Goal: Task Accomplishment & Management: Complete application form

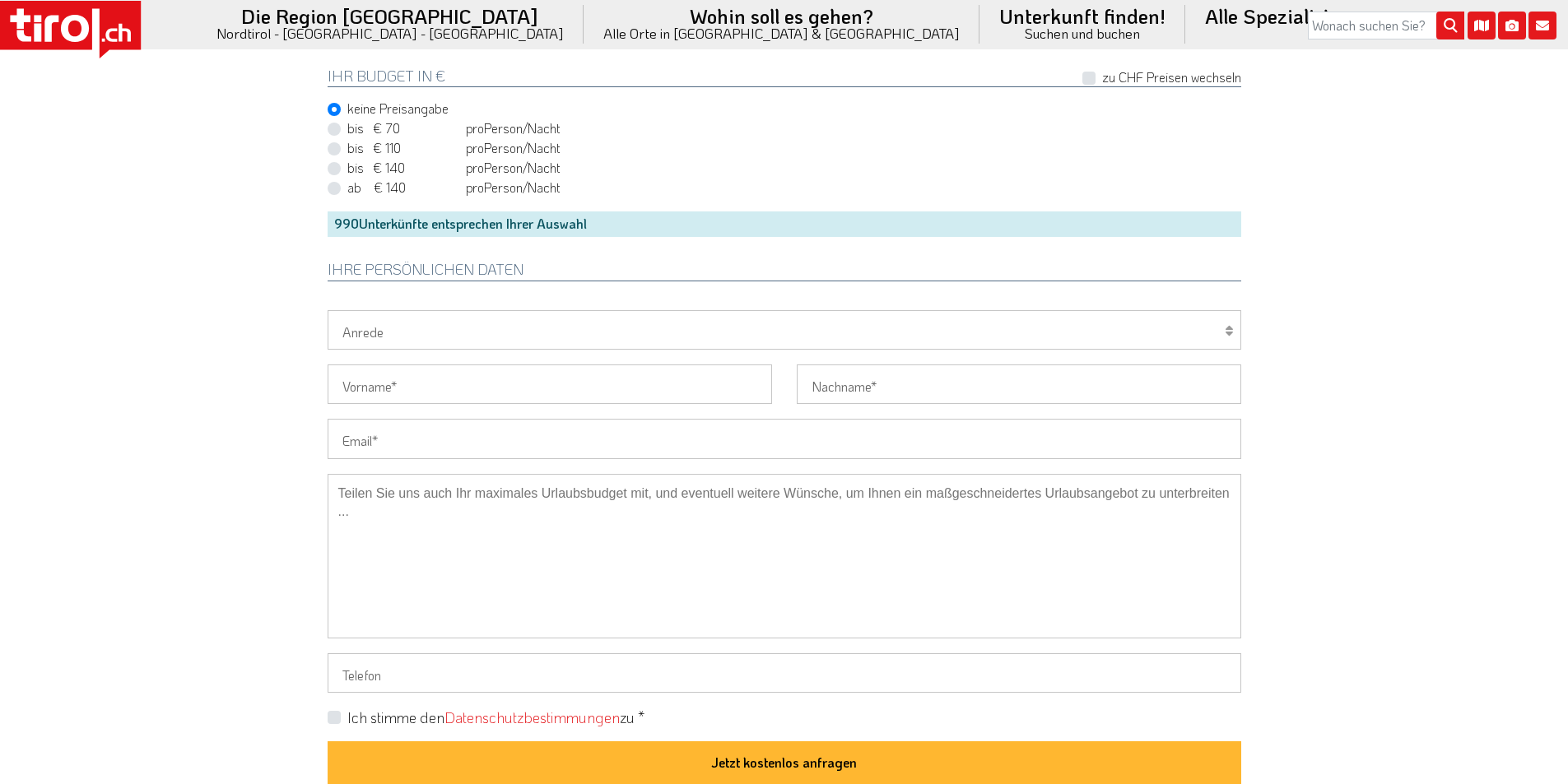
scroll to position [1151, 0]
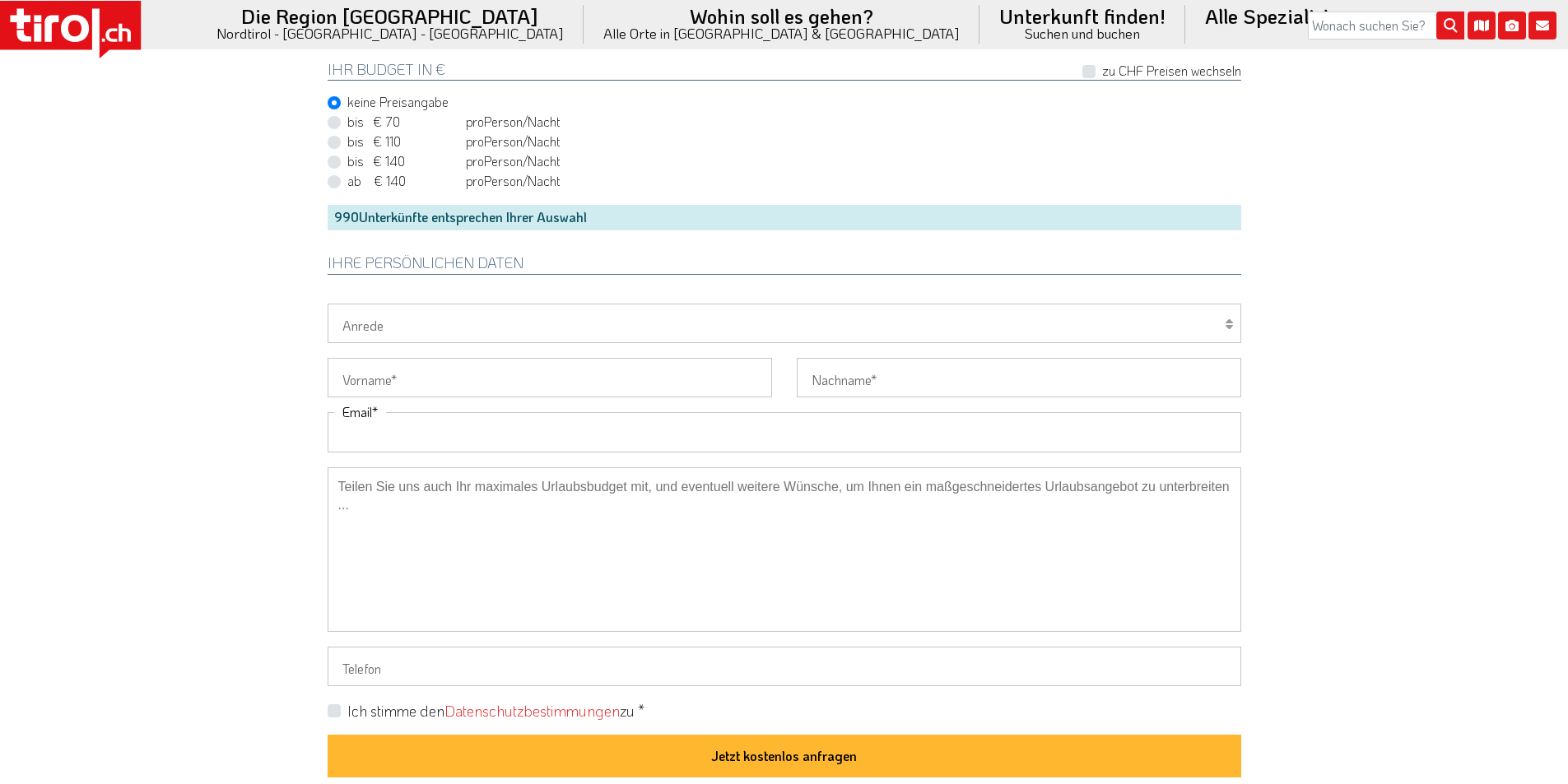
drag, startPoint x: 463, startPoint y: 435, endPoint x: 368, endPoint y: 413, distance: 97.5
click at [453, 435] on input "Email" at bounding box center [784, 432] width 914 height 39
paste input "petra@krag.ch"
type input "petra@krag.ch"
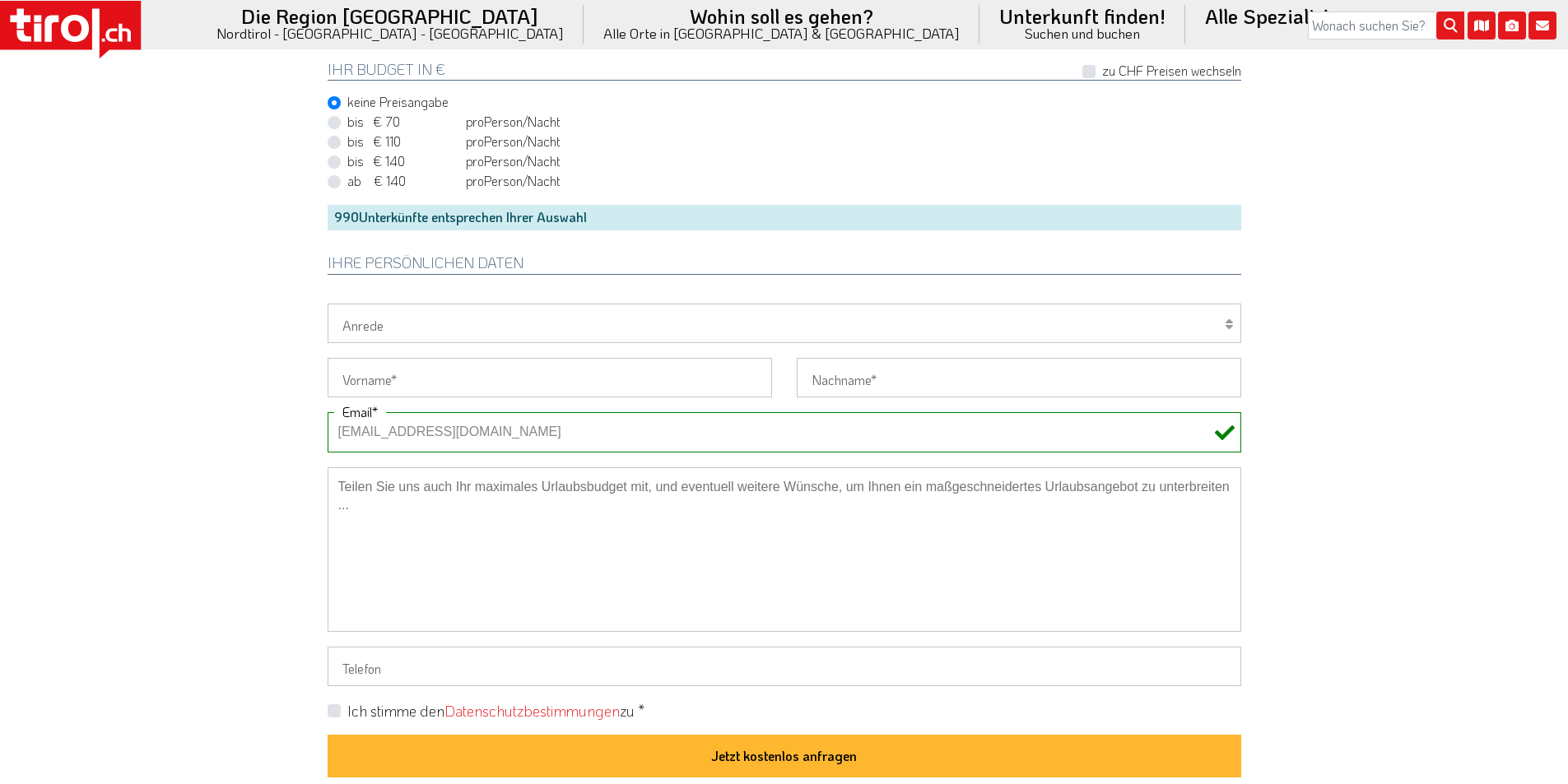
drag, startPoint x: 361, startPoint y: 426, endPoint x: 296, endPoint y: 420, distance: 65.3
drag, startPoint x: 391, startPoint y: 323, endPoint x: 379, endPoint y: 342, distance: 22.5
click at [391, 323] on select "Herr Frau Familie" at bounding box center [784, 323] width 914 height 39
select select "Frau"
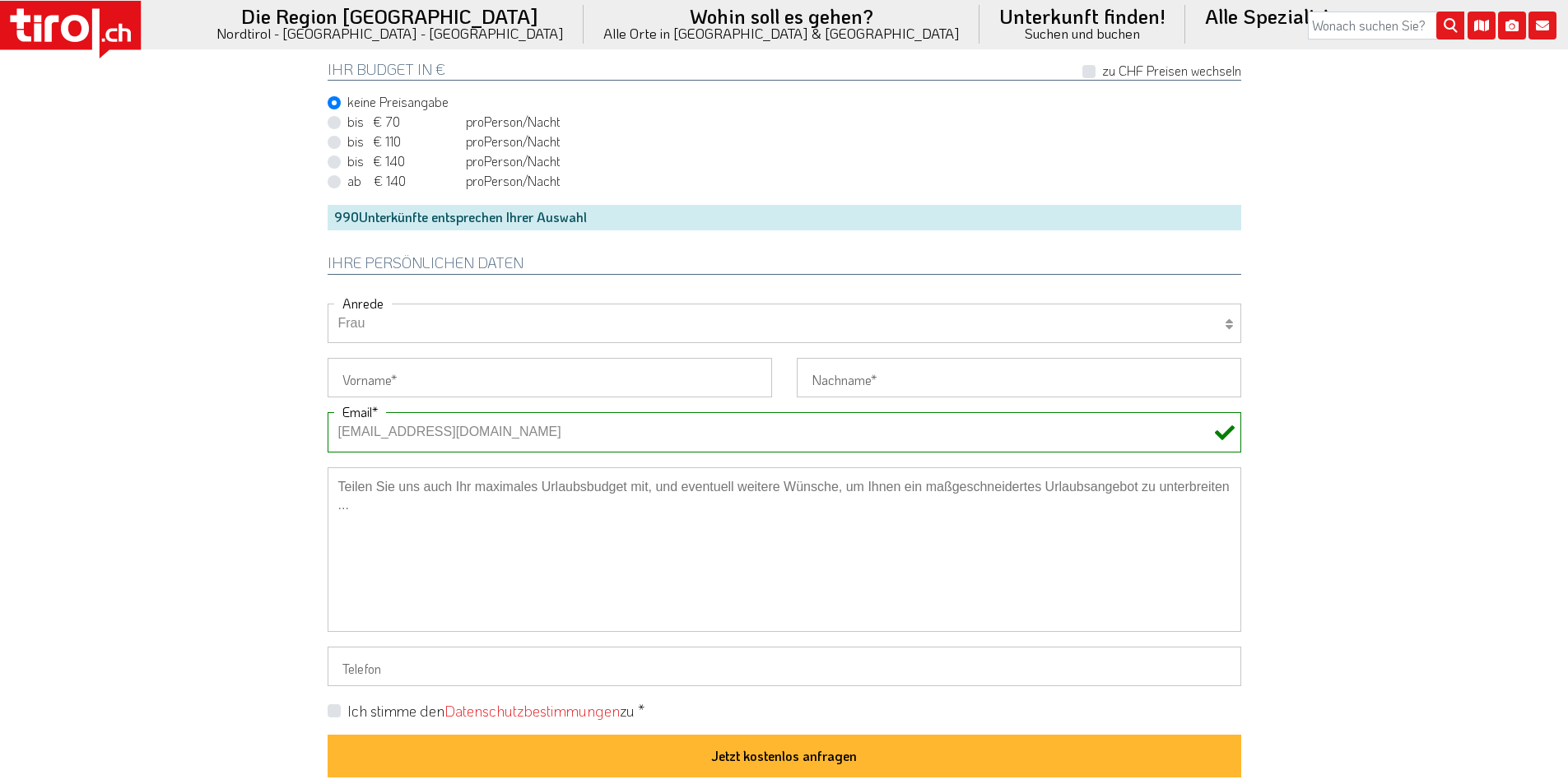
click at [327, 304] on select "Herr Frau Familie" at bounding box center [784, 323] width 914 height 39
click at [363, 388] on input "Vorname" at bounding box center [550, 377] width 445 height 39
paste input "Petra"
type input "Petra"
drag, startPoint x: 243, startPoint y: 332, endPoint x: 360, endPoint y: 156, distance: 211.3
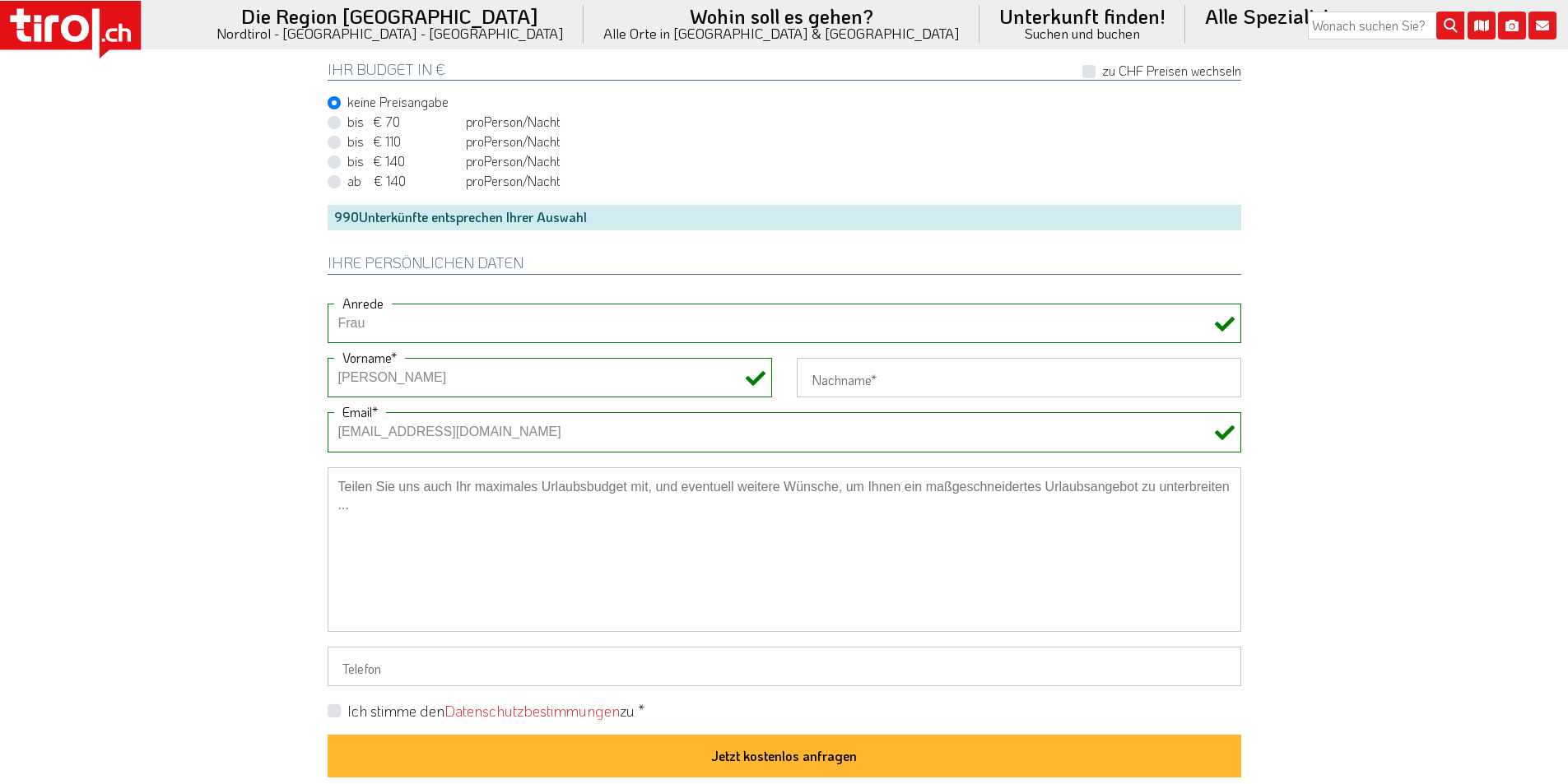
click at [845, 375] on input "Nachname" at bounding box center [1018, 377] width 445 height 39
paste input "Kreyenbühl"
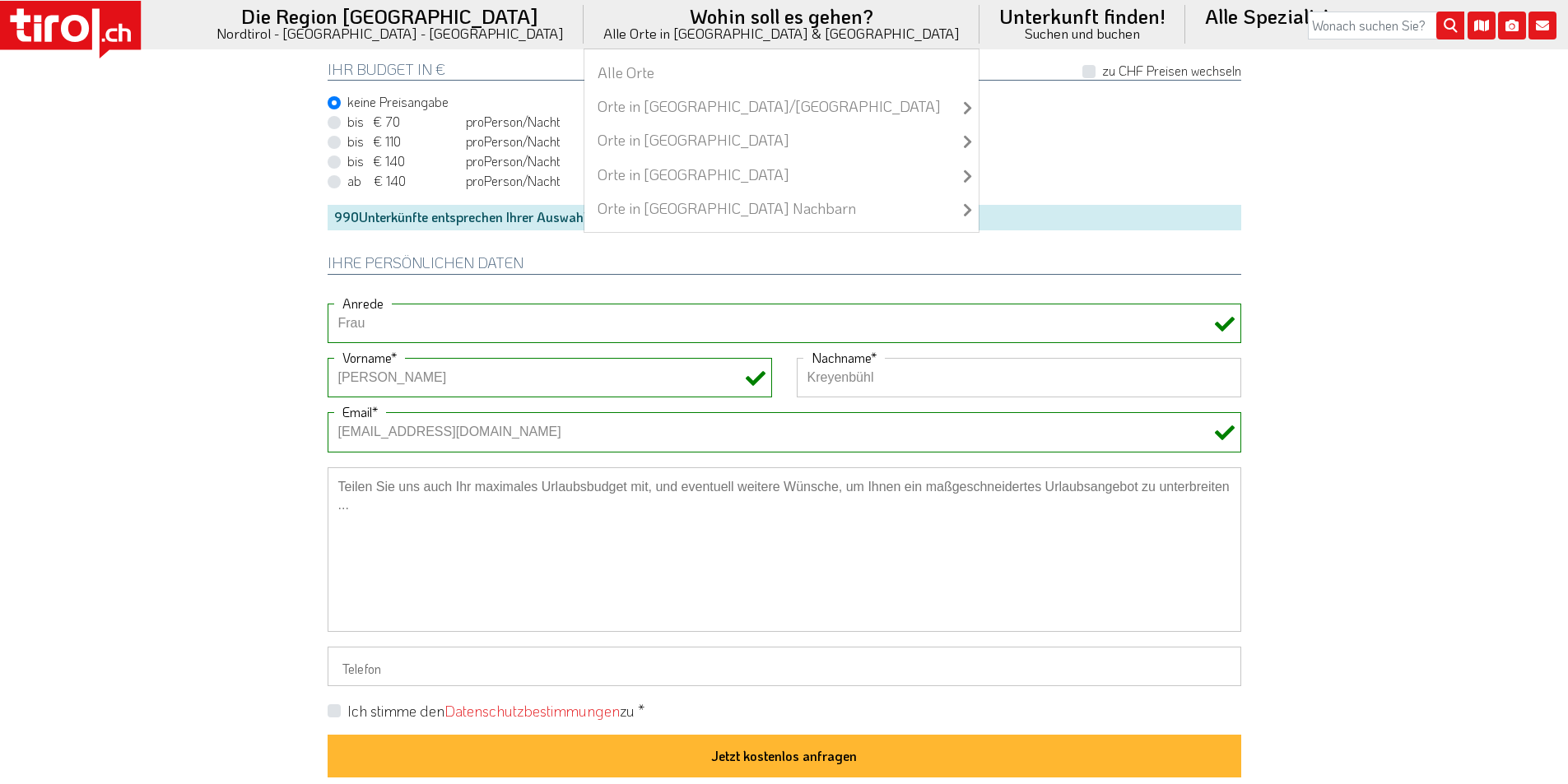
type input "Kreyenbühl"
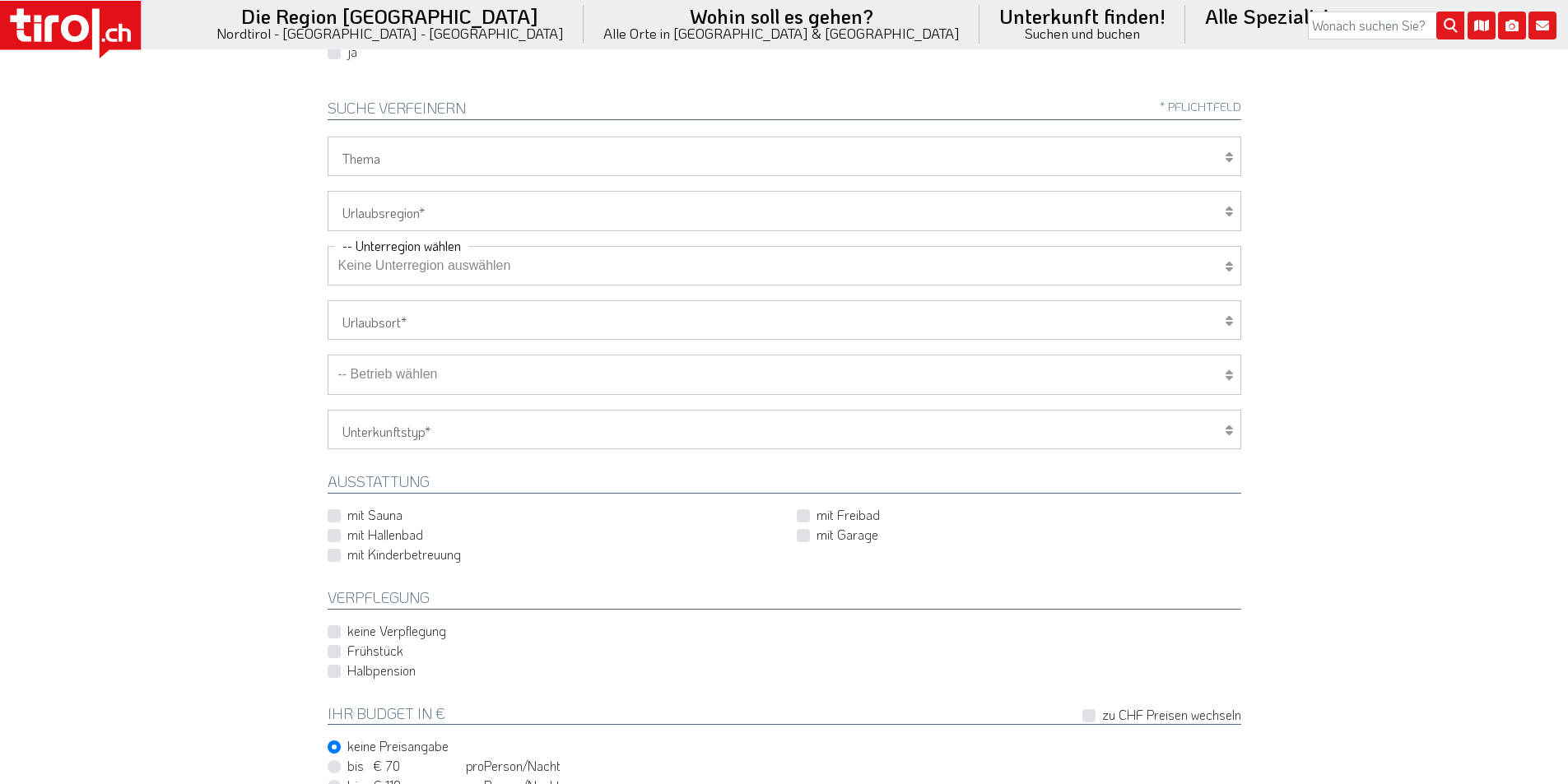
scroll to position [165, 0]
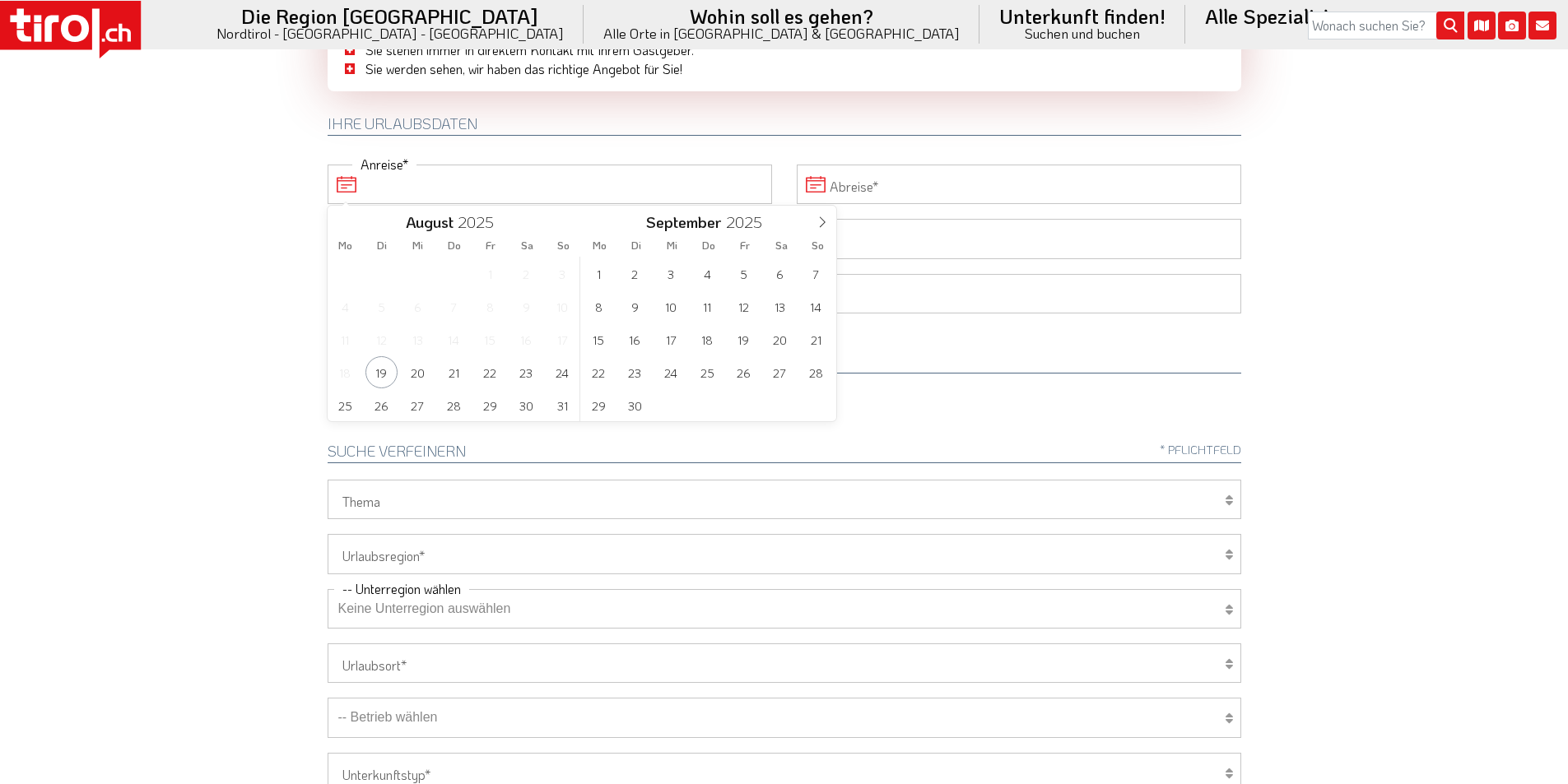
click at [436, 181] on input "Anreise" at bounding box center [550, 185] width 445 height 39
click at [520, 367] on span "23" at bounding box center [526, 372] width 32 height 32
click at [526, 408] on span "30" at bounding box center [526, 405] width 32 height 32
type input "23-08-2025"
type input "30-08-2025"
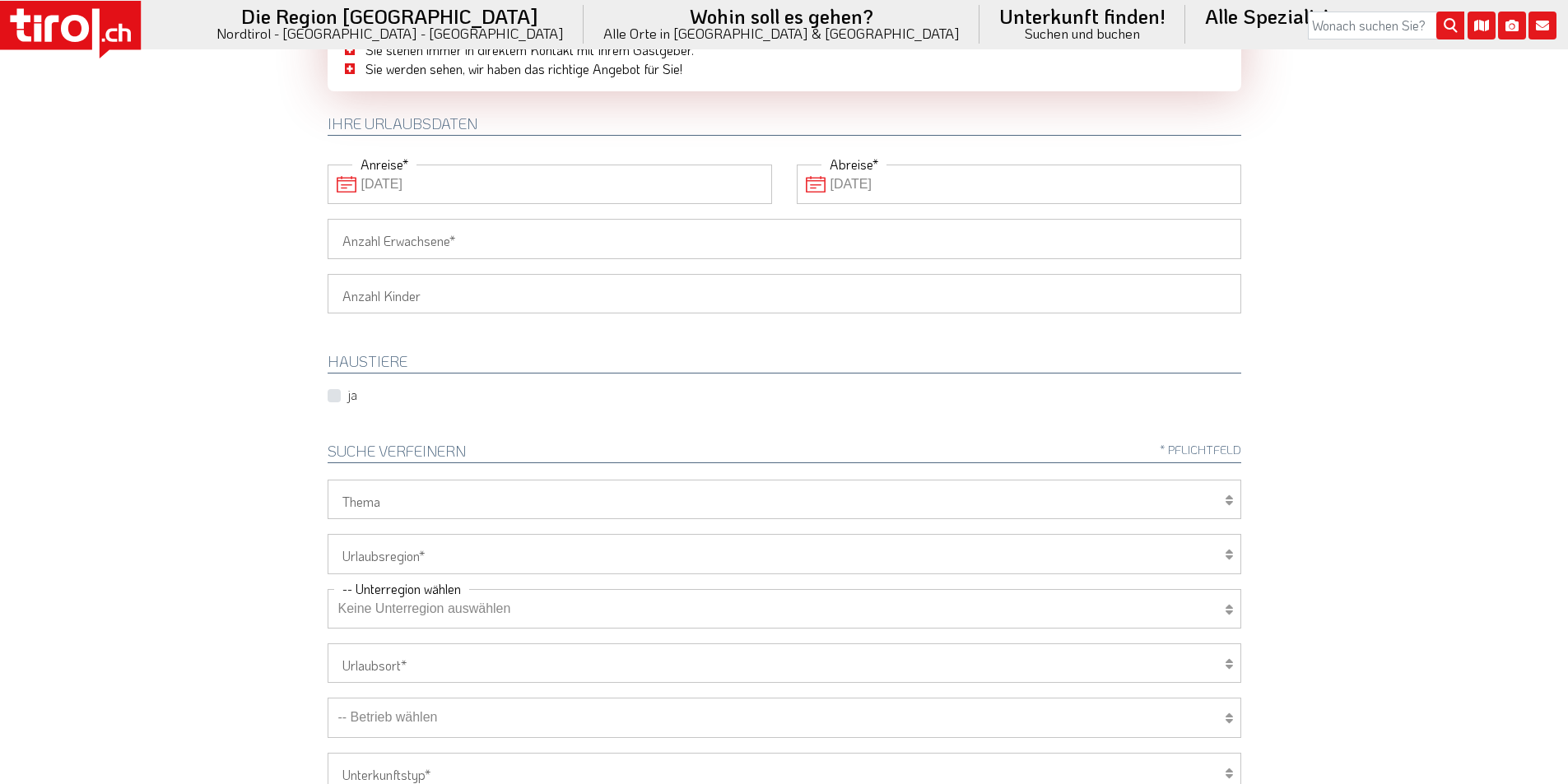
click at [429, 237] on input "Anzahl Erwachsene" at bounding box center [784, 238] width 914 height 39
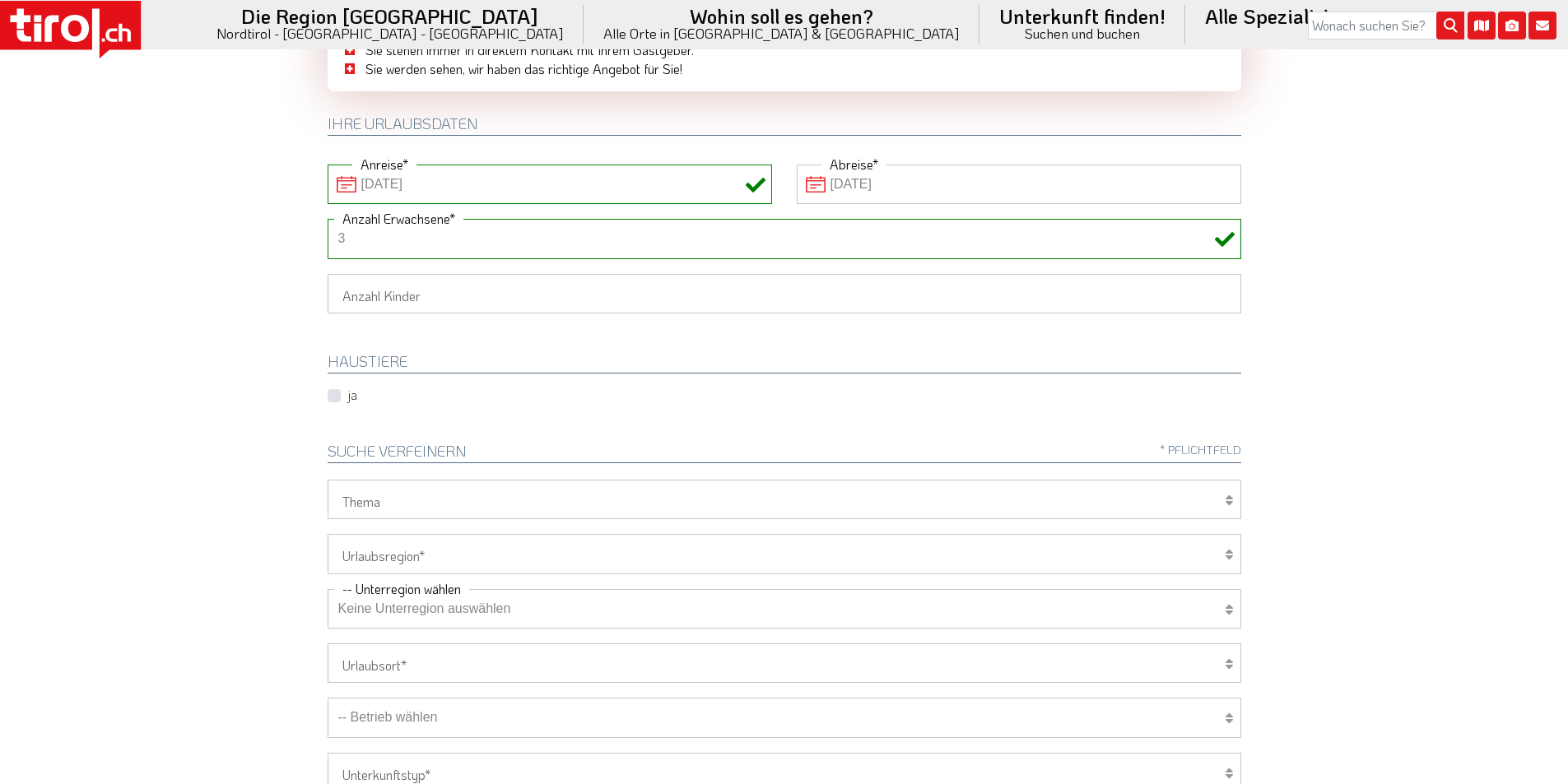
click at [274, 246] on body ".st0{fill:#FFFFFF}.st1{fill:#E31017} Die Region Tirol Nordtirol - Südtirol - Os…" at bounding box center [784, 227] width 1568 height 784
drag, startPoint x: 383, startPoint y: 242, endPoint x: 293, endPoint y: 238, distance: 90.1
click at [308, 241] on body ".st0{fill:#FFFFFF}.st1{fill:#E31017} Die Region Tirol Nordtirol - Südtirol - Os…" at bounding box center [784, 227] width 1568 height 784
type input "2"
drag, startPoint x: 215, startPoint y: 220, endPoint x: 282, endPoint y: 152, distance: 95.5
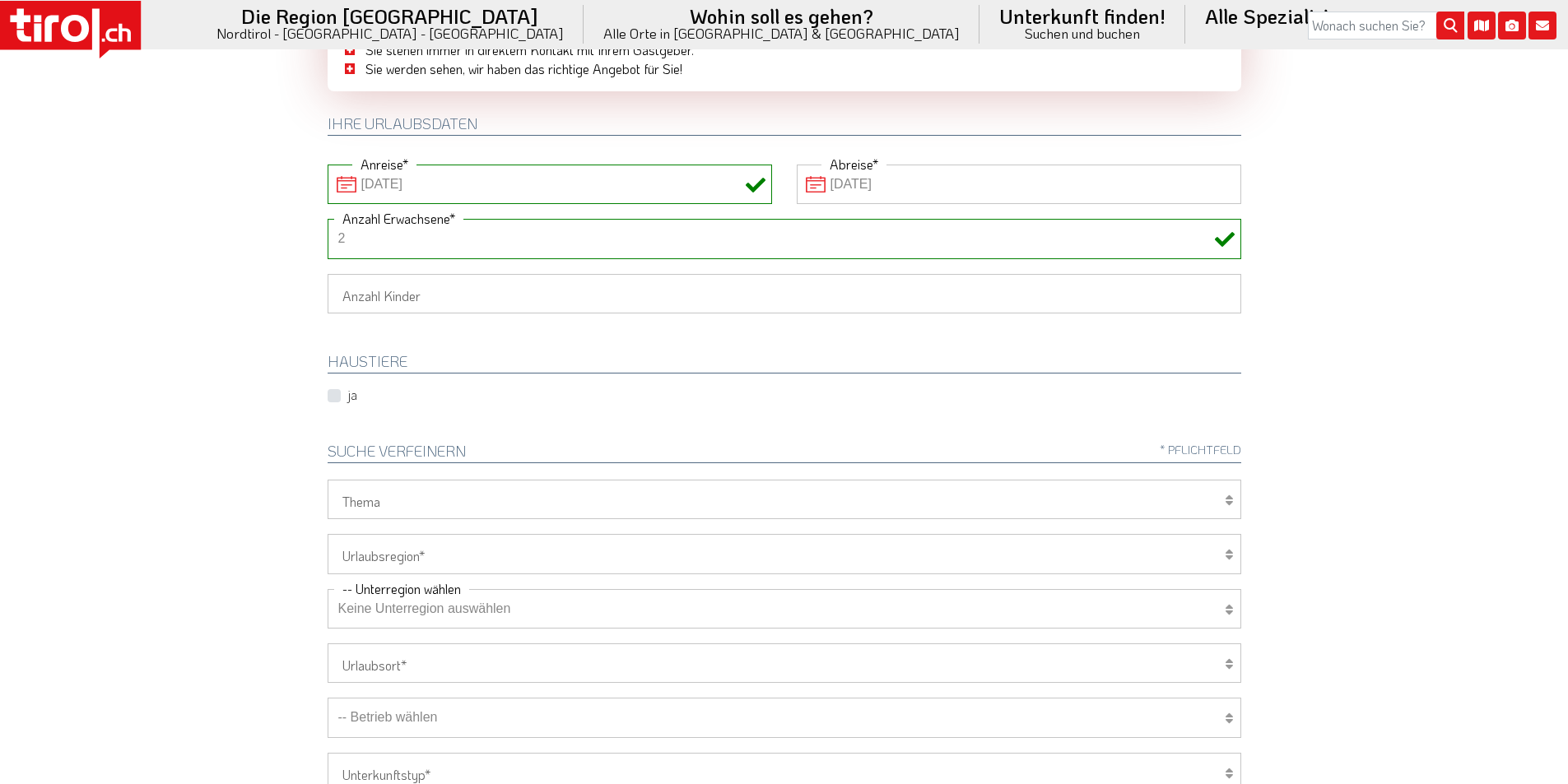
click at [215, 219] on body ".st0{fill:#FFFFFF}.st1{fill:#E31017} Die Region Tirol Nordtirol - Südtirol - Os…" at bounding box center [784, 227] width 1568 height 784
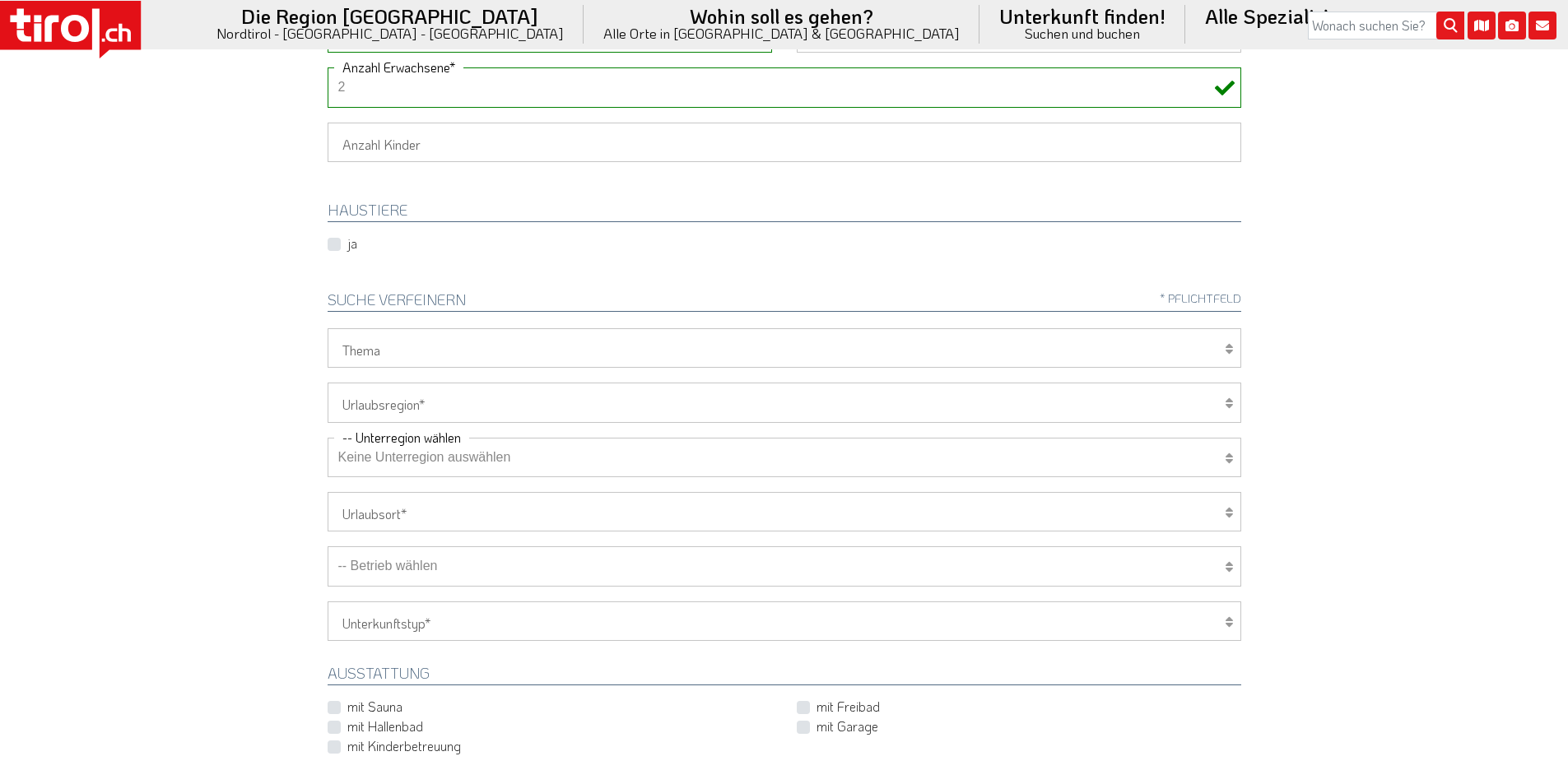
scroll to position [329, 0]
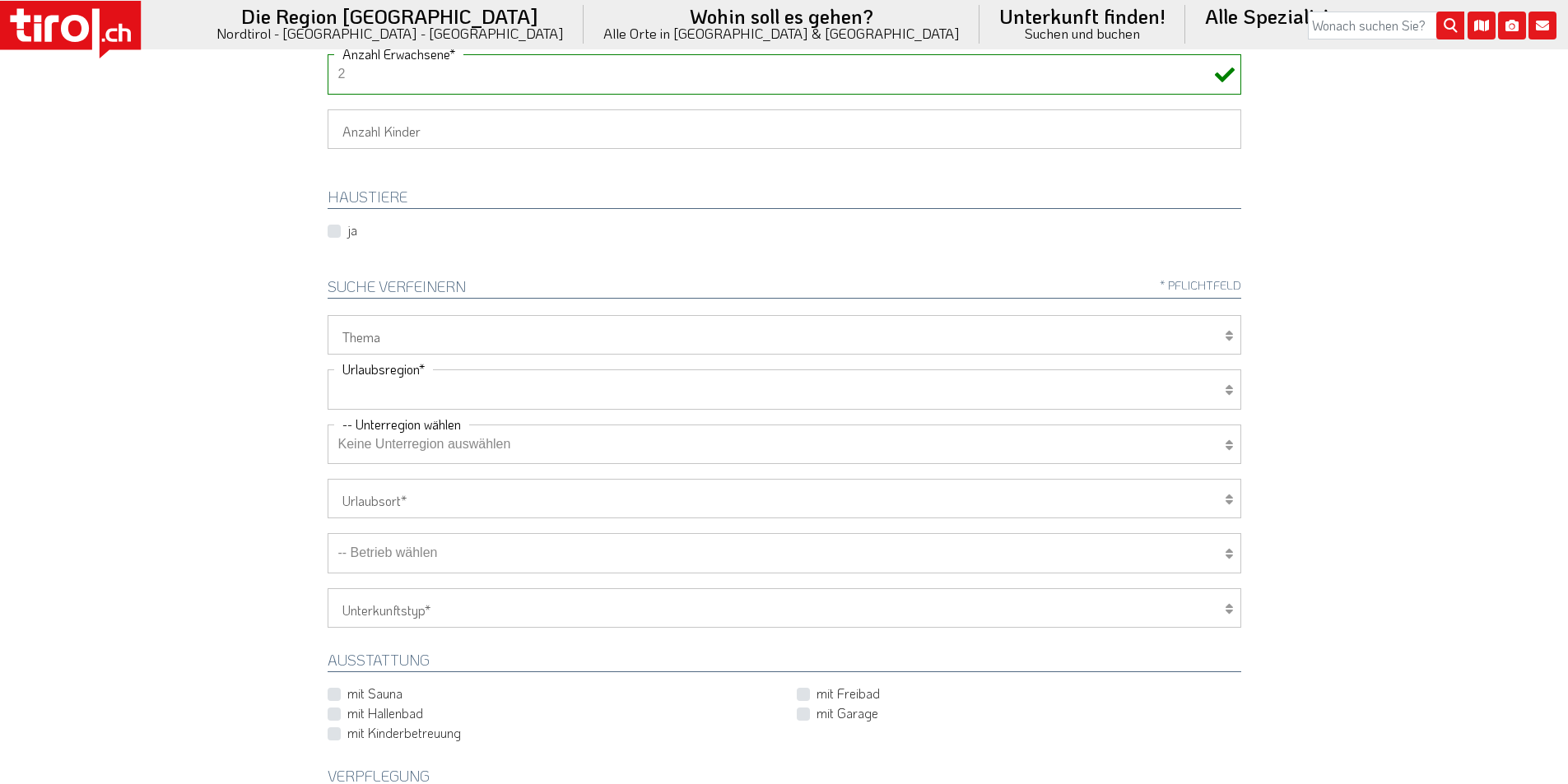
drag, startPoint x: 394, startPoint y: 386, endPoint x: 386, endPoint y: 405, distance: 20.6
click at [394, 386] on select "Tirol/Nordtirol Osttirol Südtirol Tirols Nachbarn" at bounding box center [784, 389] width 914 height 39
select select "7272"
click at [327, 369] on select "Tirol/Nordtirol Osttirol Südtirol Tirols Nachbarn" at bounding box center [784, 389] width 914 height 39
click at [458, 452] on select "Keine Unterregion auswählen Achensee Alpbachtal & Tiroler Seenland [GEOGRAPHIC_…" at bounding box center [784, 444] width 914 height 39
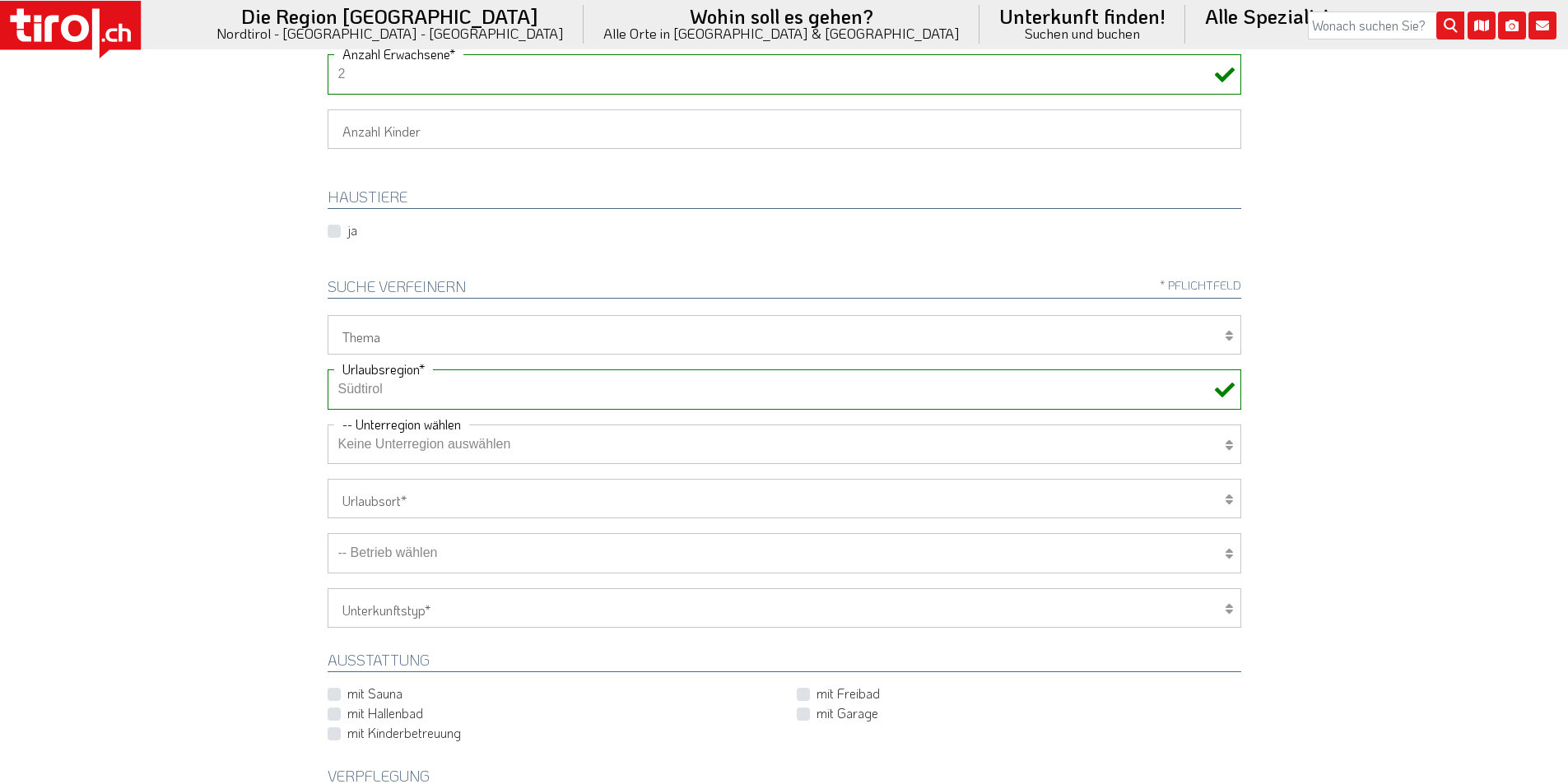
select select "7322"
click at [327, 425] on select "Keine Unterregion auswählen Achensee Alpbachtal & Tiroler Seenland [GEOGRAPHIC_…" at bounding box center [784, 444] width 914 height 39
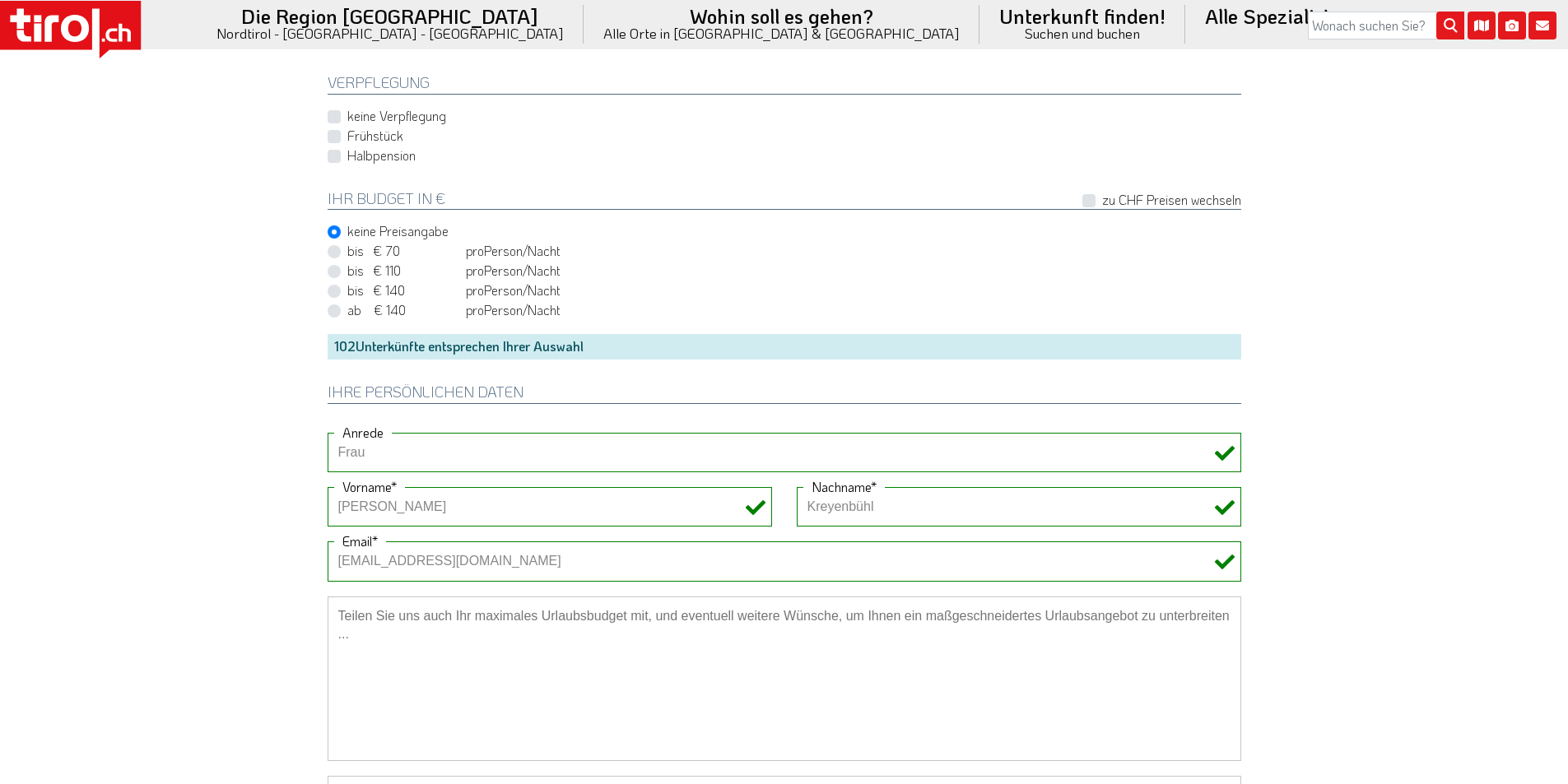
scroll to position [1234, 0]
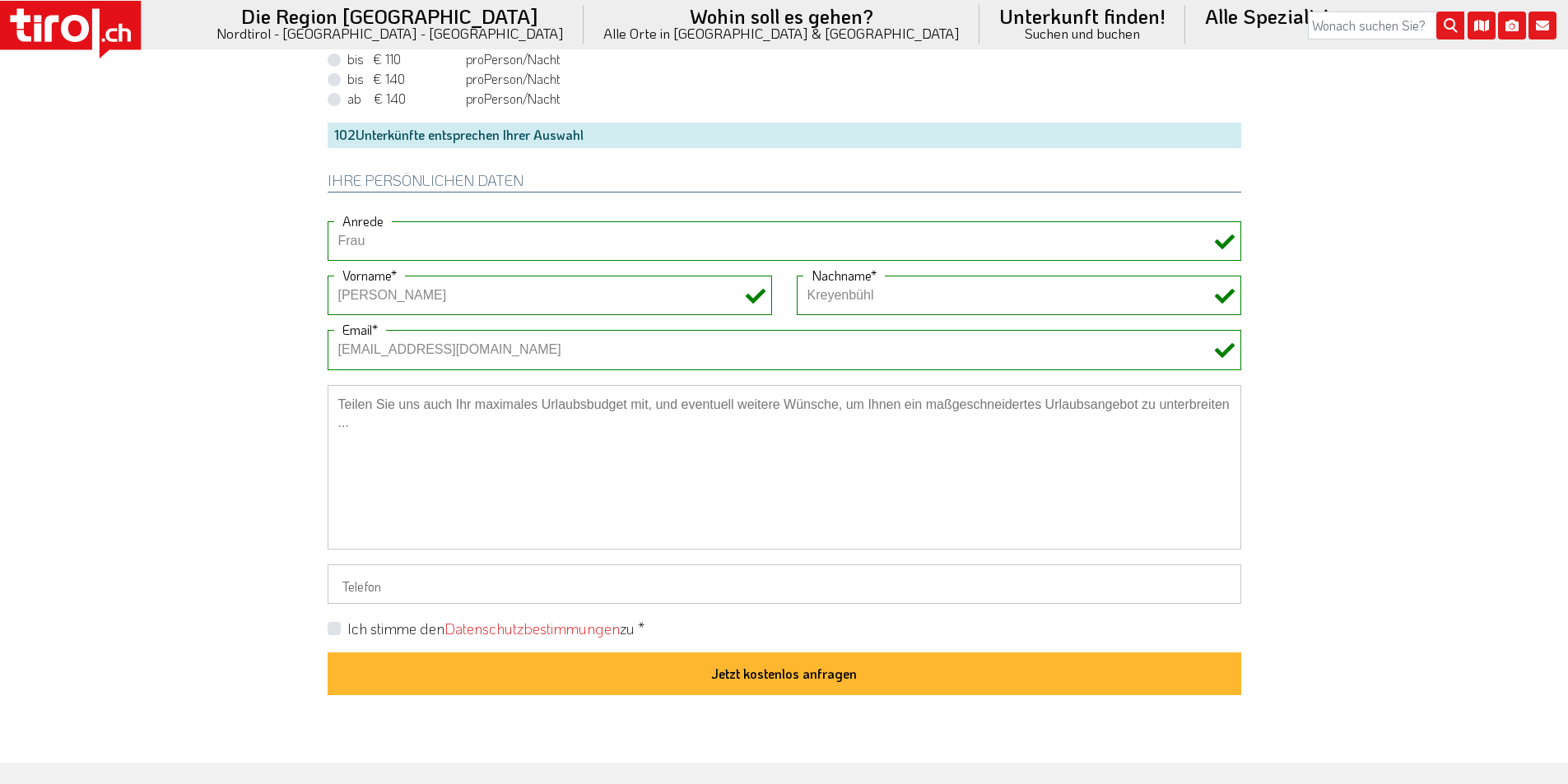
click at [437, 466] on textarea at bounding box center [784, 468] width 914 height 165
paste textarea "3/4 Pension"
drag, startPoint x: 366, startPoint y: 400, endPoint x: 320, endPoint y: 399, distance: 46.0
click at [320, 399] on div "3/4 Pension" at bounding box center [784, 475] width 938 height 179
type textarea "3/4 Pension"
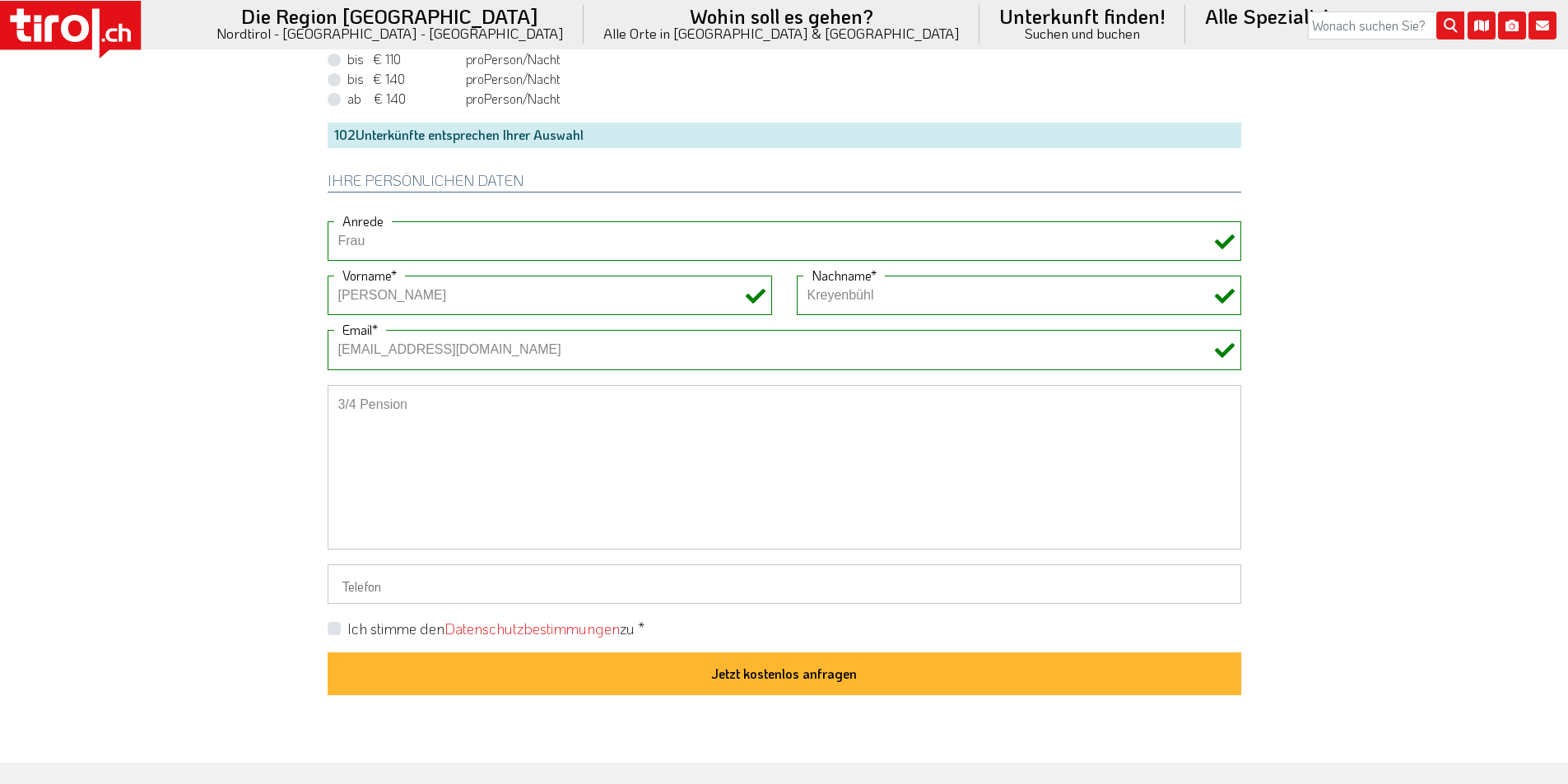
click at [347, 625] on label "Ich stimme den Datenschutzbestimmungen zu *" at bounding box center [495, 628] width 297 height 21
click at [334, 625] on input "Ich stimme den Datenschutzbestimmungen zu *" at bounding box center [787, 628] width 914 height 11
checkbox input "true"
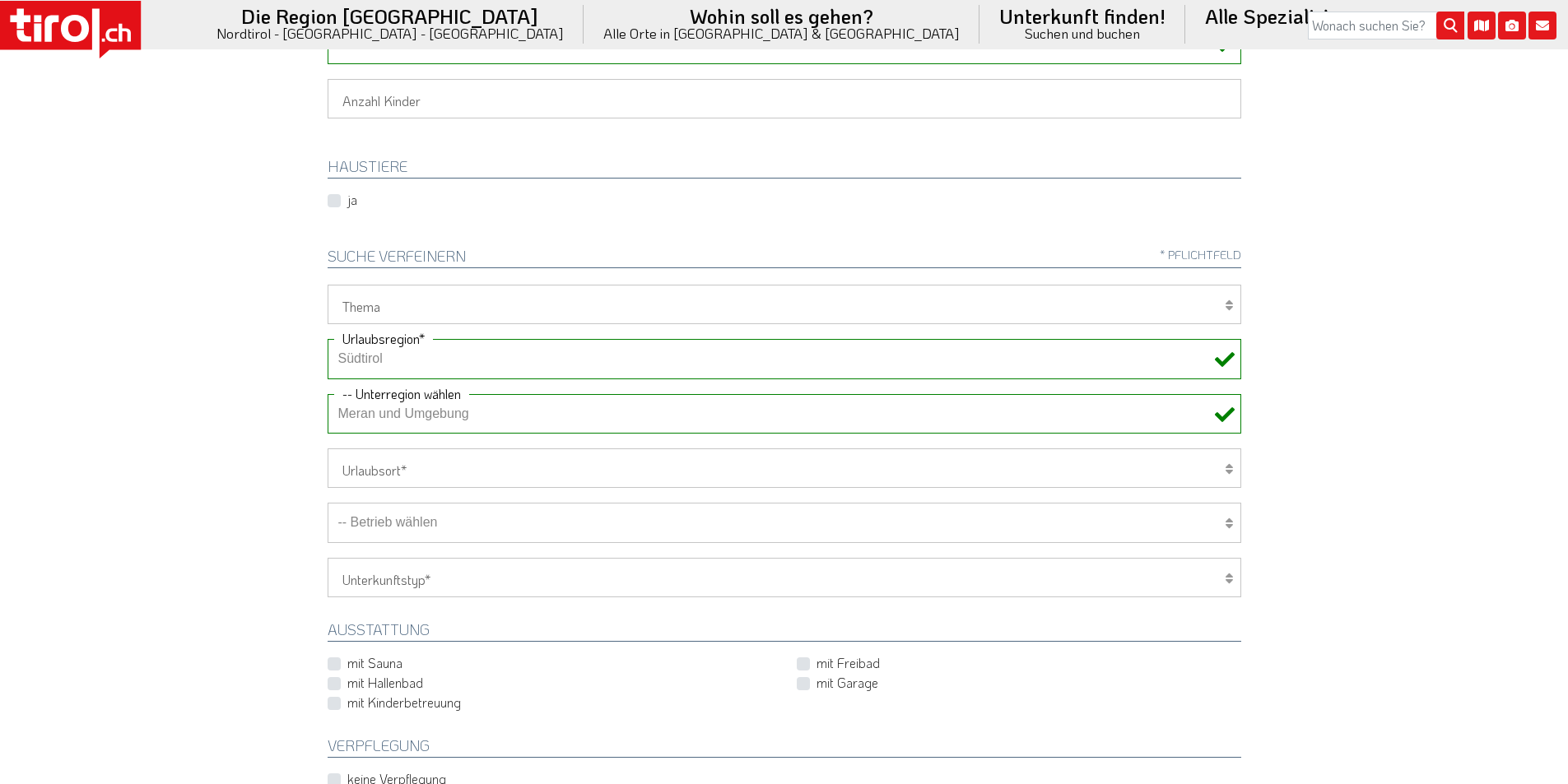
scroll to position [411, 0]
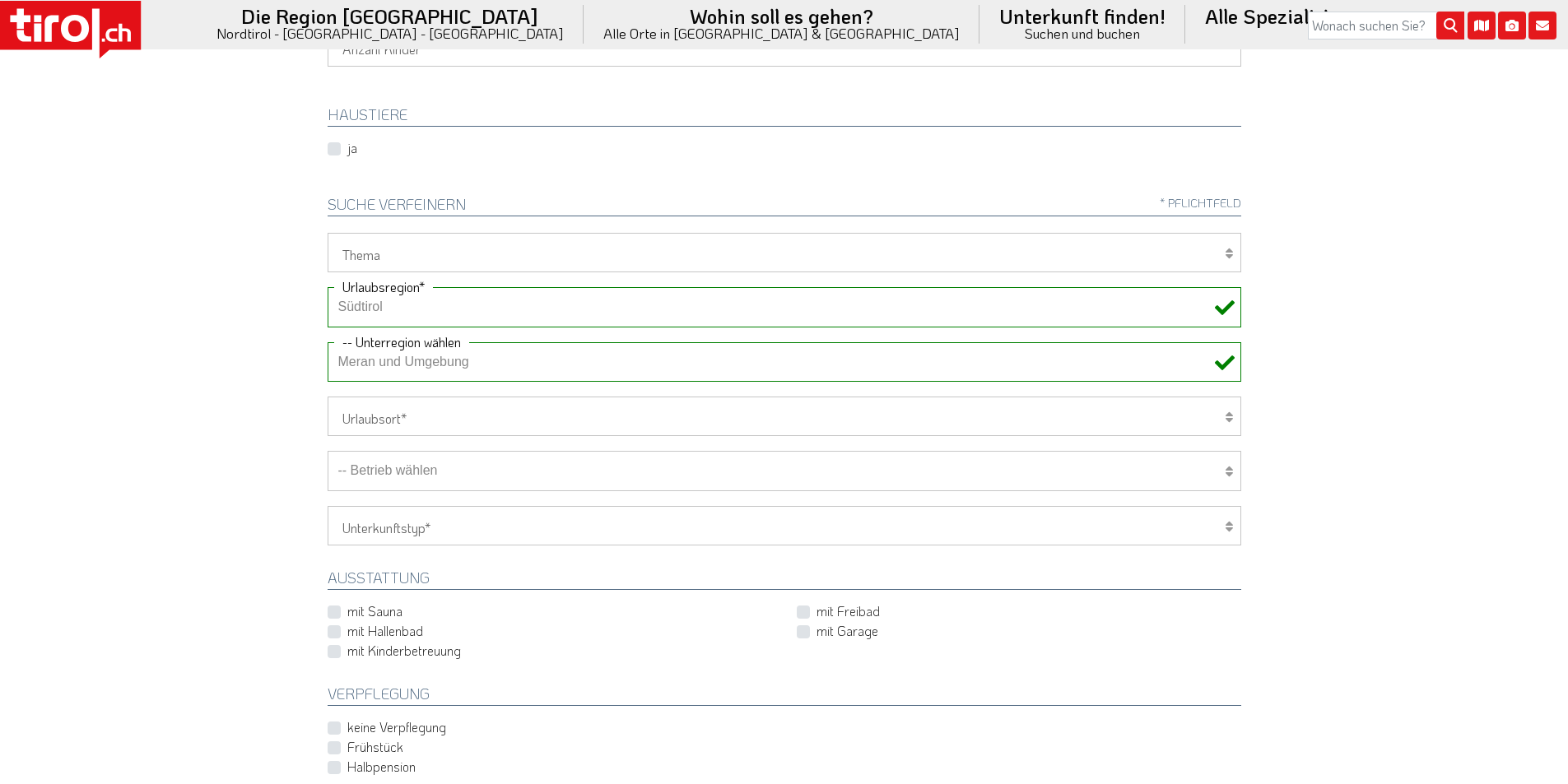
click at [477, 476] on select "-- Betrieb wählen ABINEA Dolomiti Romantic SPA Hotel Aktivhotel Waldhof - Oetz …" at bounding box center [784, 470] width 914 height 39
click at [327, 451] on select "-- Betrieb wählen ABINEA Dolomiti Romantic SPA Hotel Aktivhotel Waldhof - Oetz …" at bounding box center [784, 470] width 914 height 39
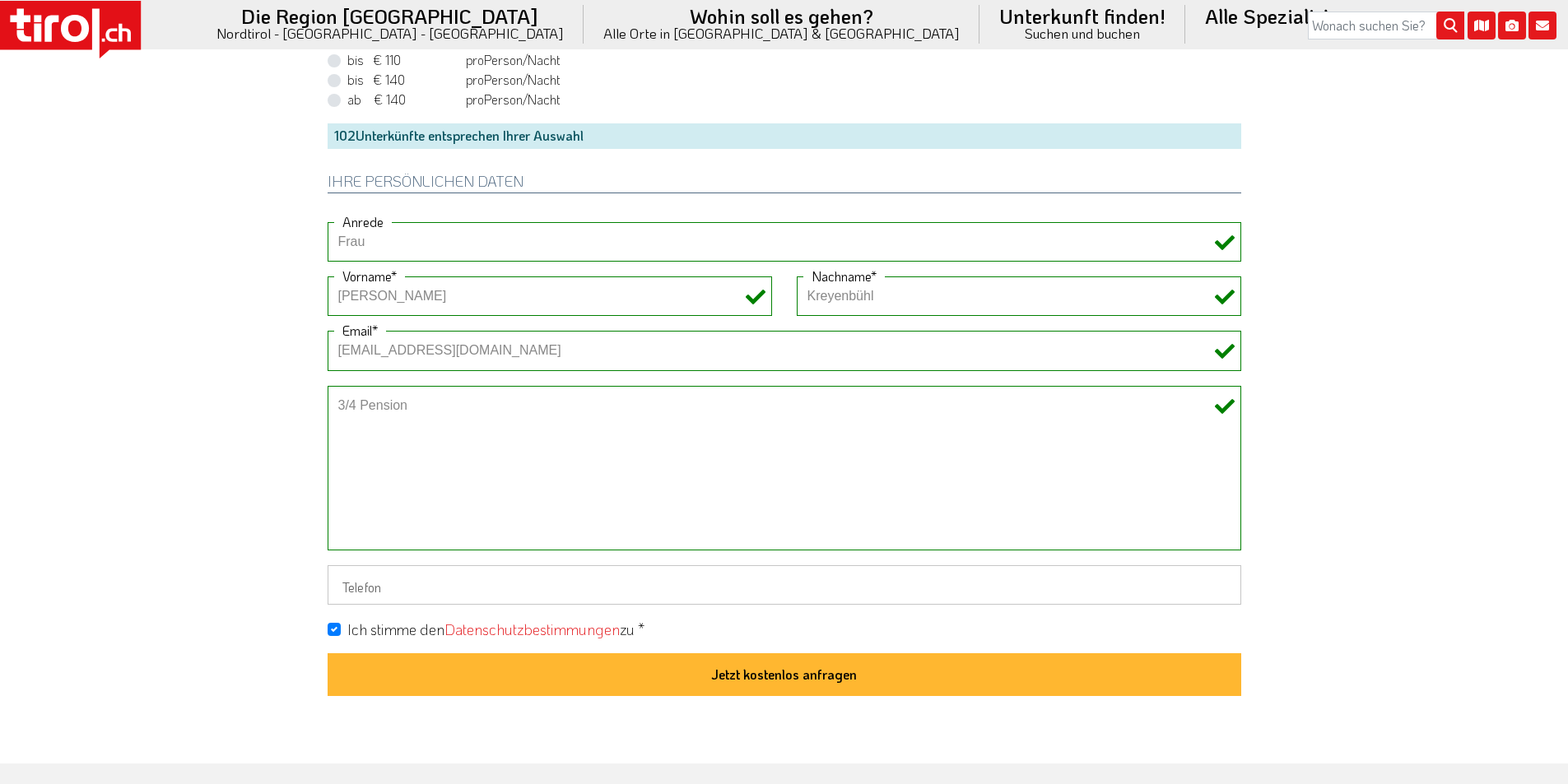
scroll to position [1234, 0]
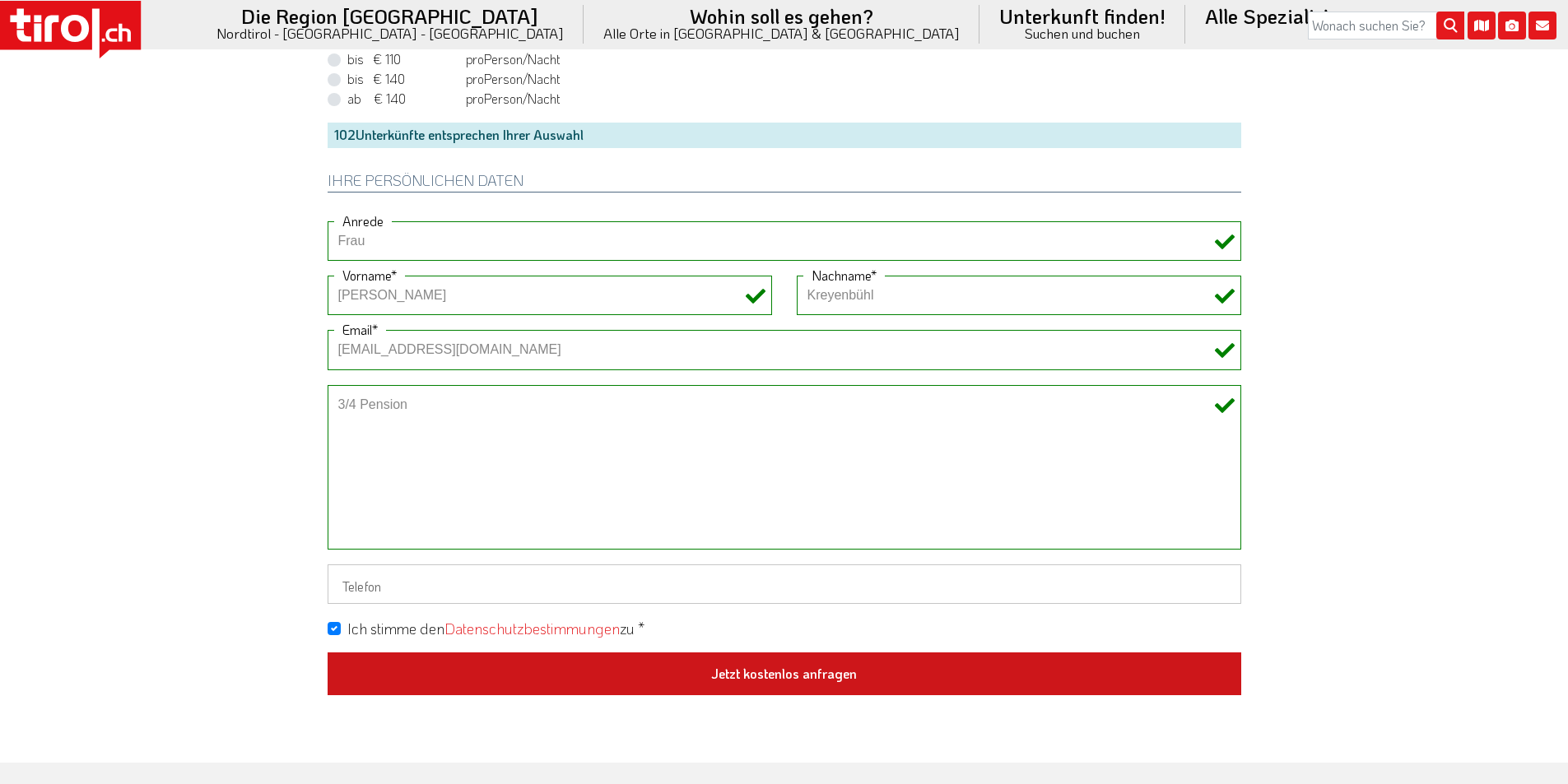
click at [770, 671] on button "Jetzt kostenlos anfragen" at bounding box center [784, 674] width 914 height 43
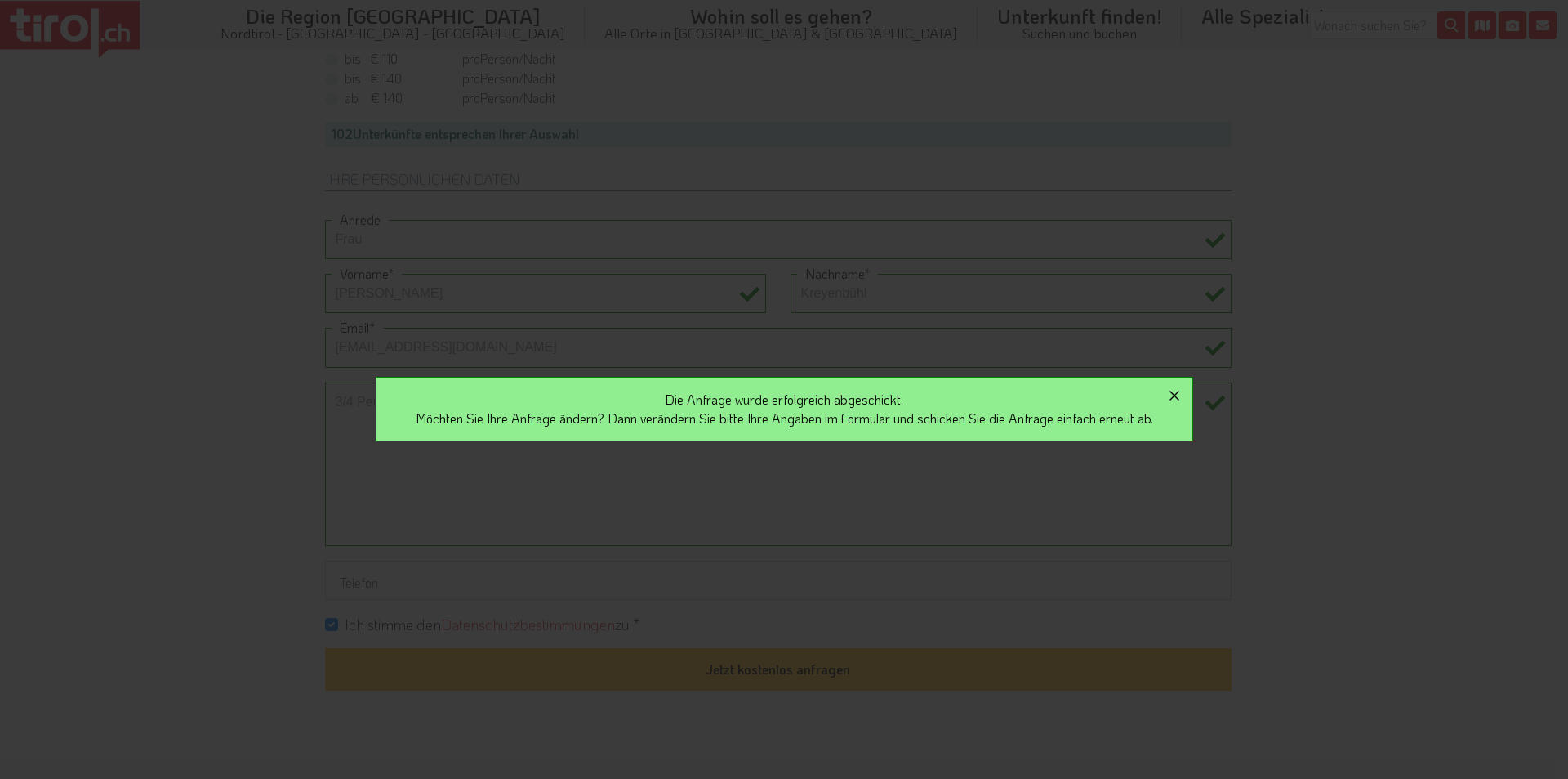
click at [1178, 394] on icon "button" at bounding box center [1175, 395] width 20 height 20
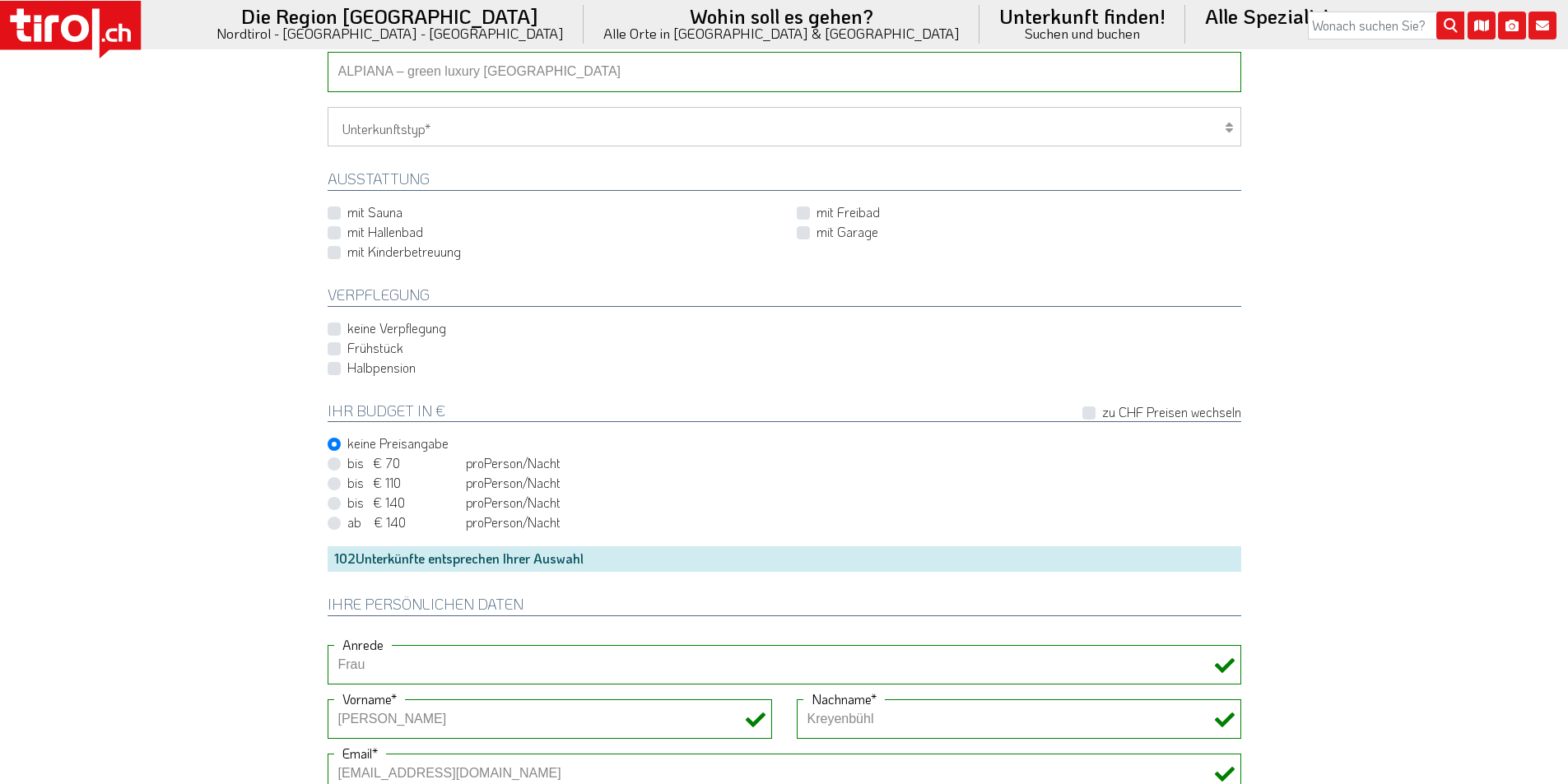
scroll to position [658, 0]
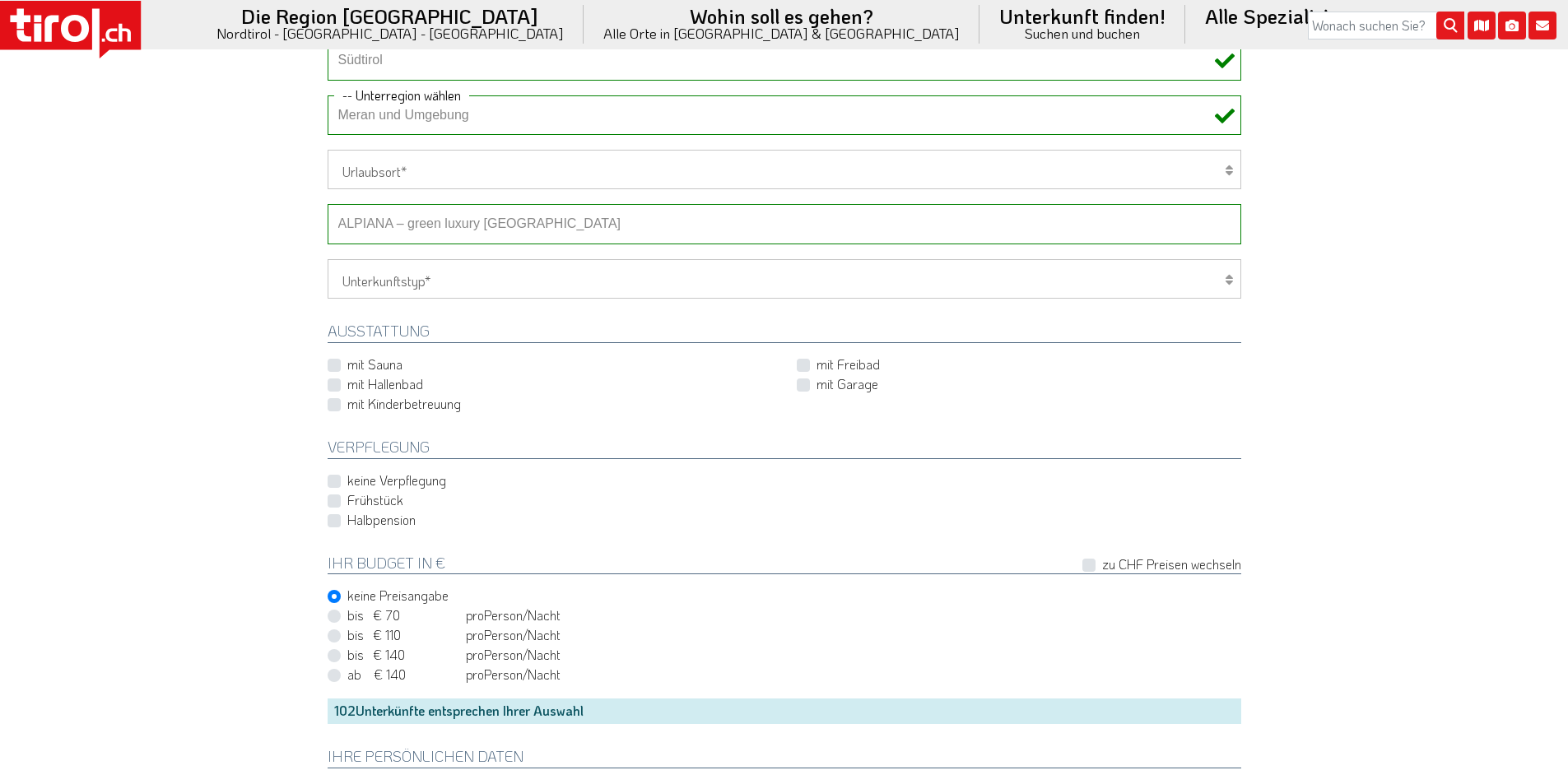
click at [430, 216] on select "-- Betrieb wählen ABINEA Dolomiti Romantic SPA Hotel Aktivhotel Waldhof - Oetz …" at bounding box center [784, 224] width 914 height 39
select select "28930"
click at [327, 204] on select "-- Betrieb wählen ABINEA Dolomiti Romantic SPA Hotel Aktivhotel Waldhof - Oetz …" at bounding box center [784, 224] width 914 height 39
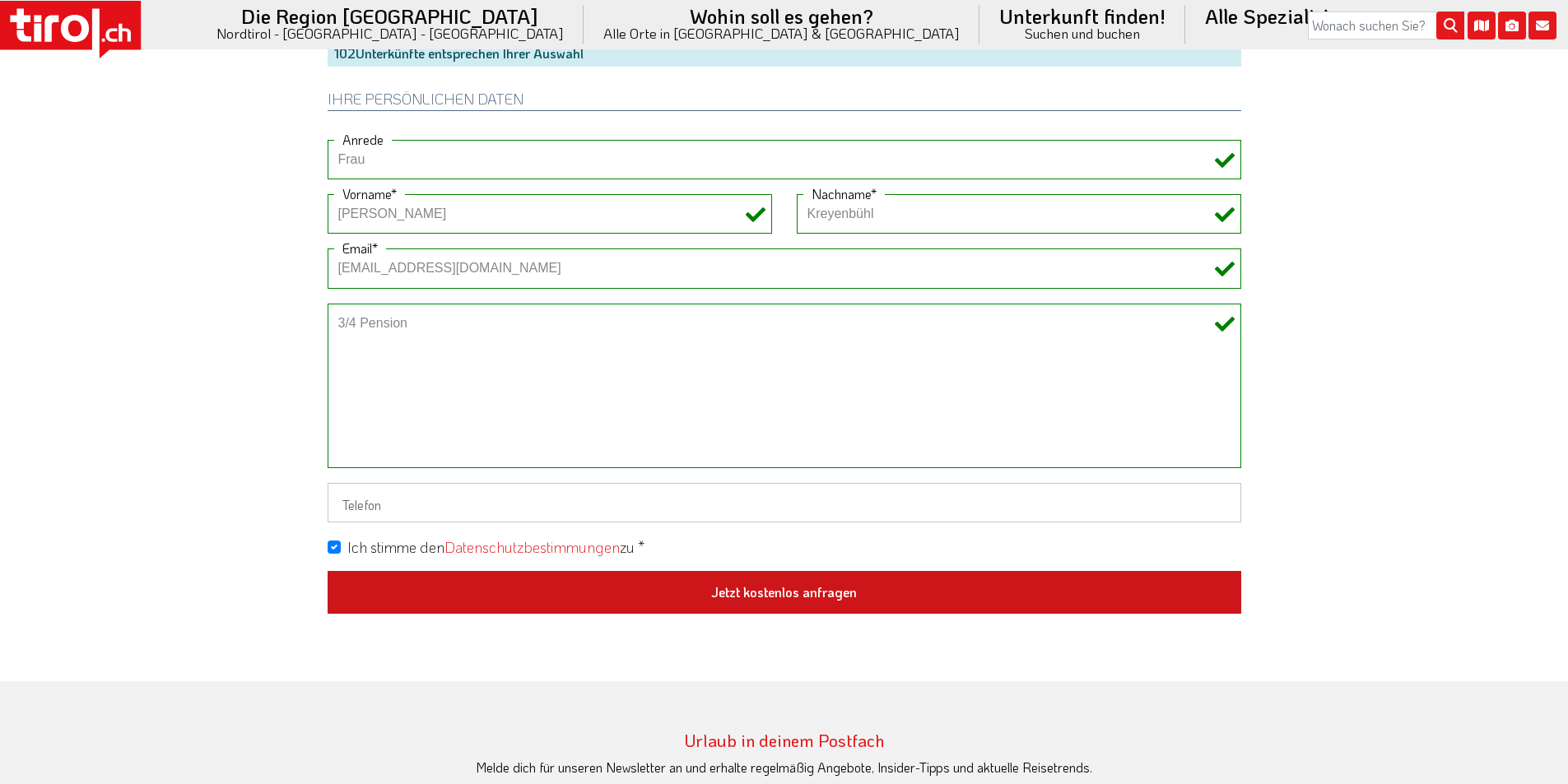
scroll to position [1316, 0]
click at [769, 601] on button "Jetzt kostenlos anfragen" at bounding box center [784, 591] width 914 height 43
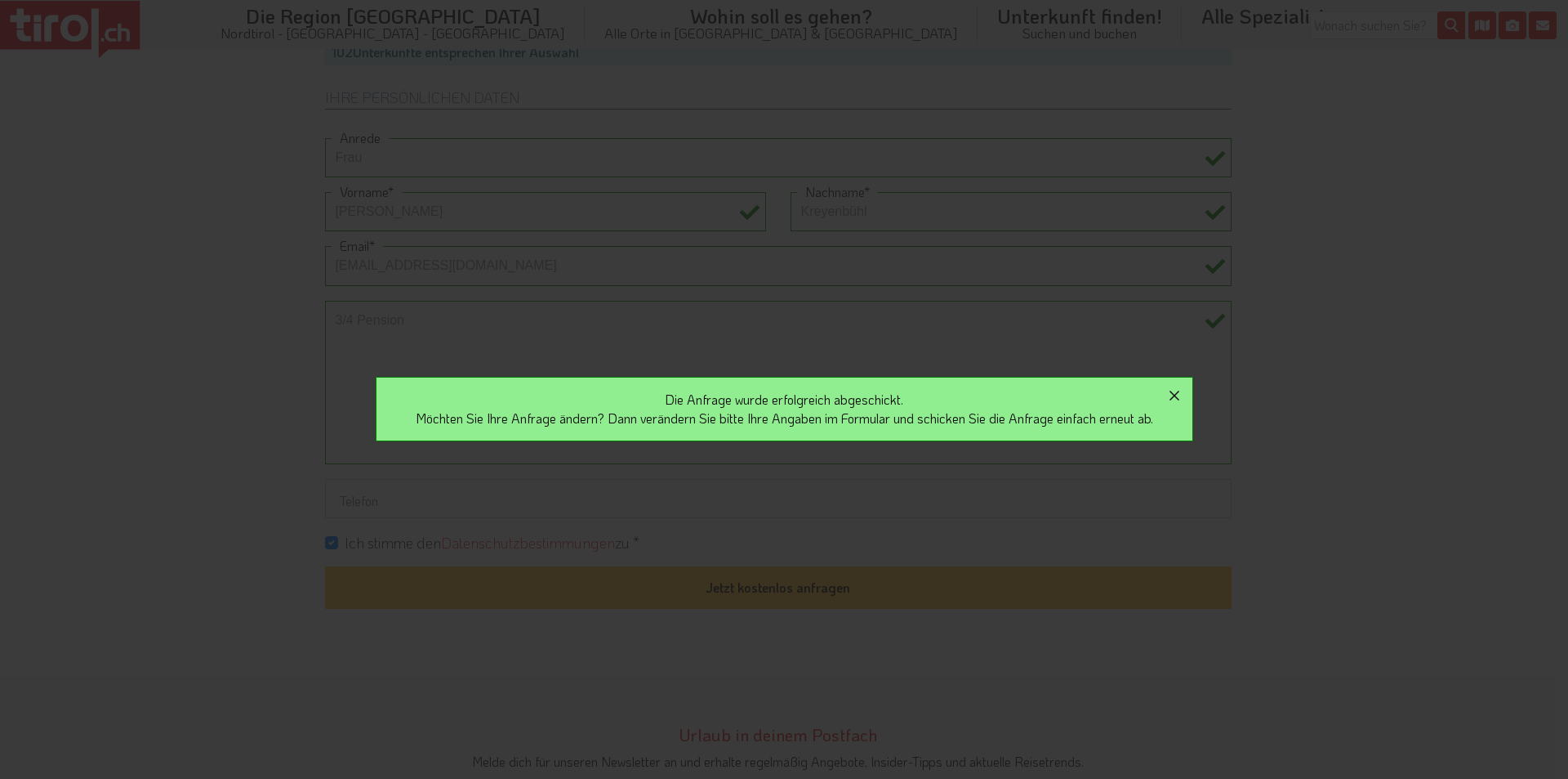
click at [1179, 394] on icon "button" at bounding box center [1174, 395] width 10 height 10
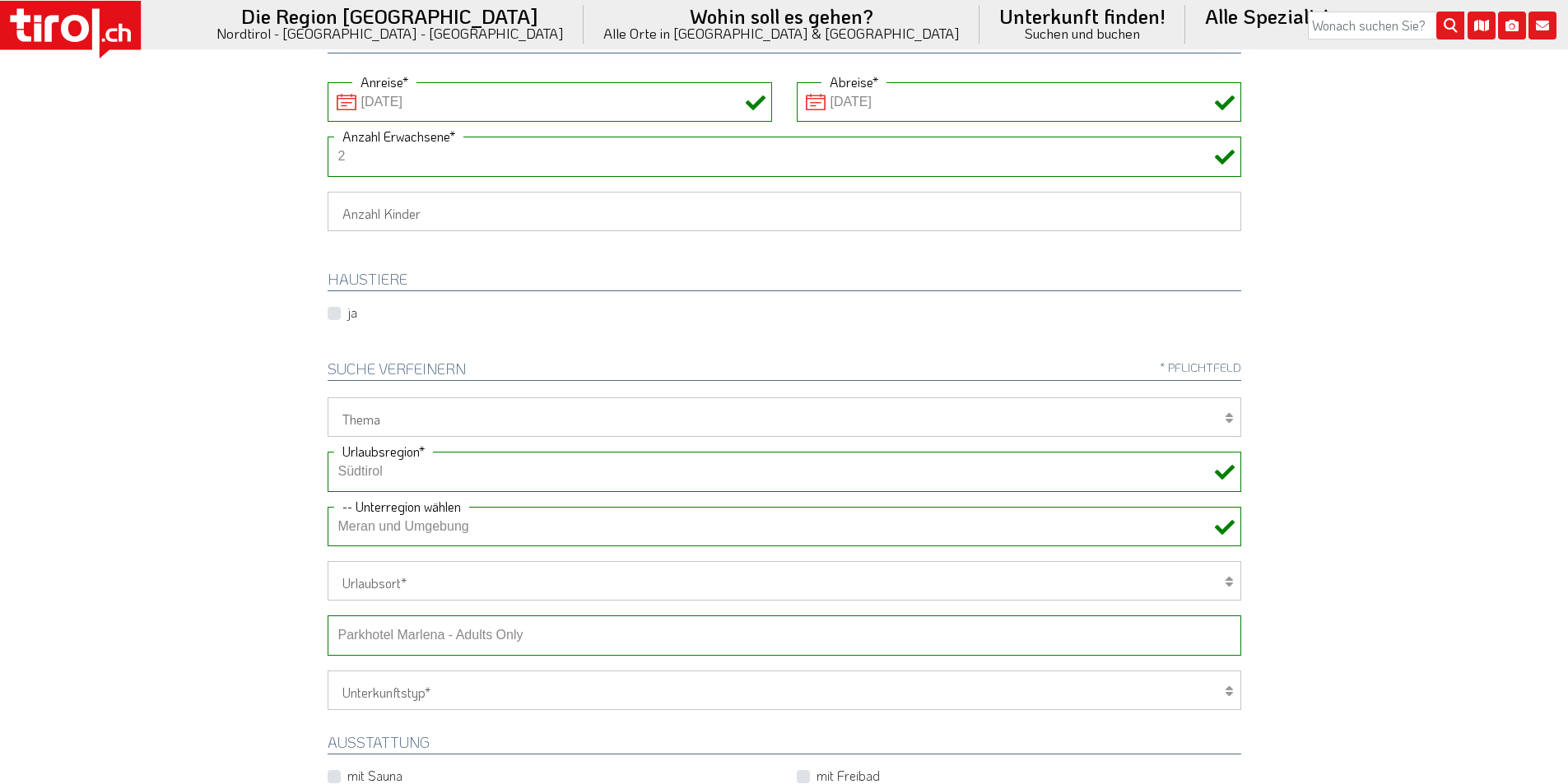
scroll to position [0, 0]
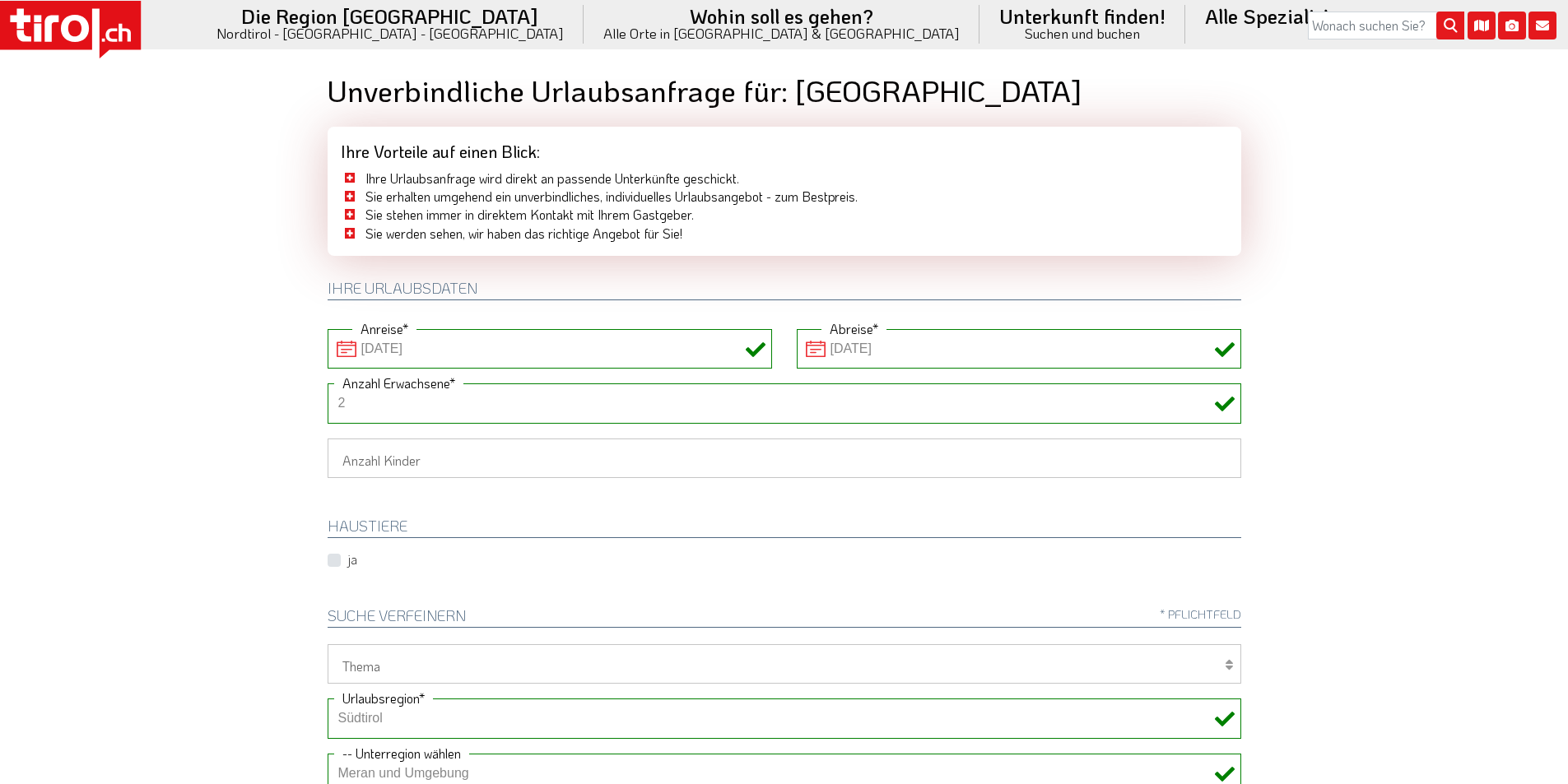
click at [74, 21] on icon at bounding box center [74, 29] width 13 height 16
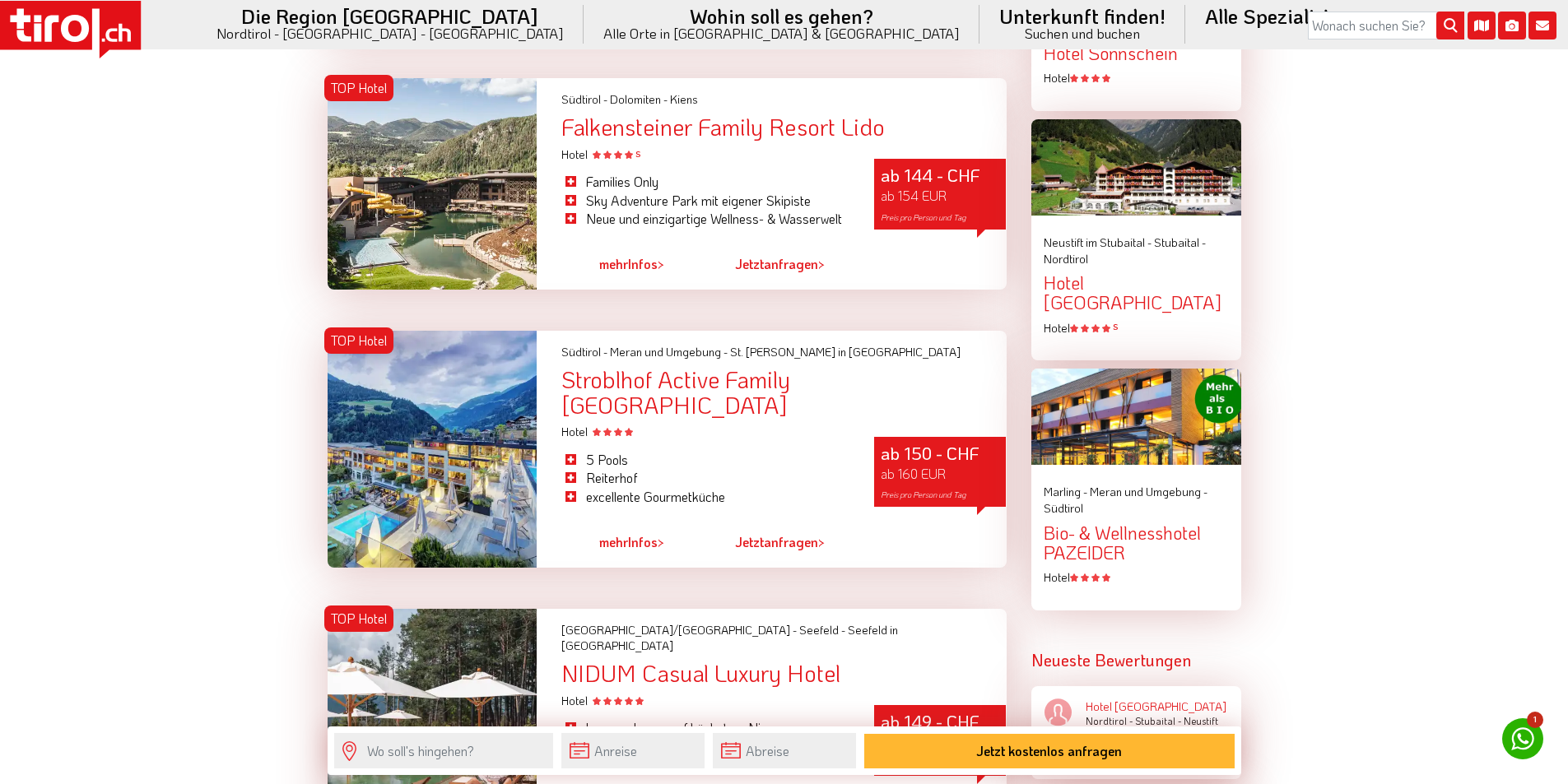
scroll to position [1974, 0]
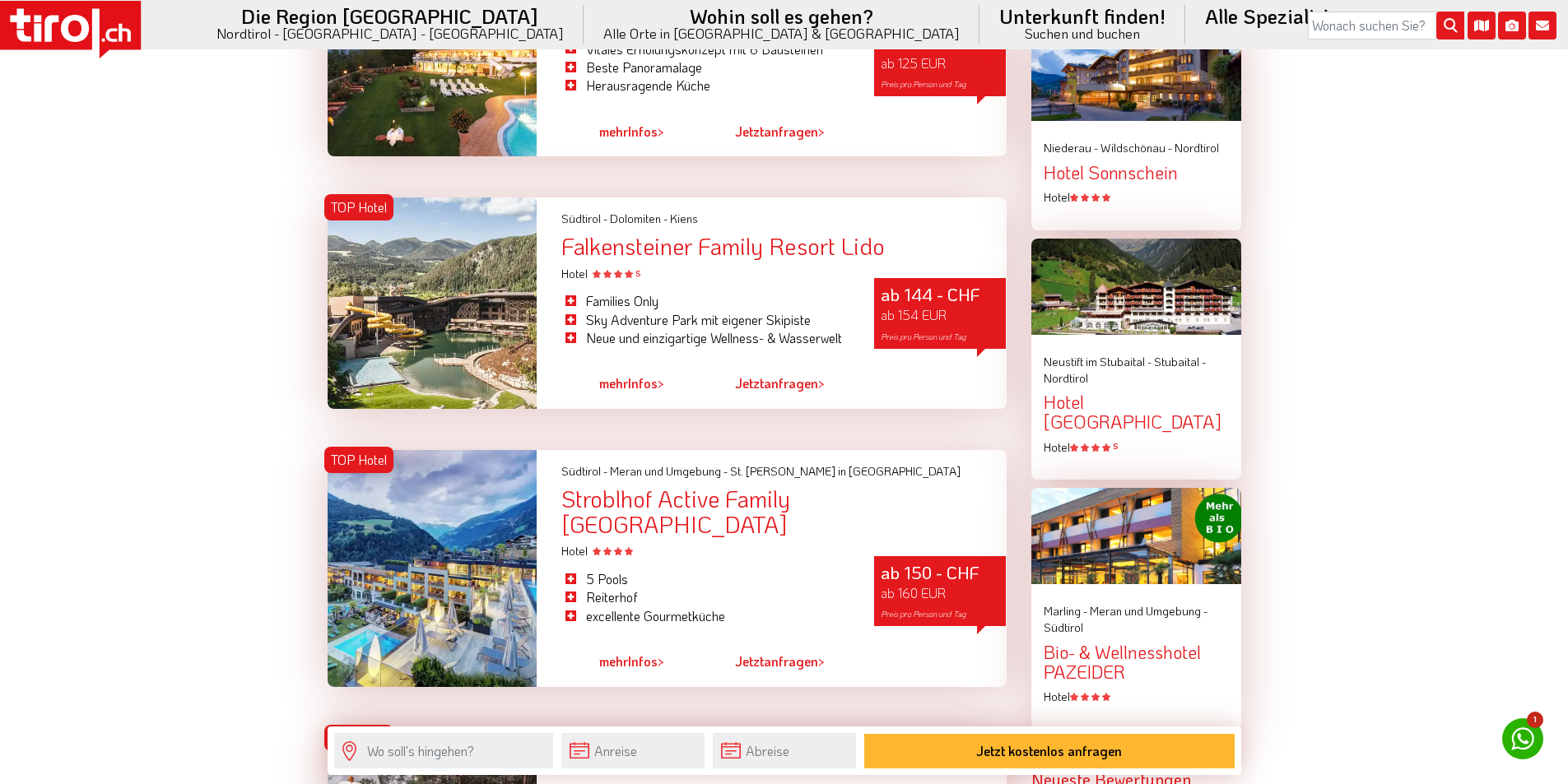
click at [85, 30] on icon at bounding box center [74, 29] width 28 height 27
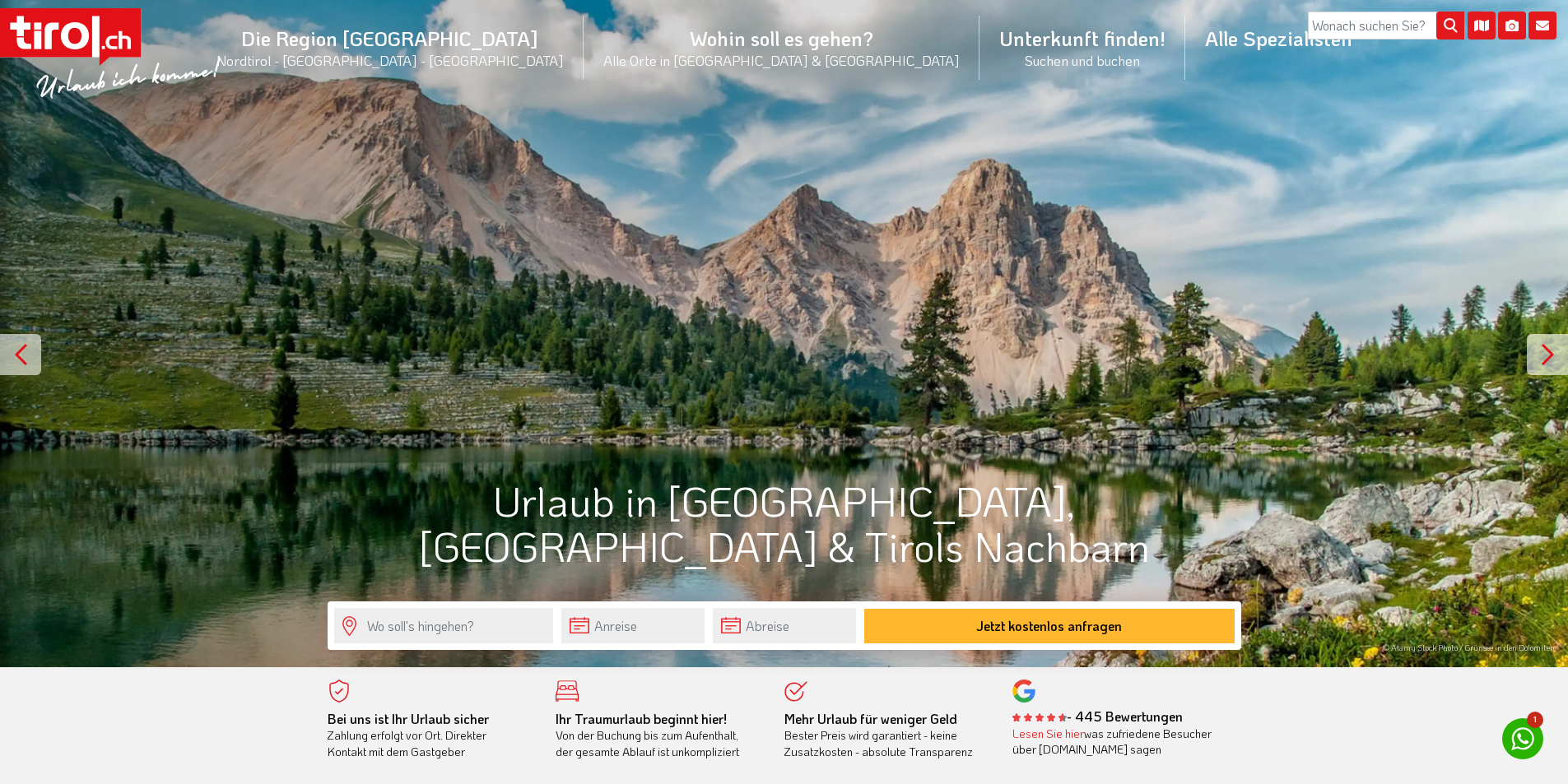
click at [82, 32] on icon at bounding box center [74, 36] width 28 height 27
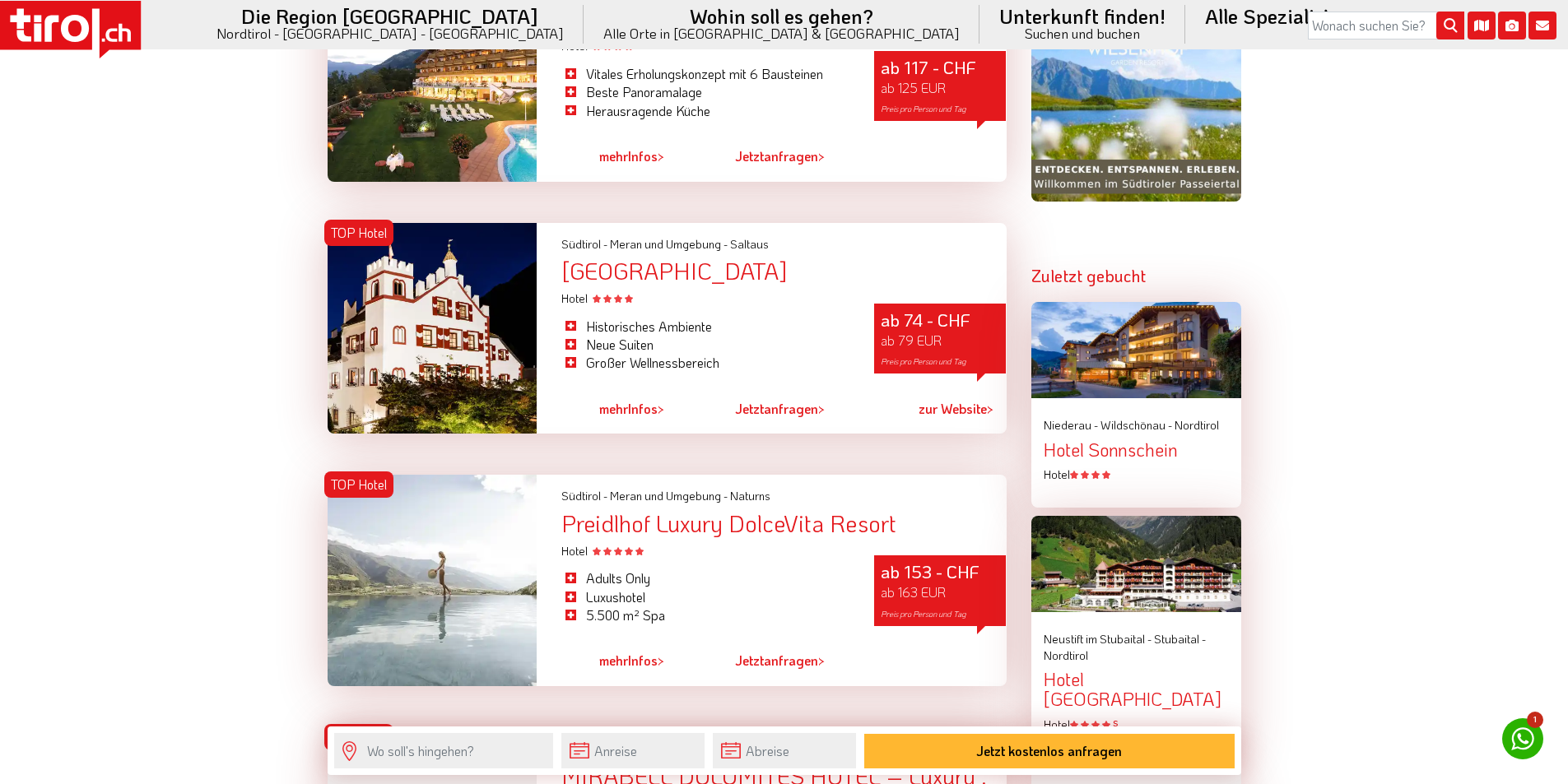
scroll to position [1727, 0]
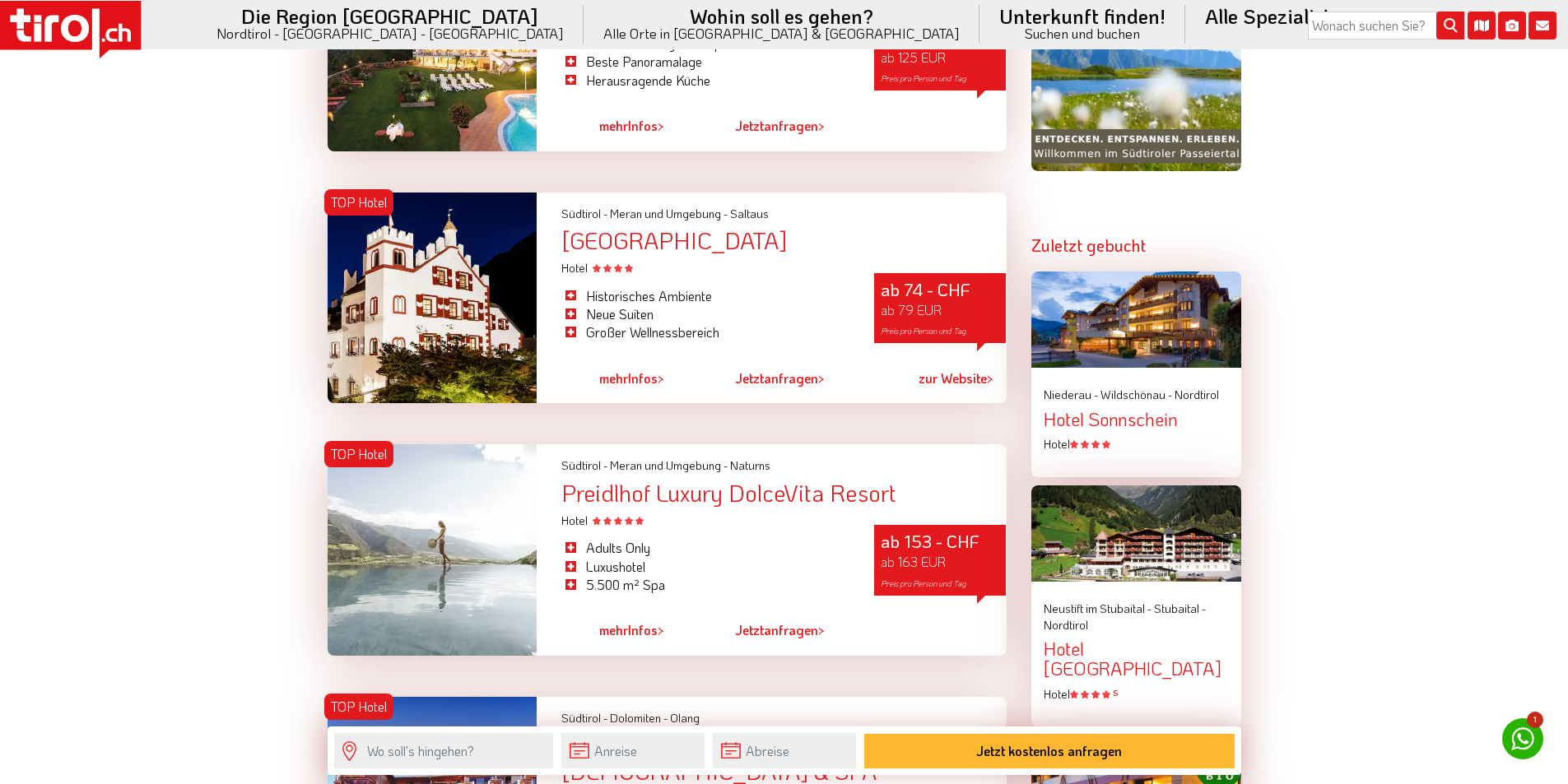
click at [95, 19] on rect at bounding box center [70, 25] width 141 height 49
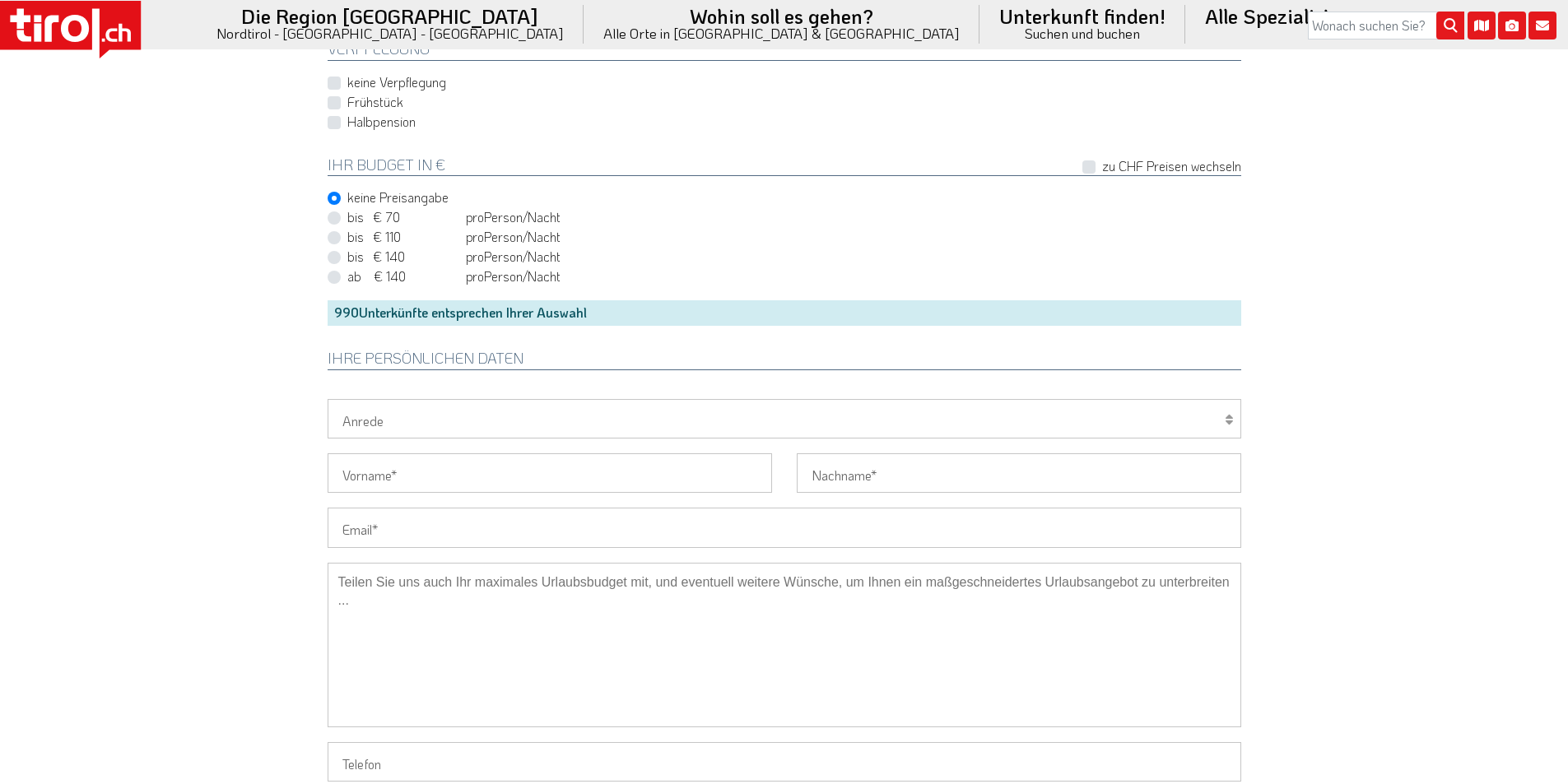
scroll to position [1151, 0]
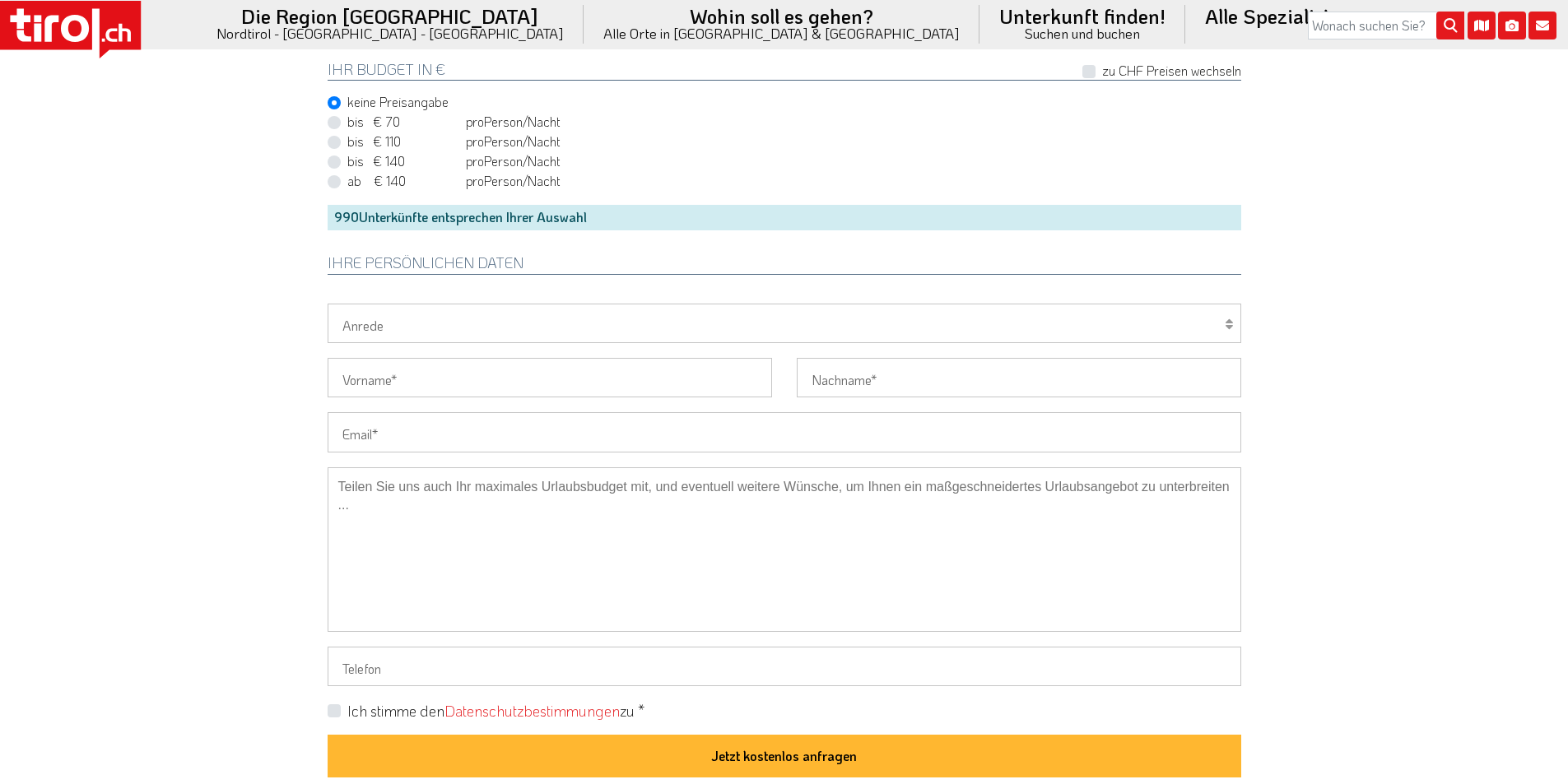
drag, startPoint x: 420, startPoint y: 439, endPoint x: 300, endPoint y: 414, distance: 122.6
click at [412, 438] on input "Email" at bounding box center [784, 432] width 914 height 39
paste input "marina.bisle@t-online.de"
type input "marina.bisle@t-online.de"
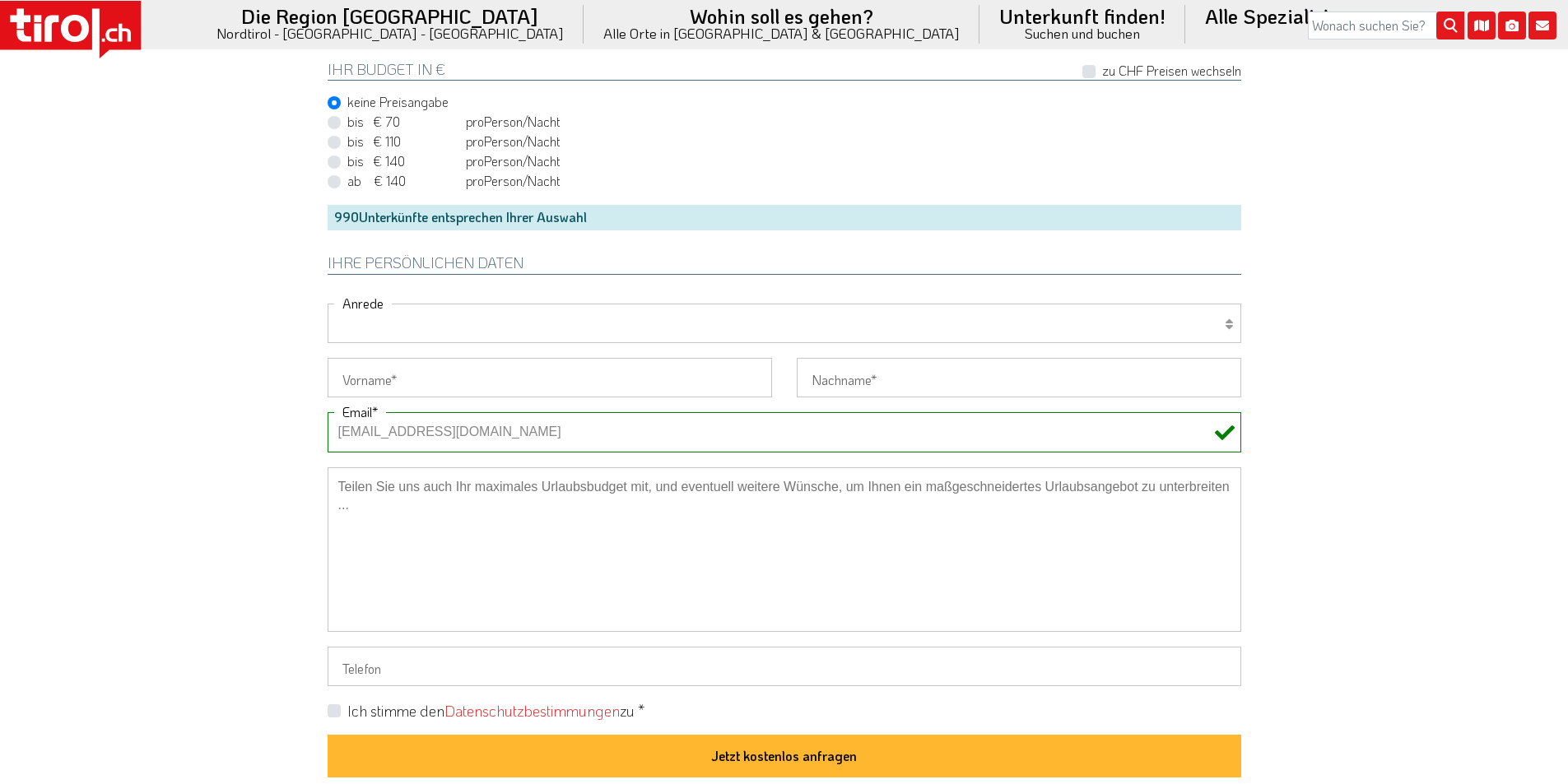
click at [351, 323] on select "Herr Frau Familie" at bounding box center [784, 323] width 914 height 39
select select "Frau"
click at [327, 304] on select "Herr Frau Familie" at bounding box center [784, 323] width 914 height 39
click at [372, 390] on input "Vorname" at bounding box center [550, 377] width 445 height 39
paste input "Marina"
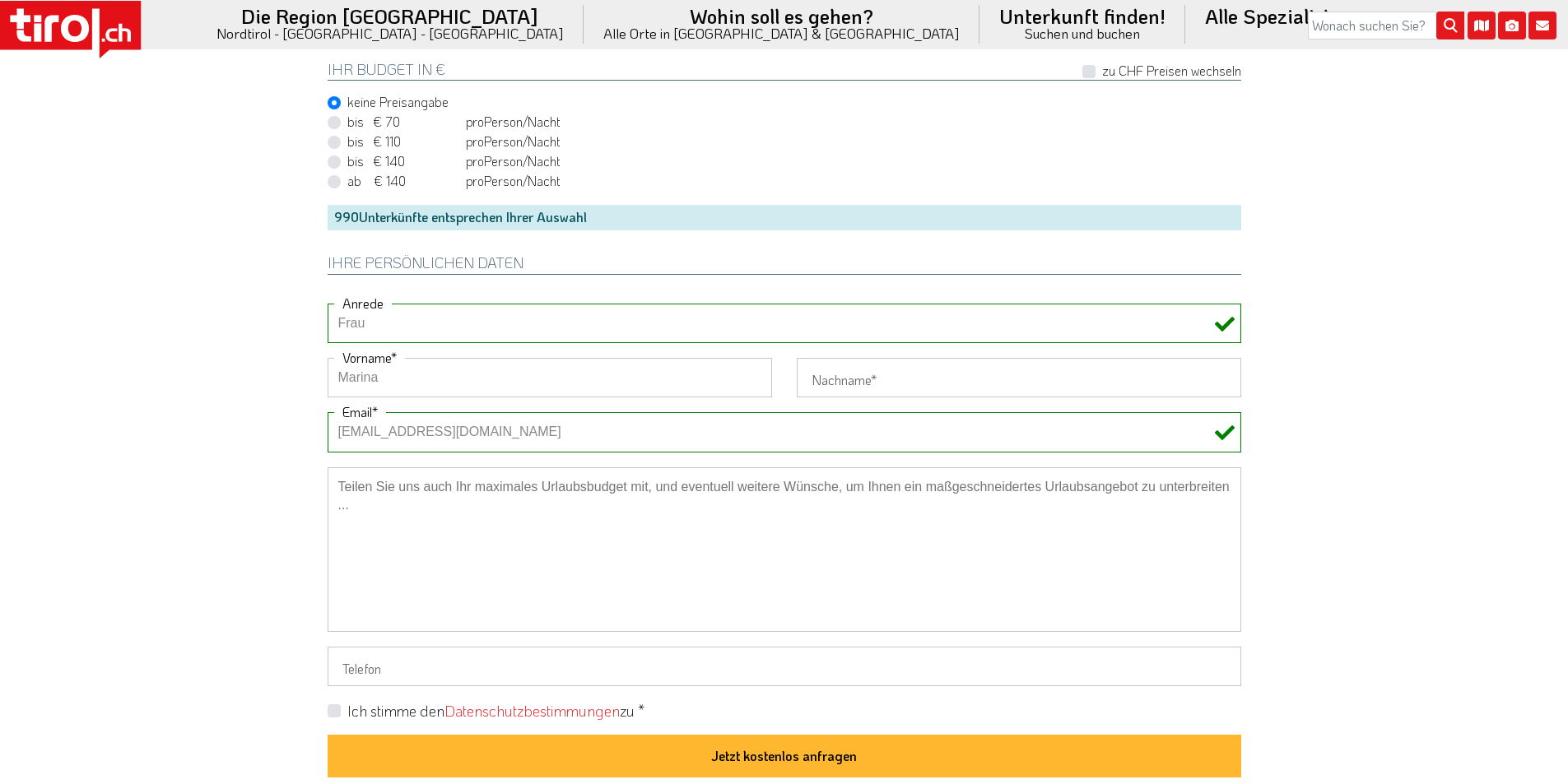
type input "Marina"
drag, startPoint x: 204, startPoint y: 345, endPoint x: 264, endPoint y: 320, distance: 65.0
drag, startPoint x: 909, startPoint y: 373, endPoint x: 905, endPoint y: 353, distance: 20.4
click at [908, 373] on input "Nachname" at bounding box center [1018, 377] width 445 height 39
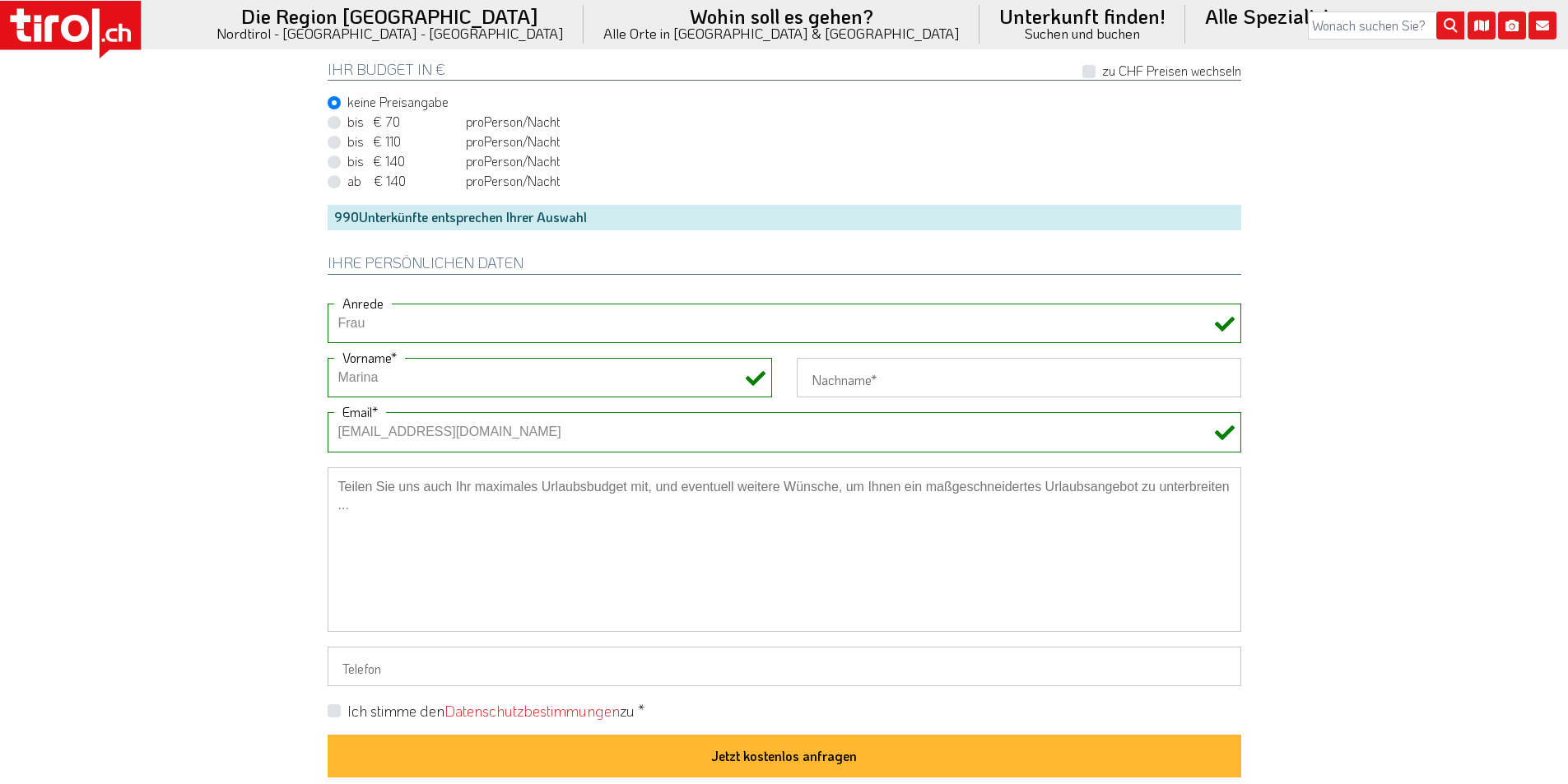
paste input "Bisle"
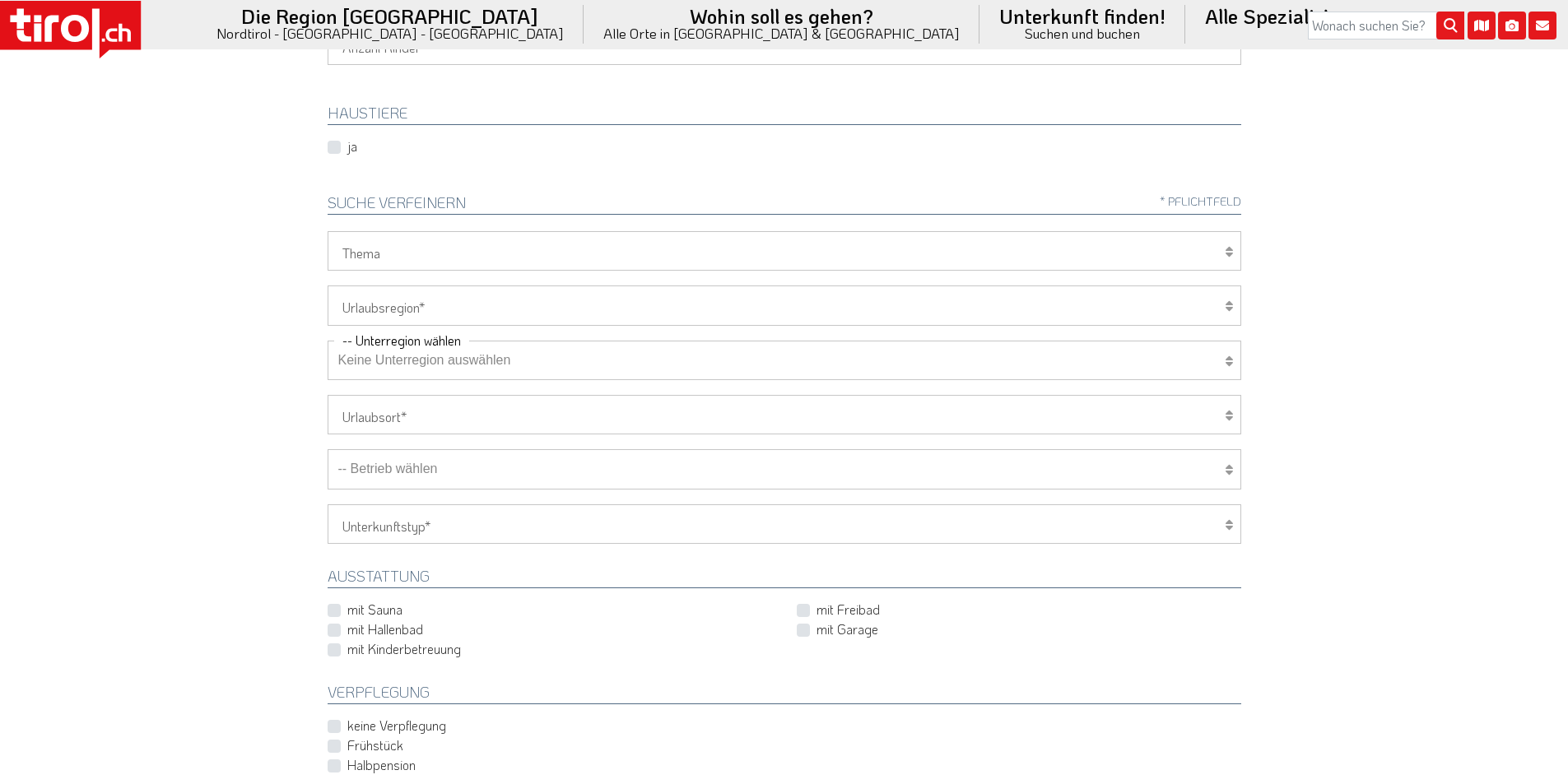
scroll to position [246, 0]
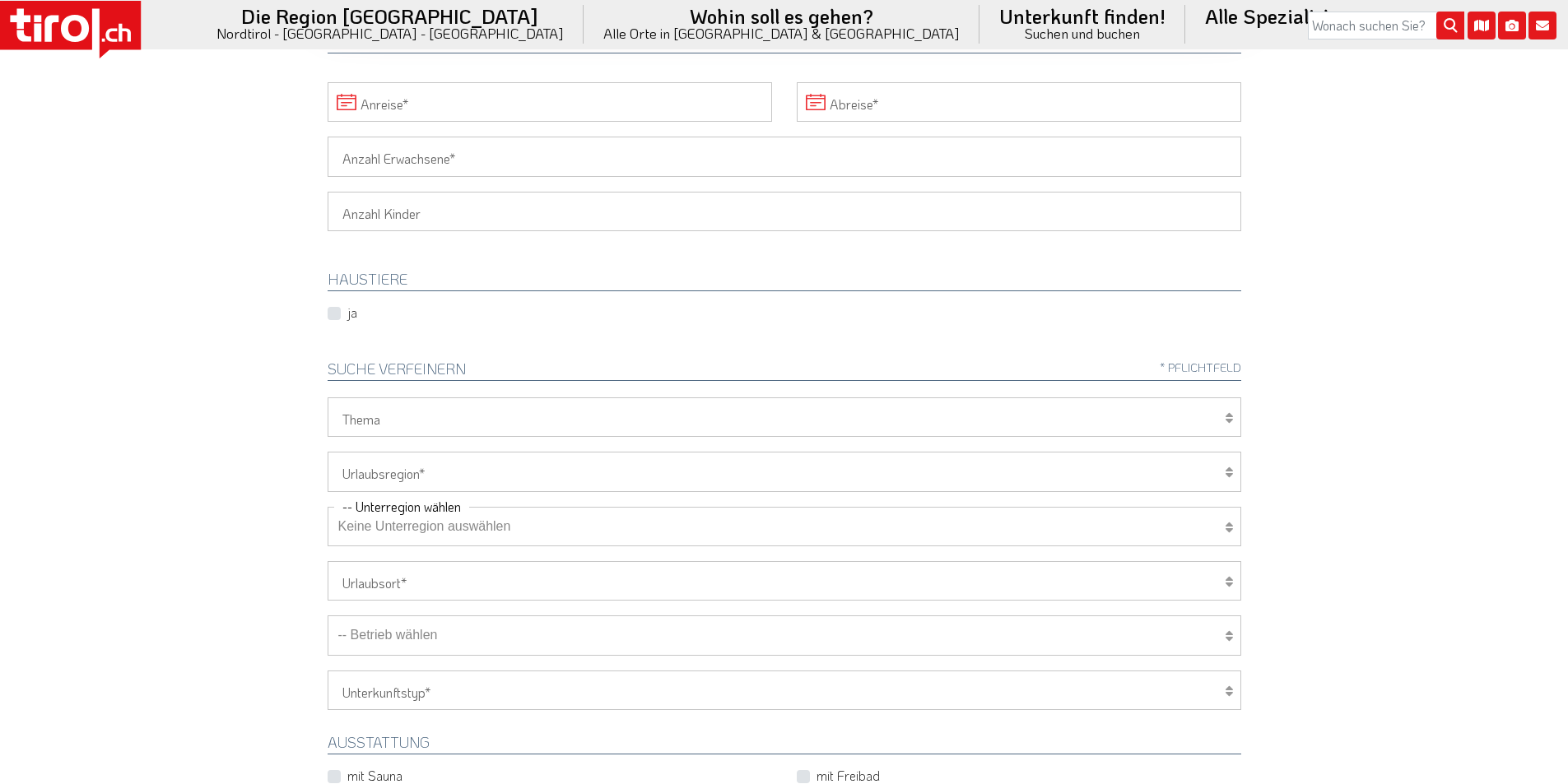
type input "Bisle"
click at [376, 146] on input "Anzahl Erwachsene" at bounding box center [784, 156] width 914 height 39
type input "8"
drag, startPoint x: 175, startPoint y: 156, endPoint x: 468, endPoint y: 9, distance: 327.8
click at [176, 154] on body ".st0{fill:#FFFFFF}.st1{fill:#E31017} Die Region Tirol Nordtirol - Südtirol - Os…" at bounding box center [784, 145] width 1568 height 784
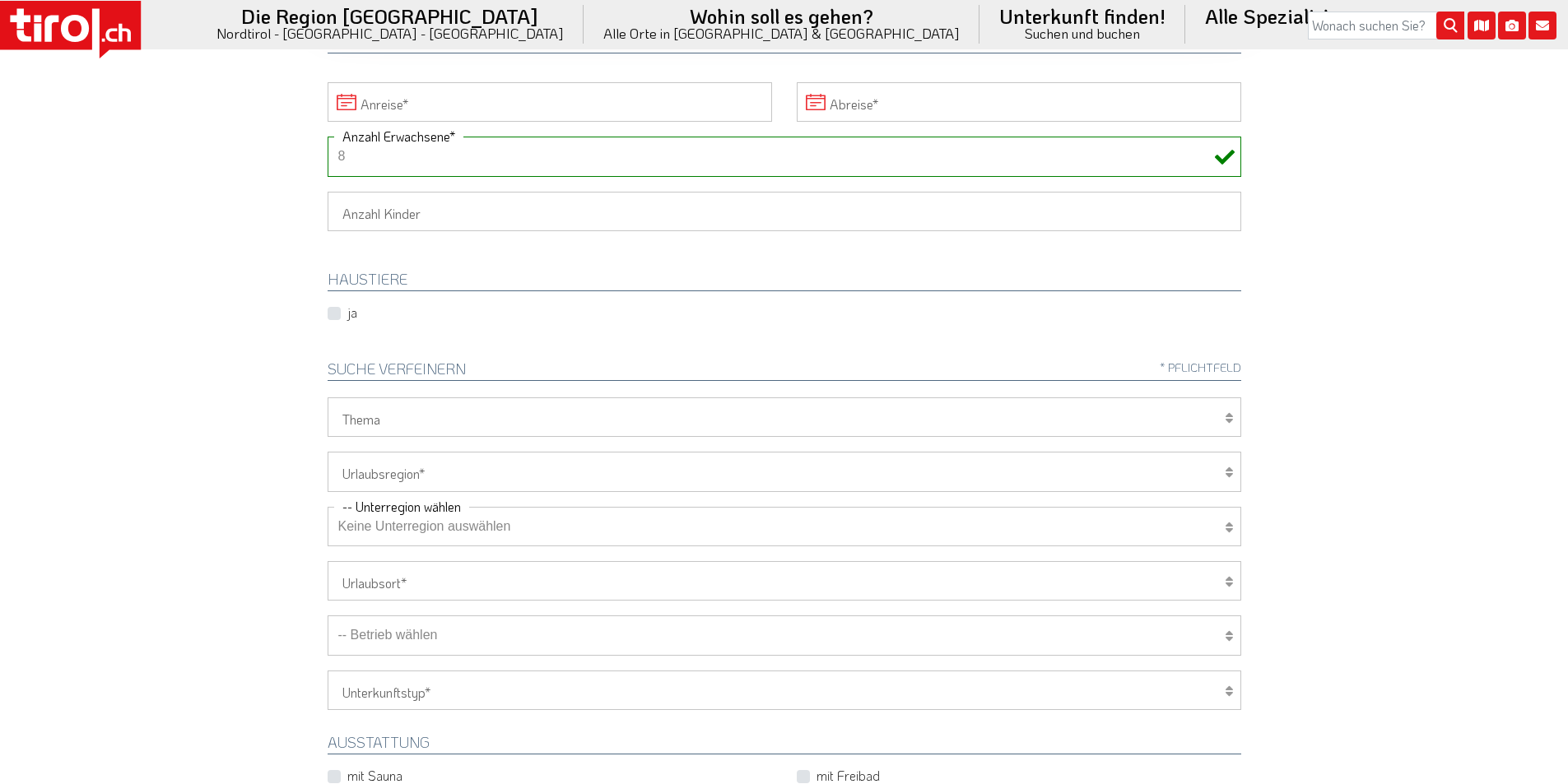
click at [444, 94] on input "Anreise" at bounding box center [550, 102] width 445 height 39
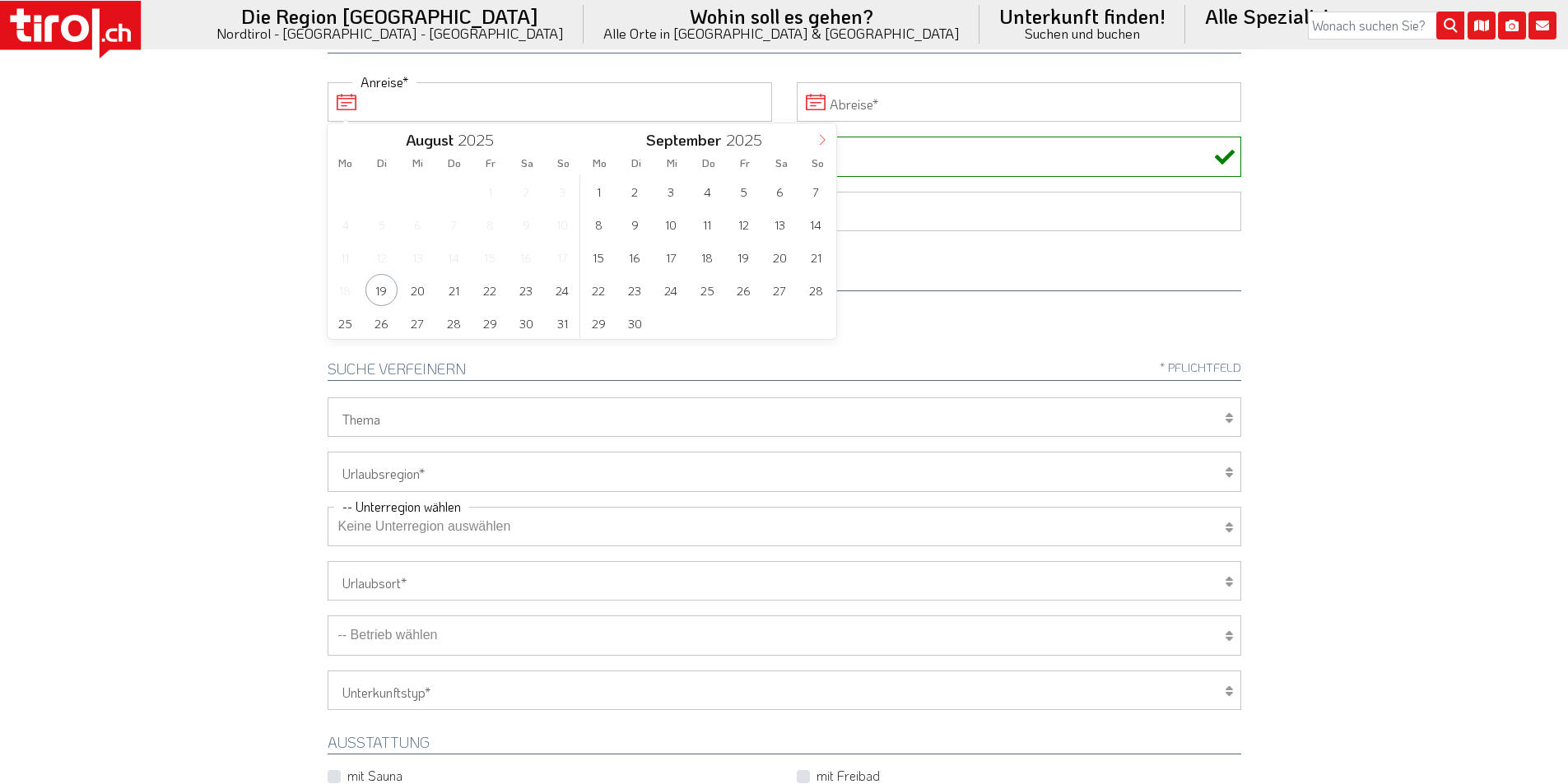
click at [825, 135] on icon at bounding box center [822, 140] width 12 height 12
type input "2026"
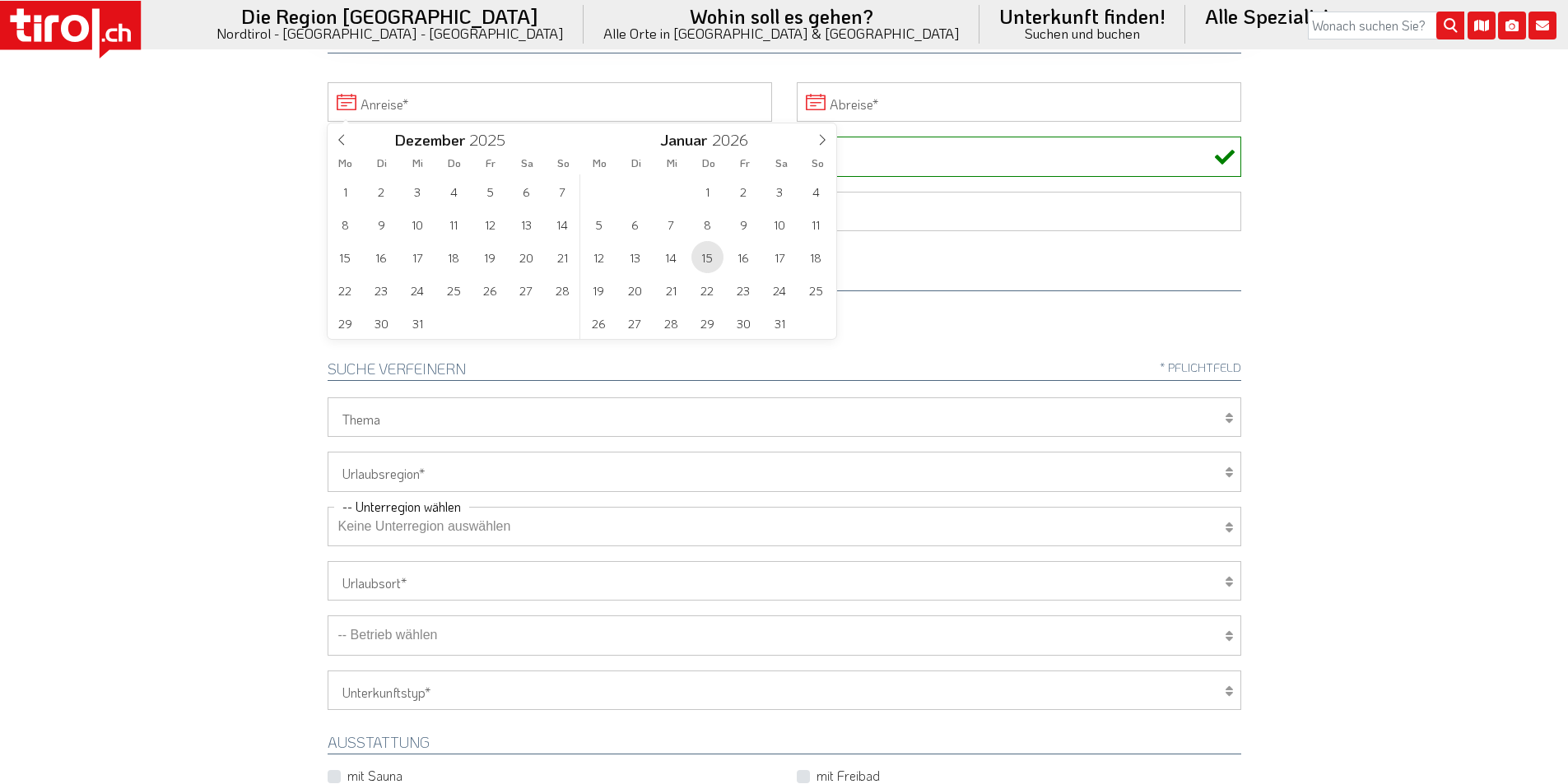
click at [709, 260] on span "15" at bounding box center [707, 257] width 32 height 32
type input "15-01-2026"
type input "2026"
click at [564, 257] on span "18" at bounding box center [562, 257] width 32 height 32
type input "15-01-2026"
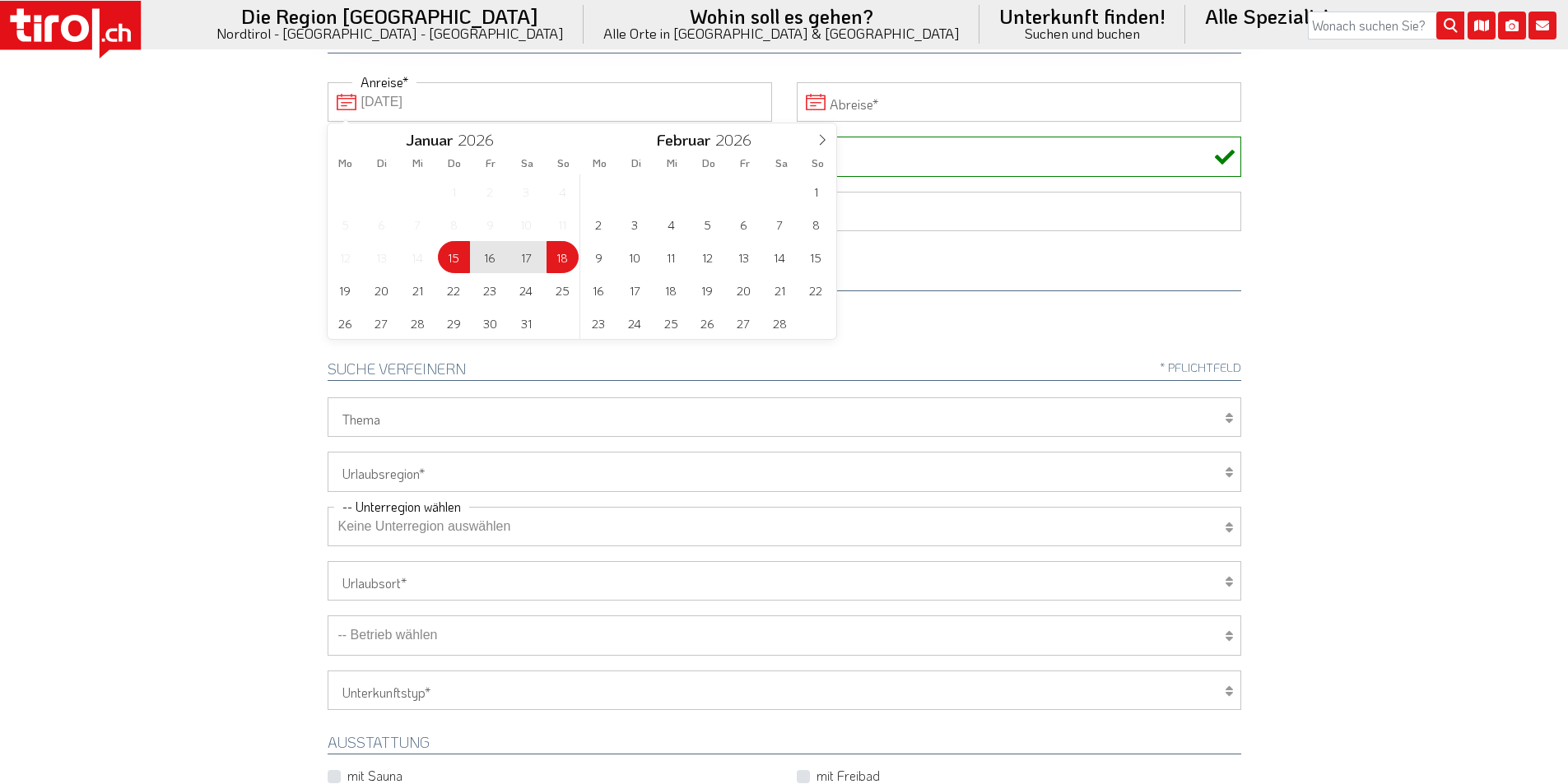
type input "18-01-2026"
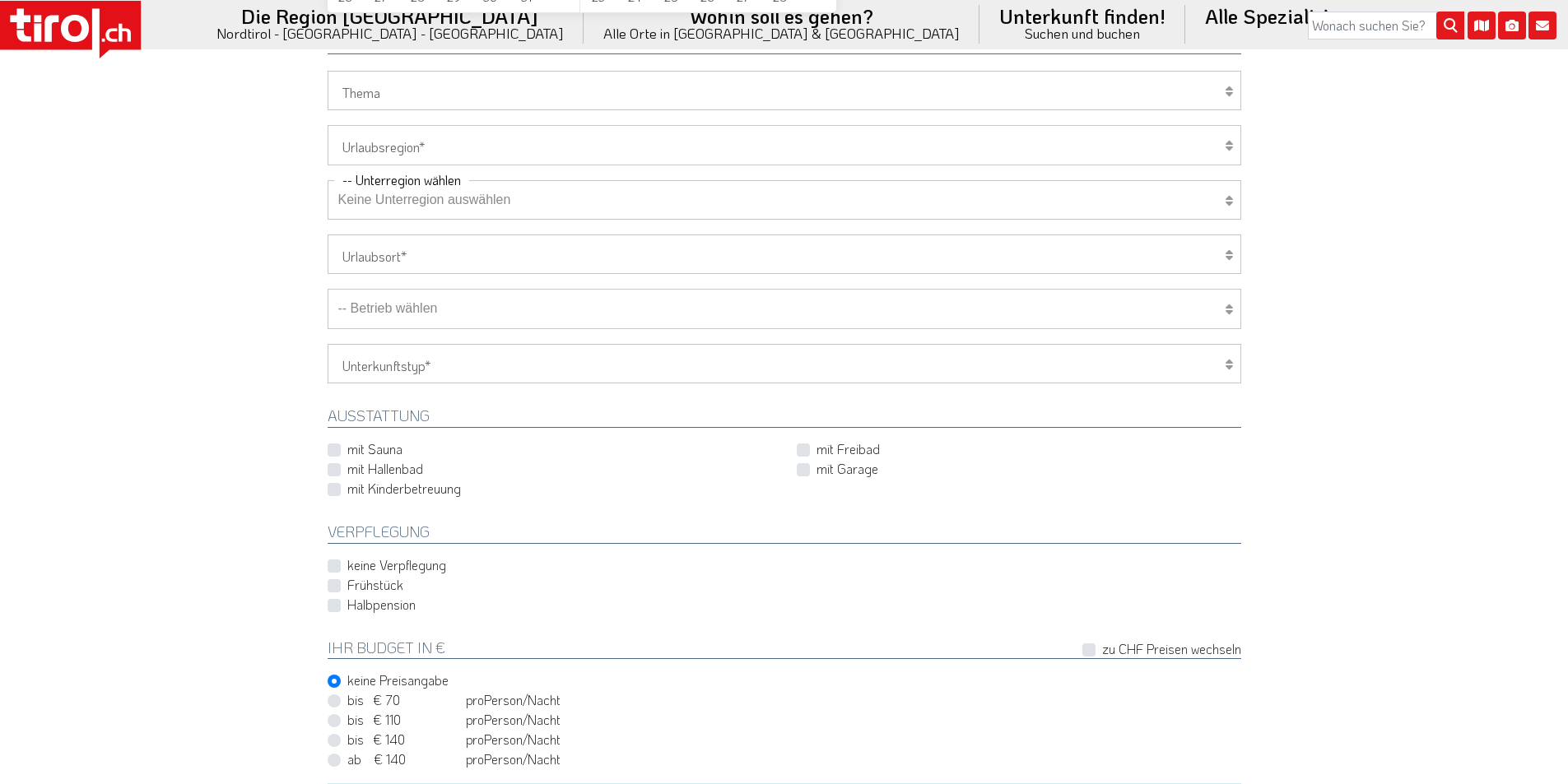
scroll to position [494, 0]
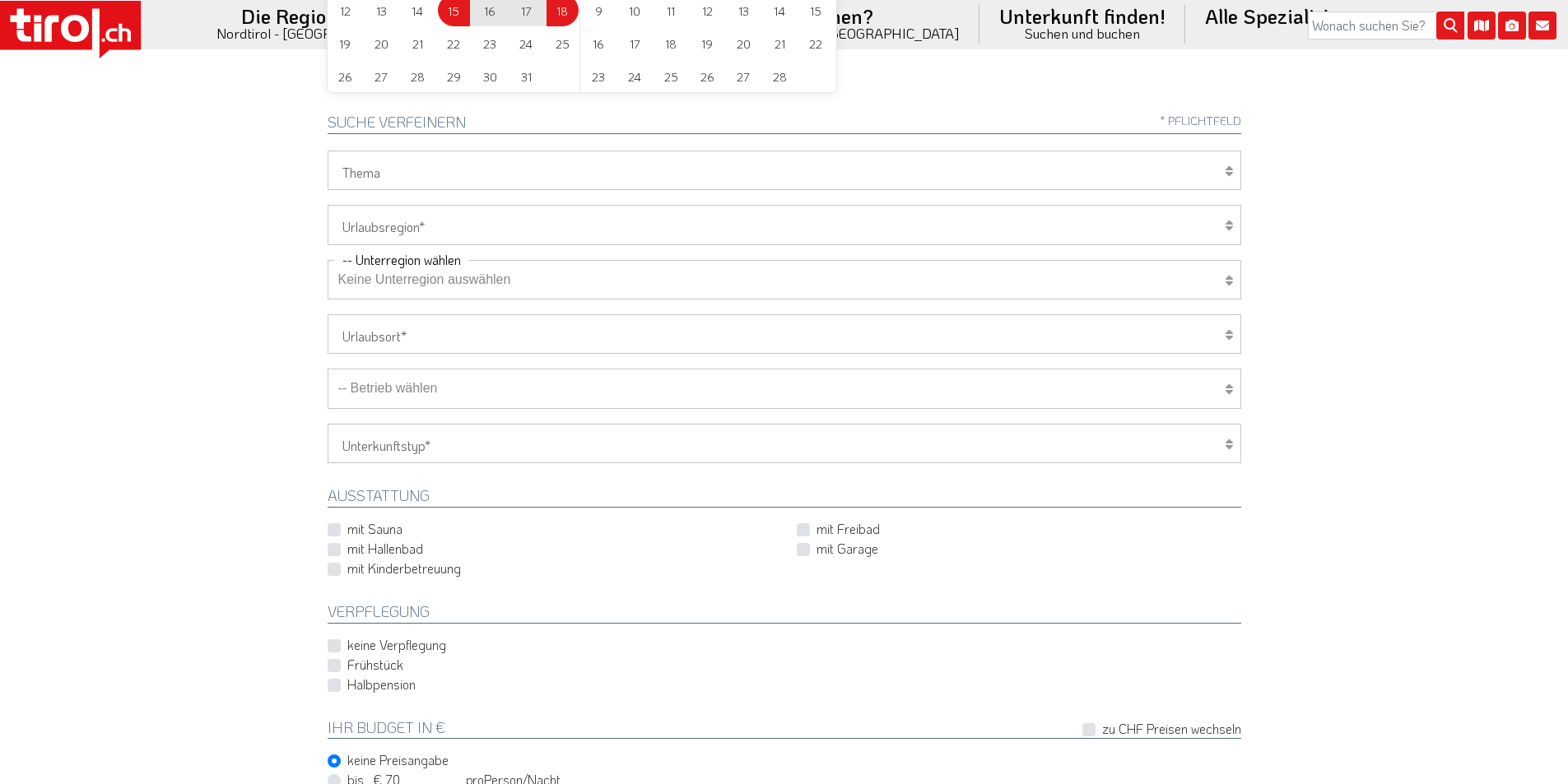
type input "15-01-2026"
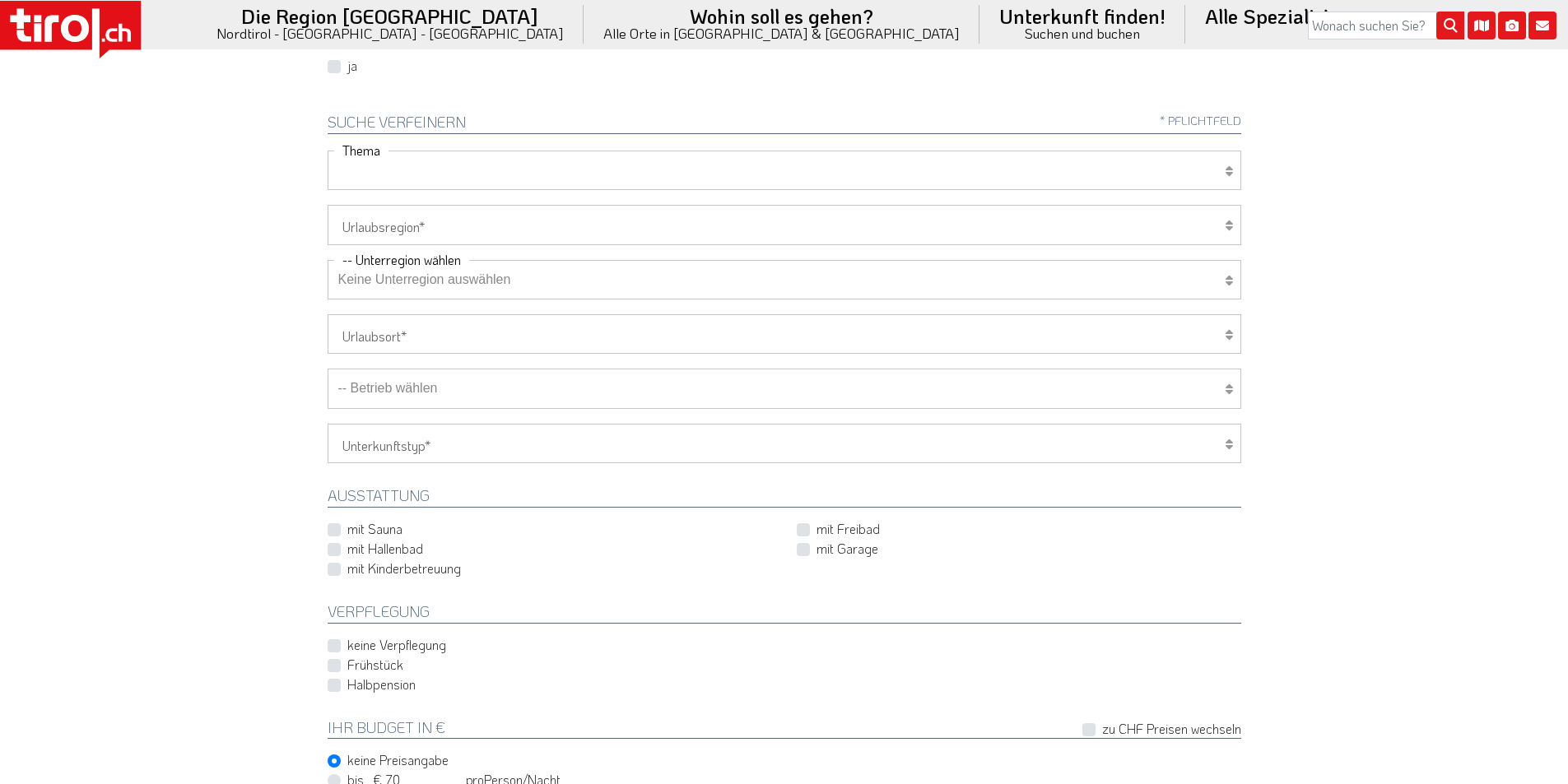
click at [370, 165] on select "Wellness Mountainbiken/Radfahren Familie Wandern Sport Skifahren Motorrad Golf" at bounding box center [784, 170] width 914 height 39
select select "7393"
click at [327, 151] on select "Wellness Mountainbiken/Radfahren Familie Wandern Sport Skifahren Motorrad Golf" at bounding box center [784, 170] width 914 height 39
click at [396, 225] on select "Tirol/Nordtirol Osttirol Südtirol Tirols Nachbarn" at bounding box center [784, 225] width 914 height 39
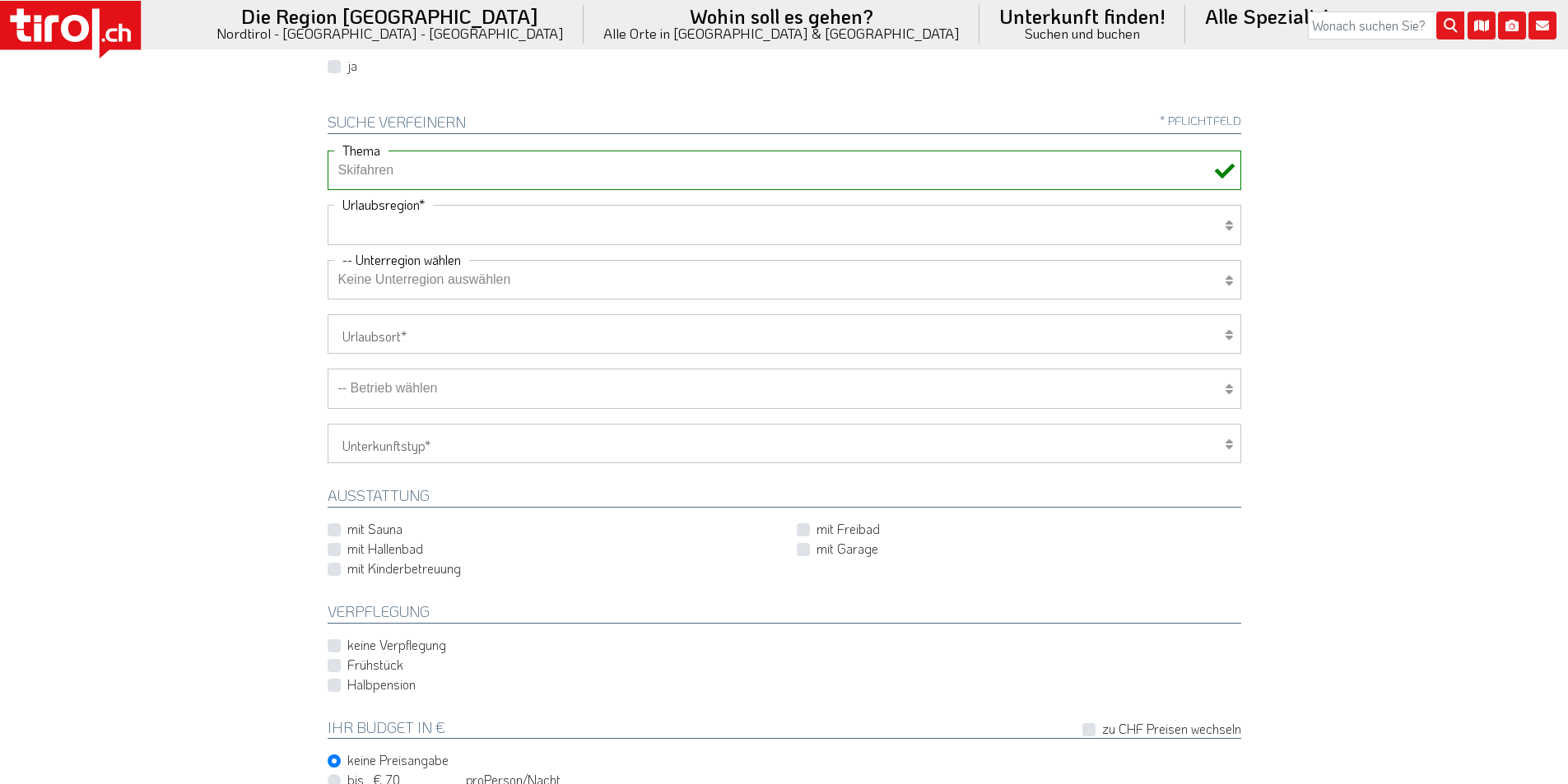
select select "7094"
click at [327, 205] on select "Tirol/Nordtirol Osttirol Südtirol Tirols Nachbarn" at bounding box center [784, 225] width 914 height 39
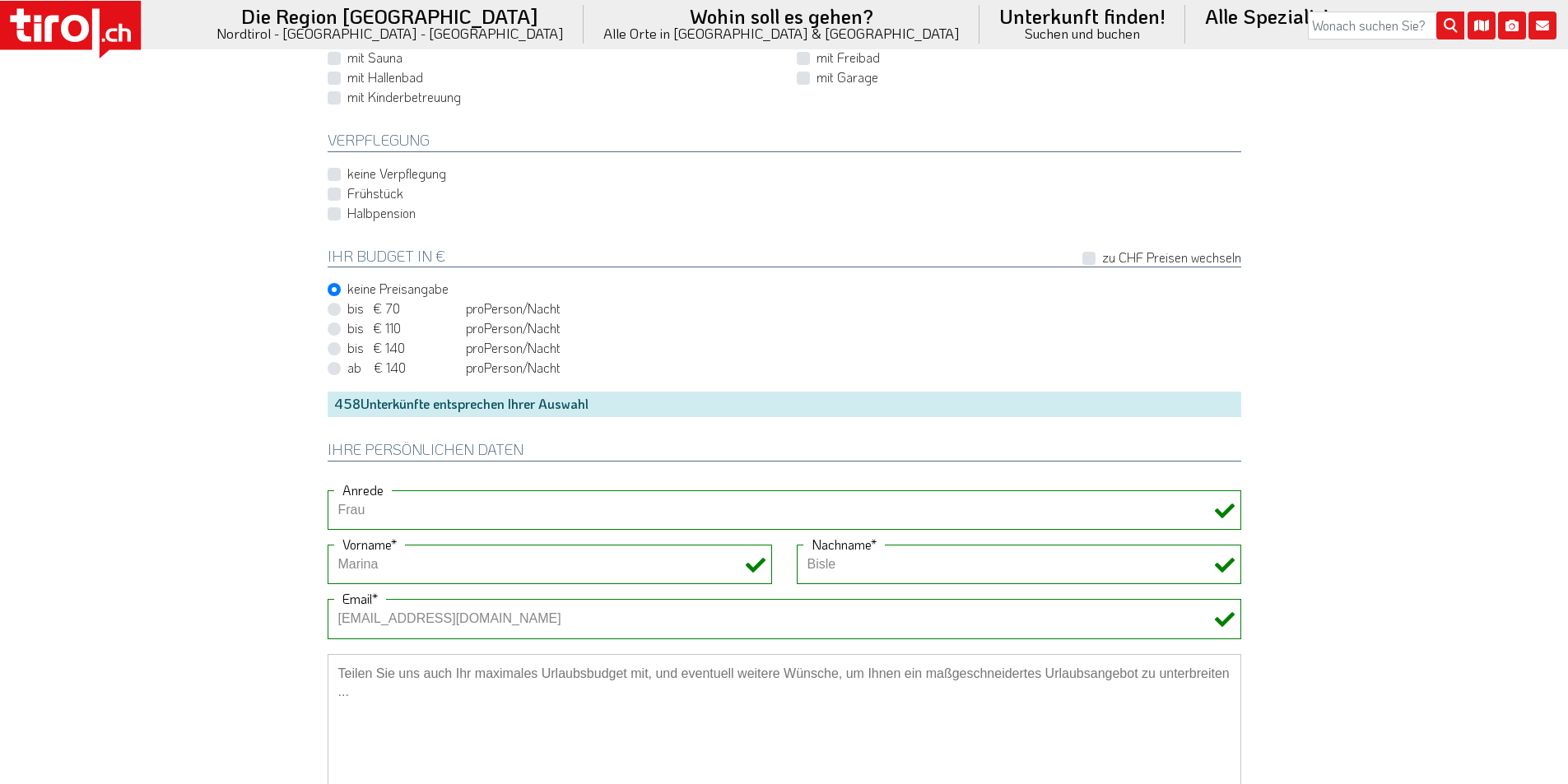
scroll to position [986, 0]
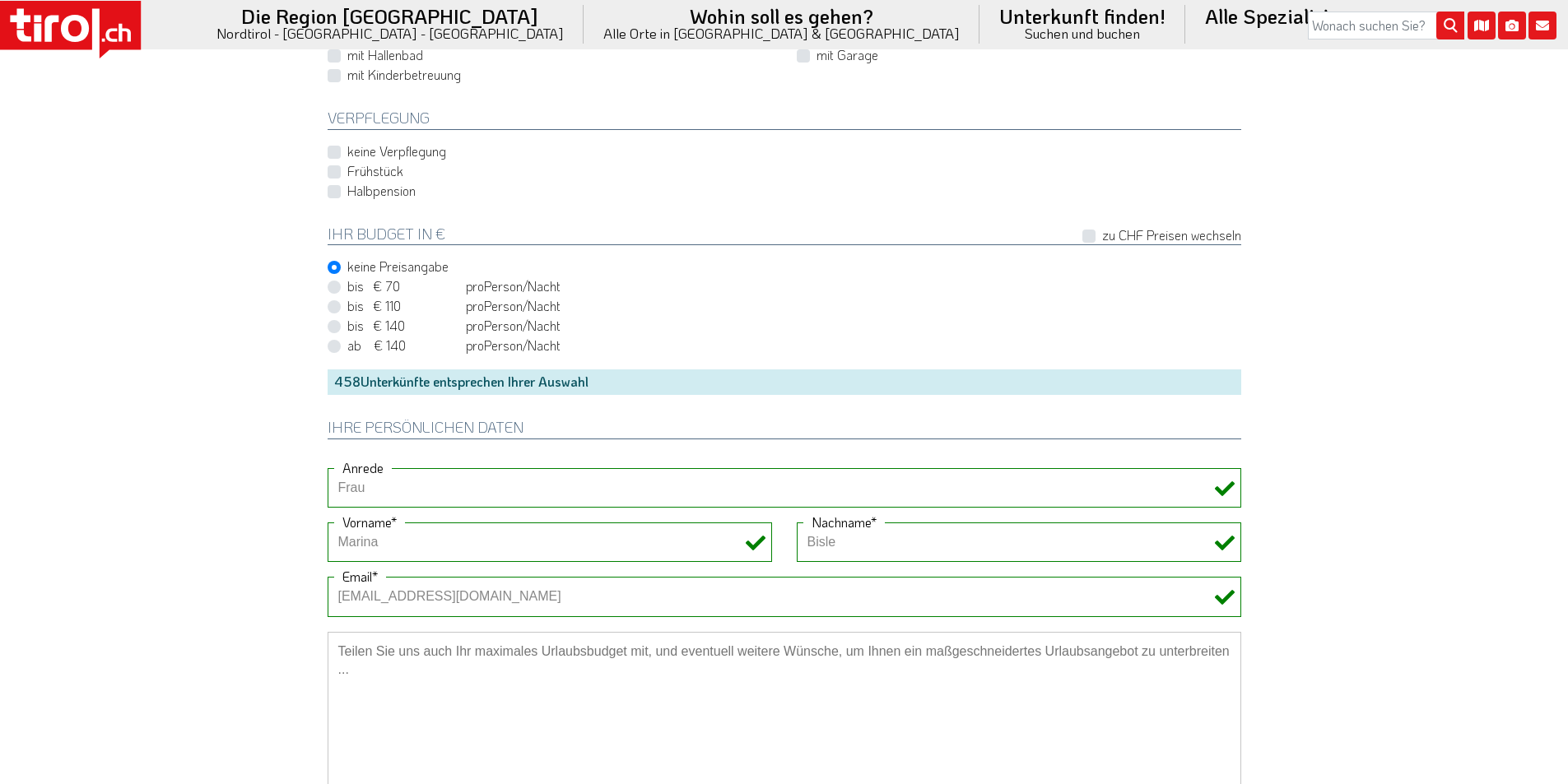
click at [347, 192] on label "Halbpension" at bounding box center [381, 191] width 68 height 18
click at [335, 192] on input "Halbpension" at bounding box center [787, 191] width 914 height 11
checkbox input "true"
click at [406, 659] on textarea at bounding box center [784, 714] width 914 height 165
paste textarea "Ein Skibus in ein großes Skigebiet ist uns auch wichtig."
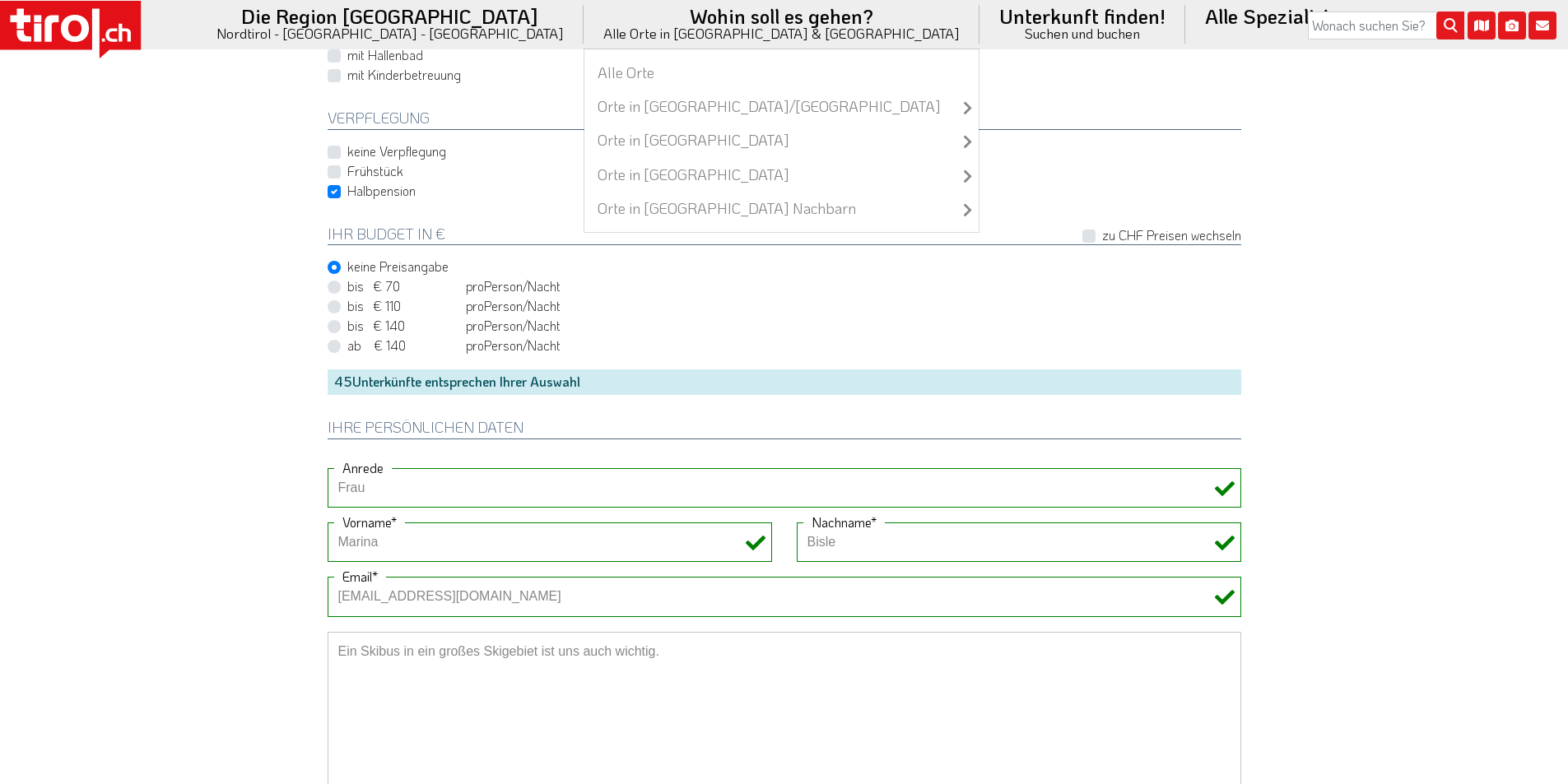
type textarea "Ein Skibus in ein großes Skigebiet ist uns auch wichtig."
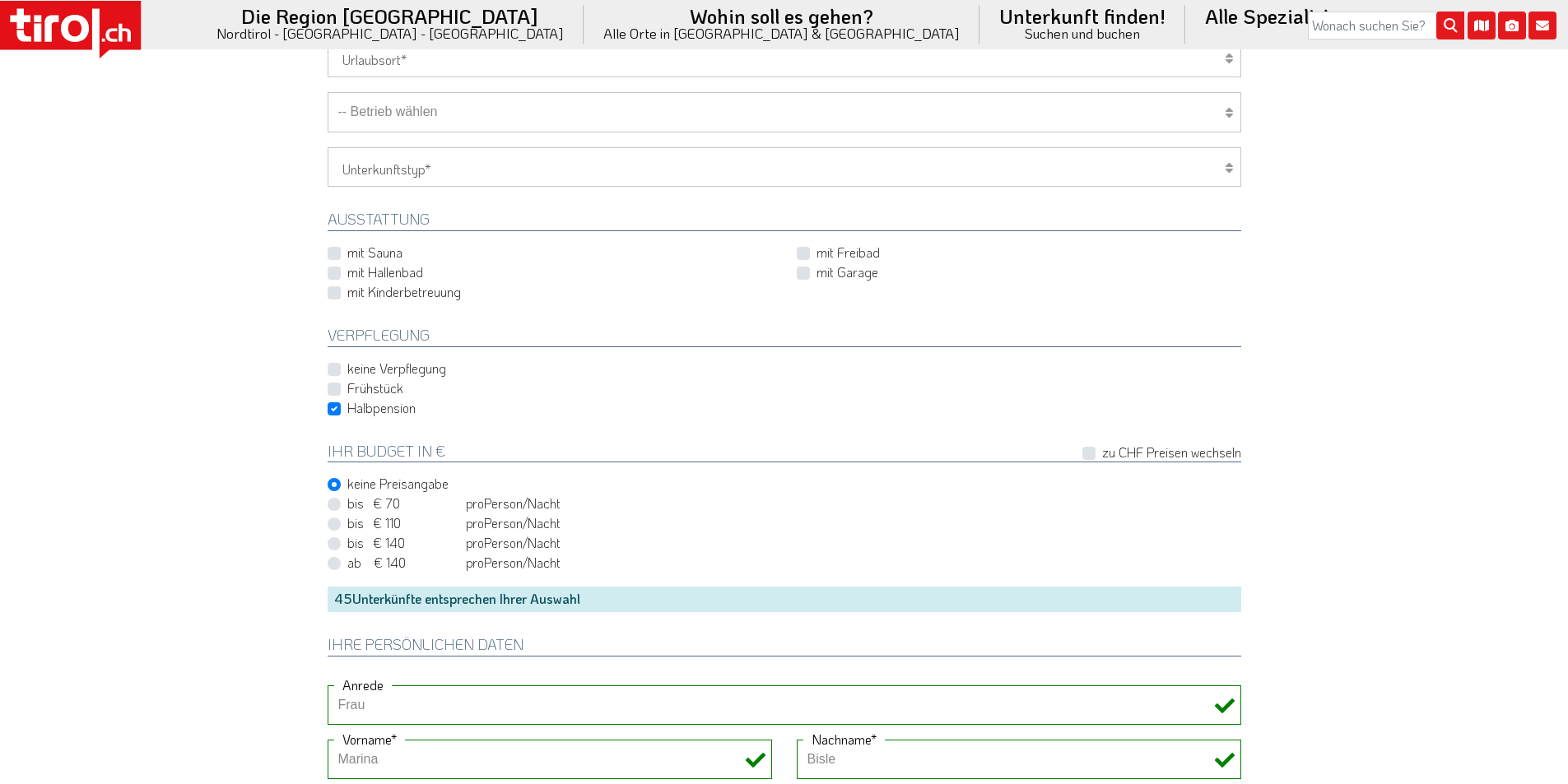
scroll to position [740, 0]
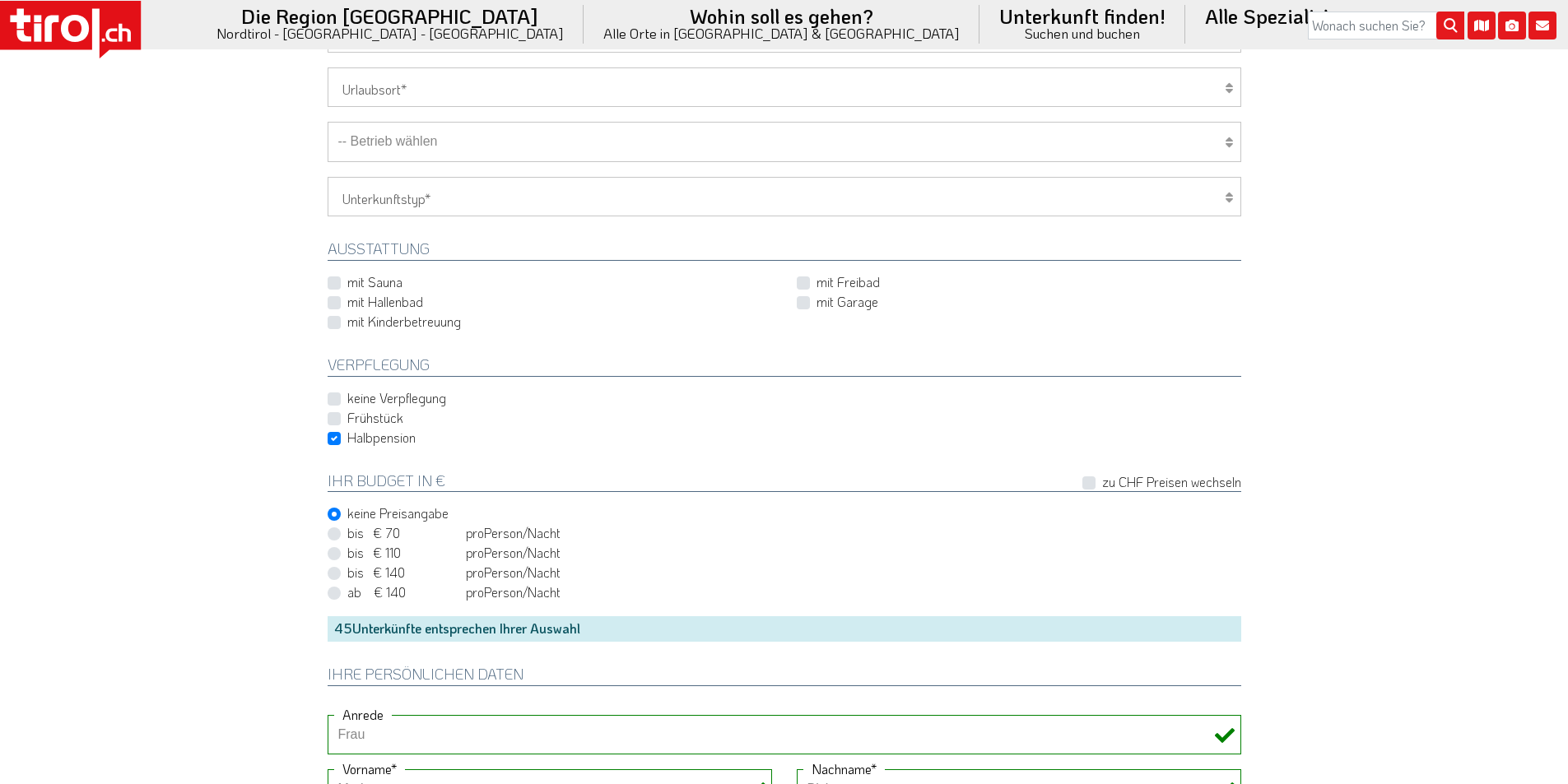
click at [376, 306] on label "mit Hallenbad" at bounding box center [385, 302] width 75 height 18
click at [376, 306] on input "mit Hallenbad" at bounding box center [553, 302] width 445 height 11
checkbox input "true"
click at [364, 282] on label "mit Sauna" at bounding box center [374, 282] width 55 height 18
click at [364, 282] on input "mit Sauna" at bounding box center [553, 282] width 445 height 11
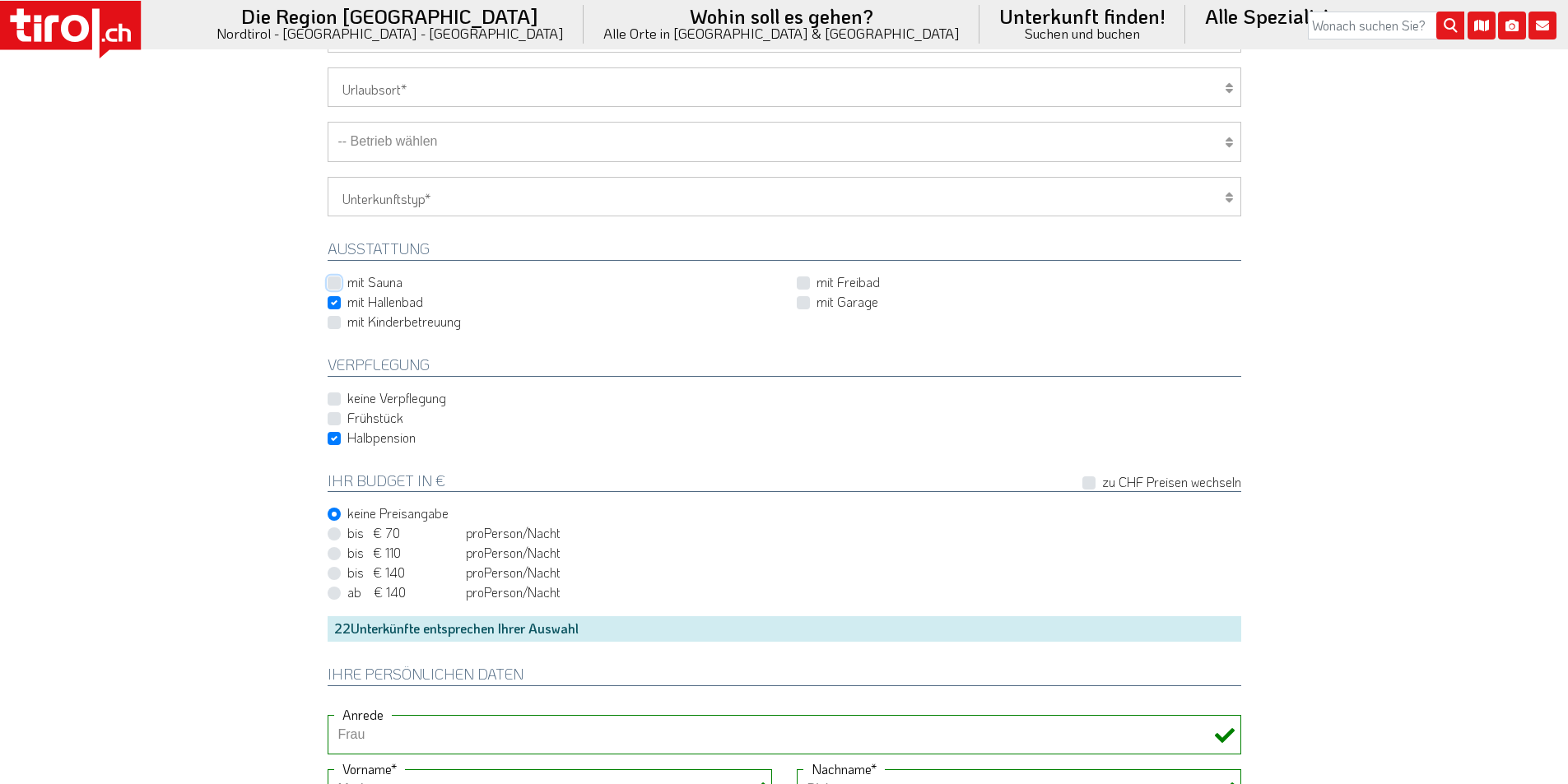
checkbox input "true"
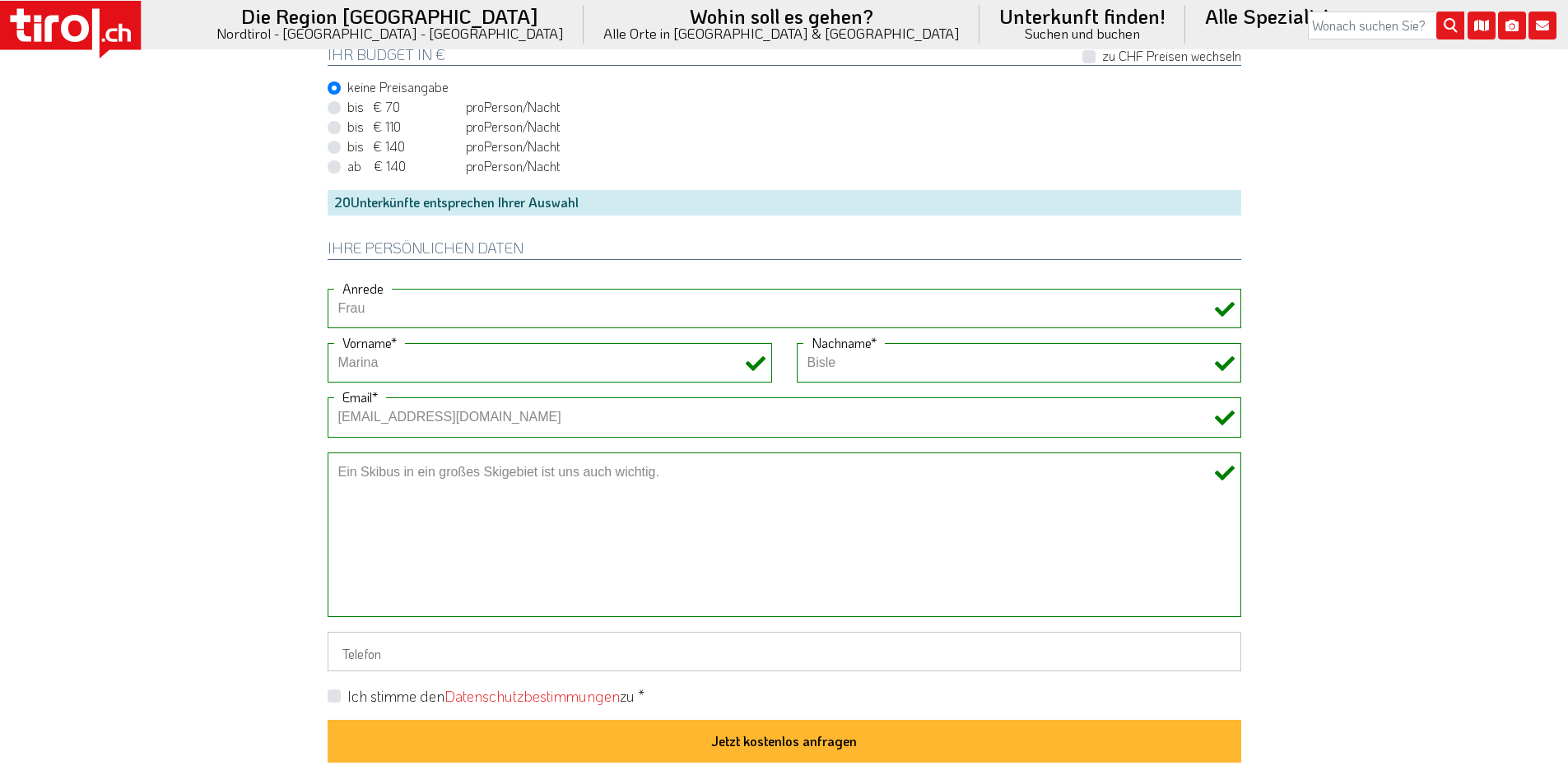
scroll to position [1316, 0]
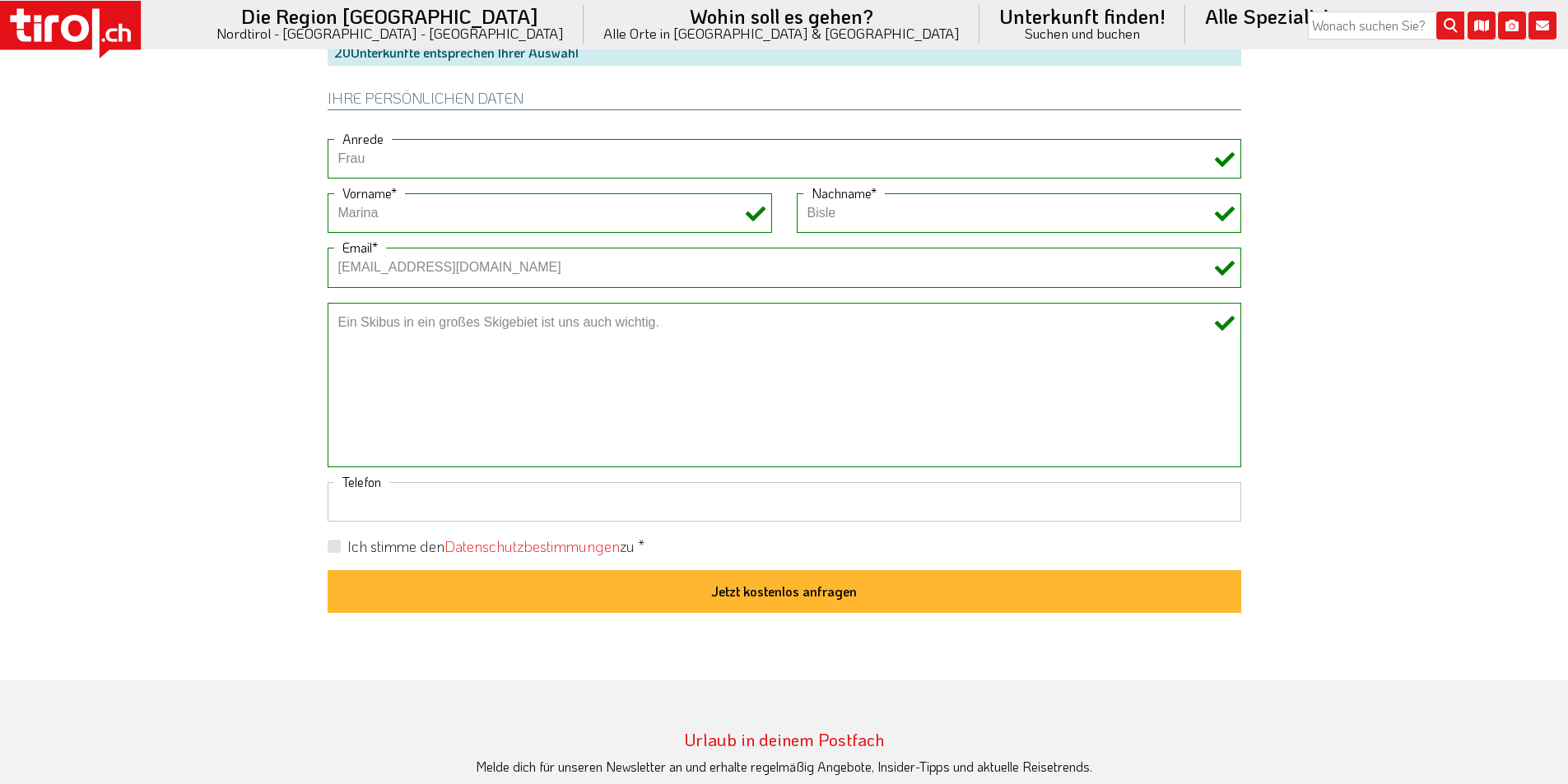
click at [347, 499] on input "Telefon" at bounding box center [784, 502] width 914 height 39
paste input "+491732876048"
type input "+491732876048"
click at [347, 546] on label "Ich stimme den Datenschutzbestimmungen zu *" at bounding box center [495, 546] width 297 height 21
click at [334, 546] on input "Ich stimme den Datenschutzbestimmungen zu *" at bounding box center [787, 546] width 914 height 11
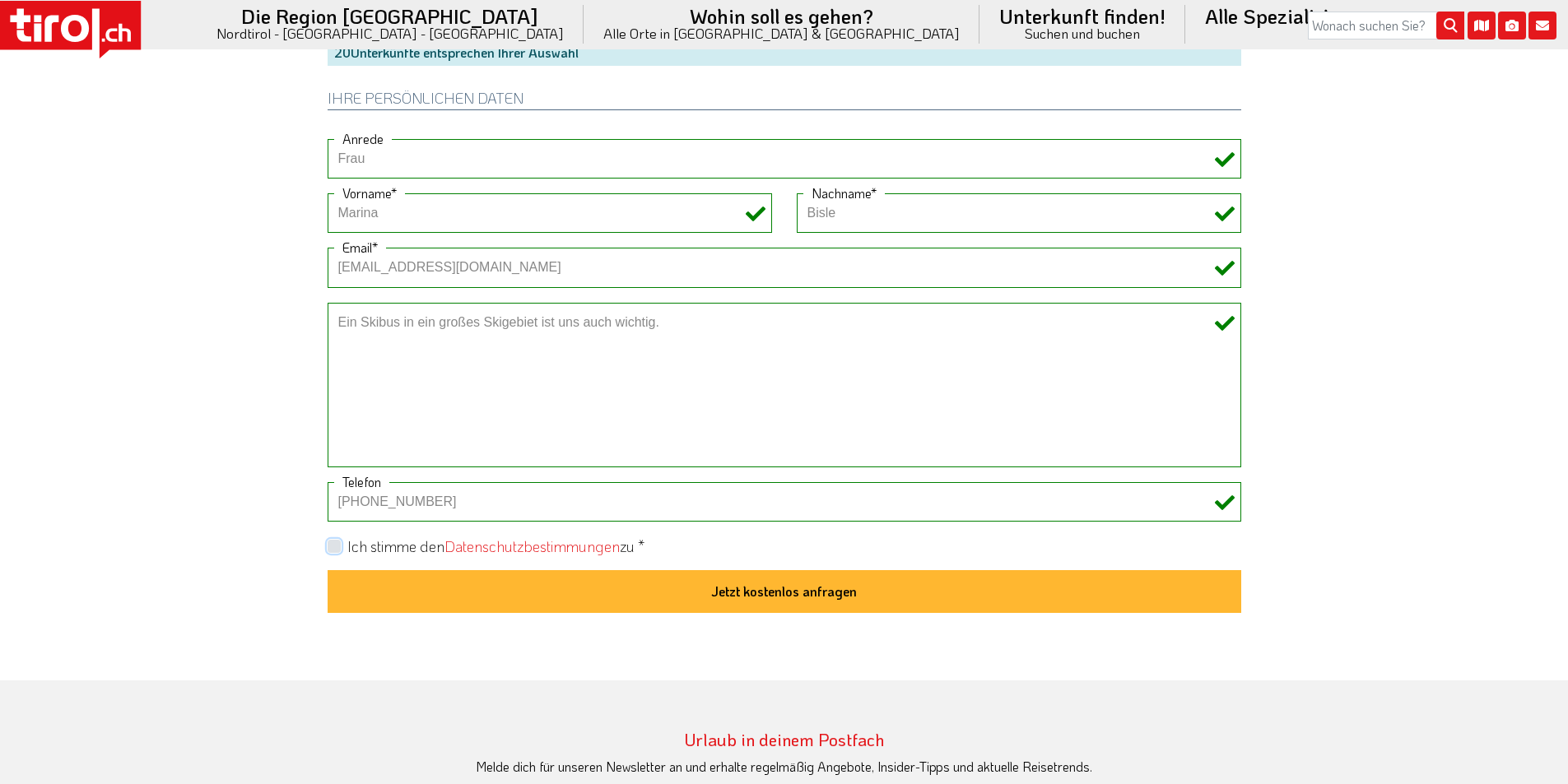
checkbox input "true"
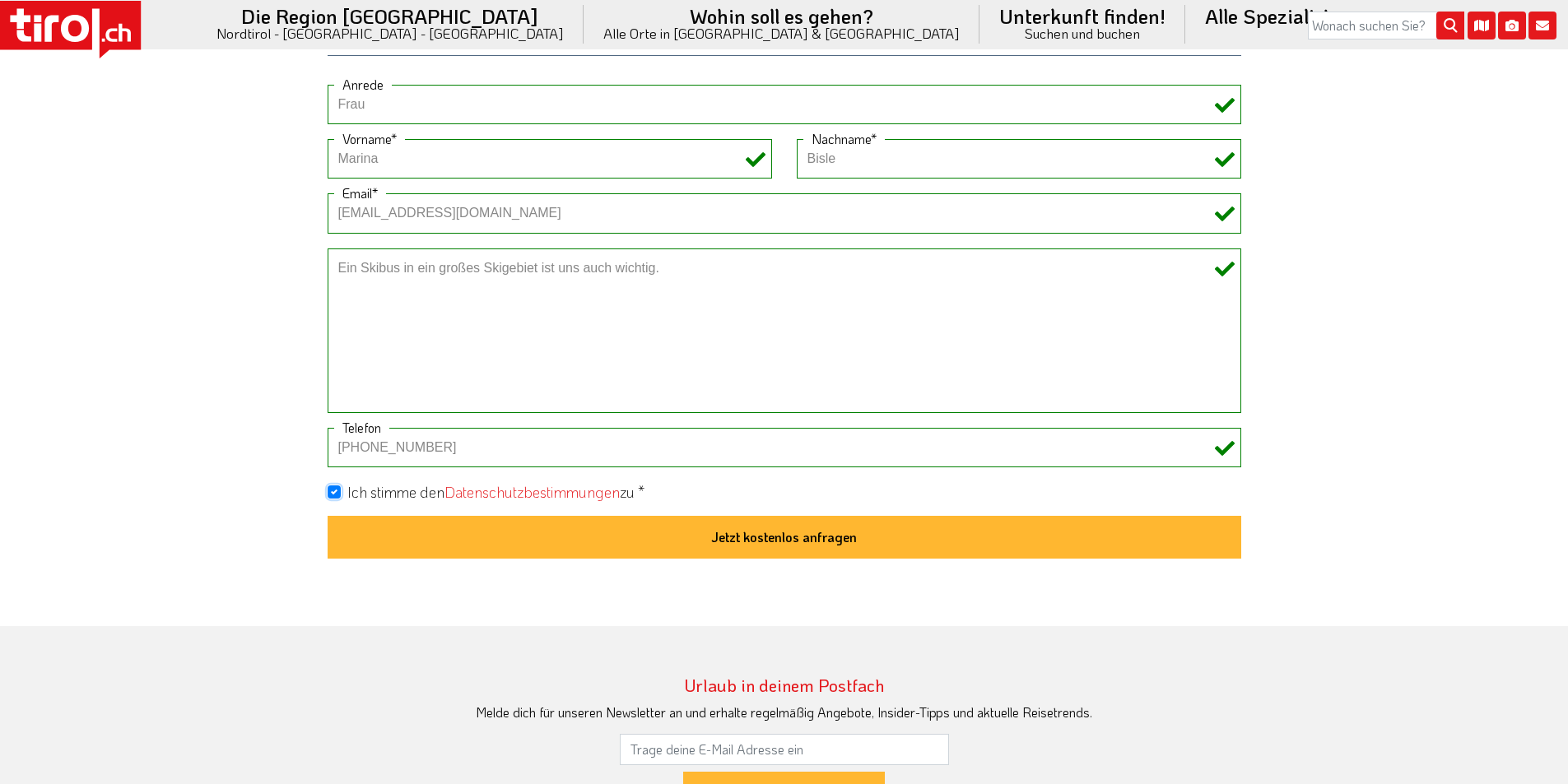
scroll to position [1398, 0]
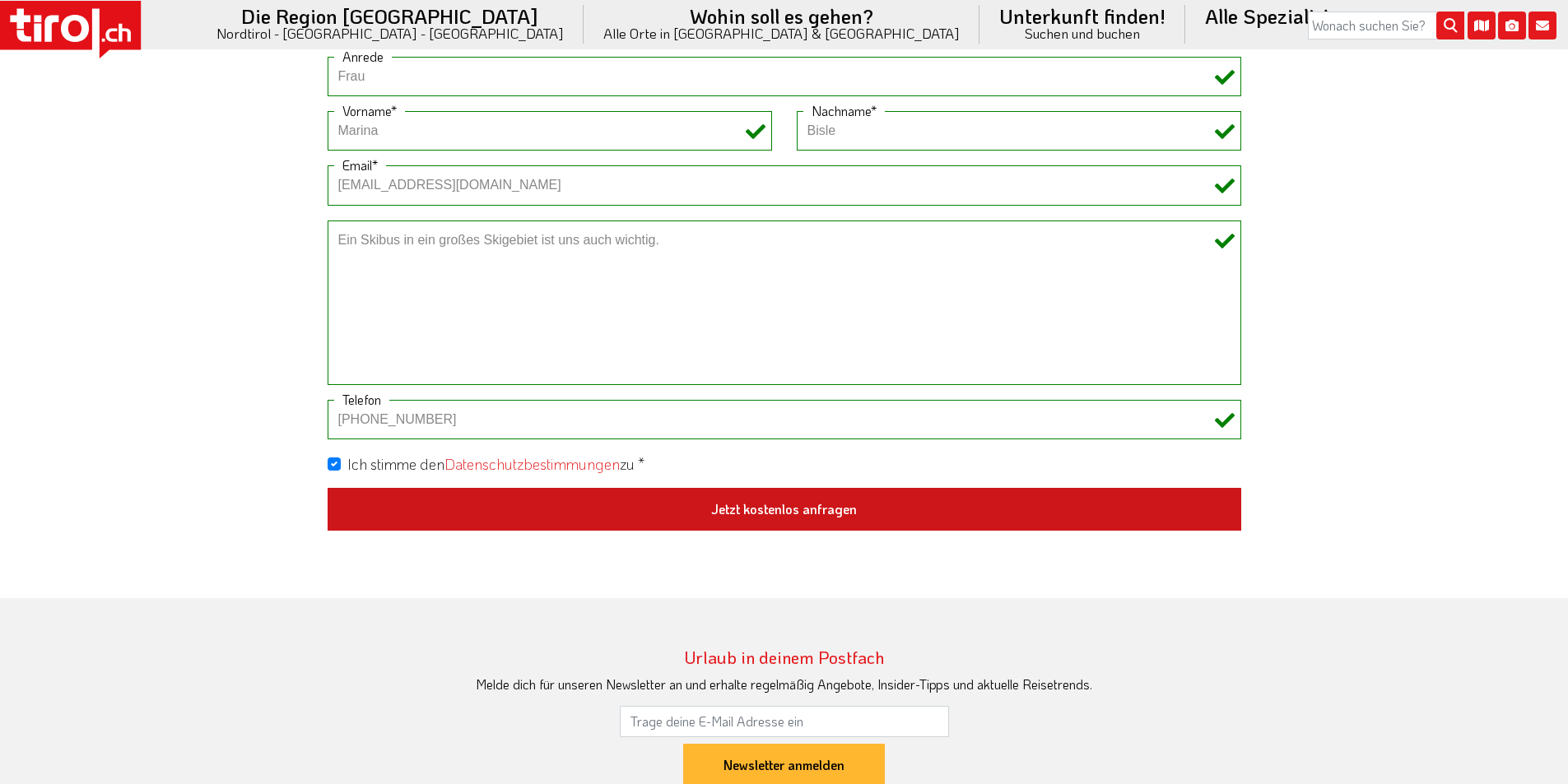
click at [768, 513] on button "Jetzt kostenlos anfragen" at bounding box center [784, 509] width 914 height 43
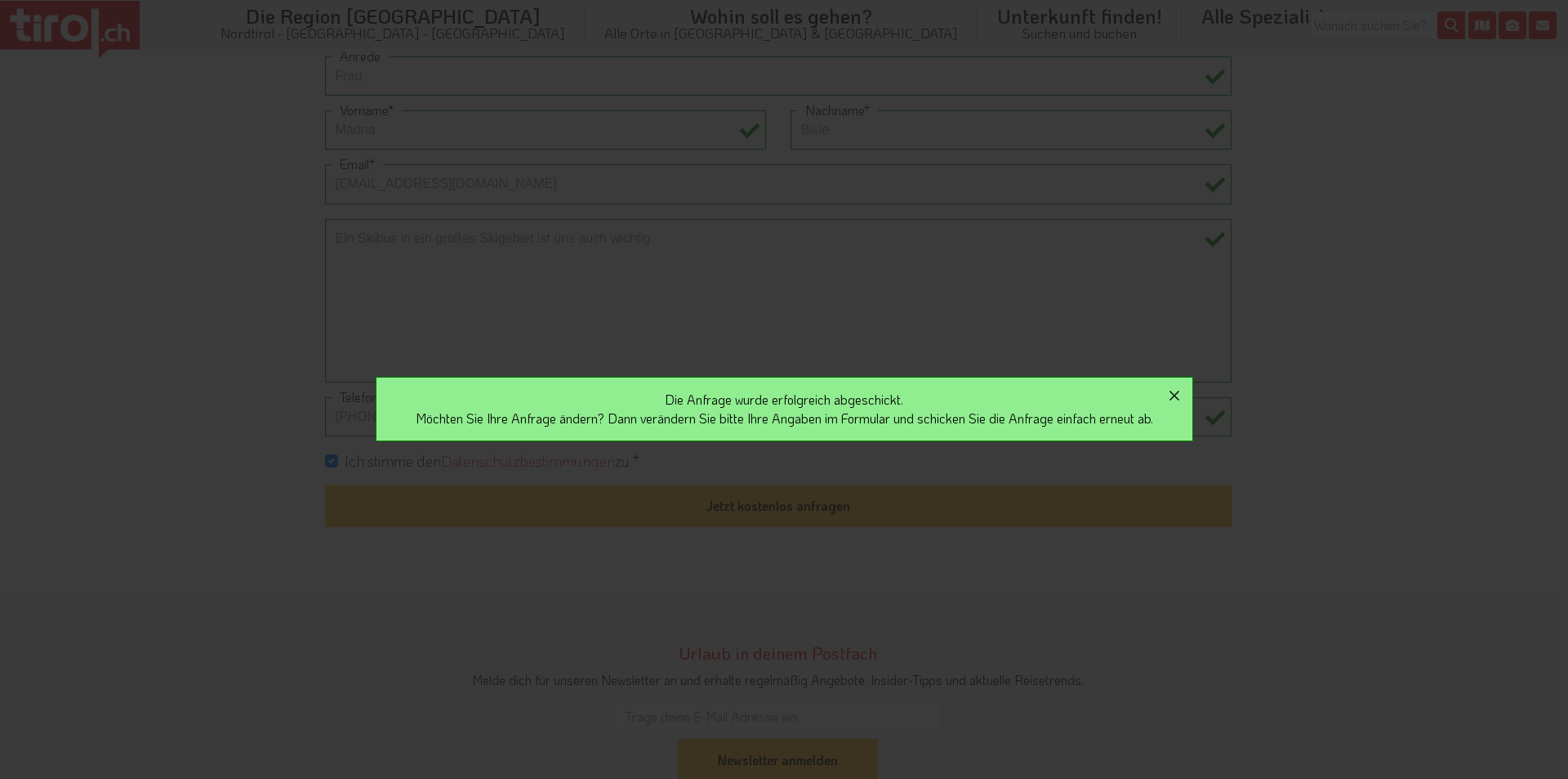
click at [1179, 394] on icon "button" at bounding box center [1174, 395] width 10 height 10
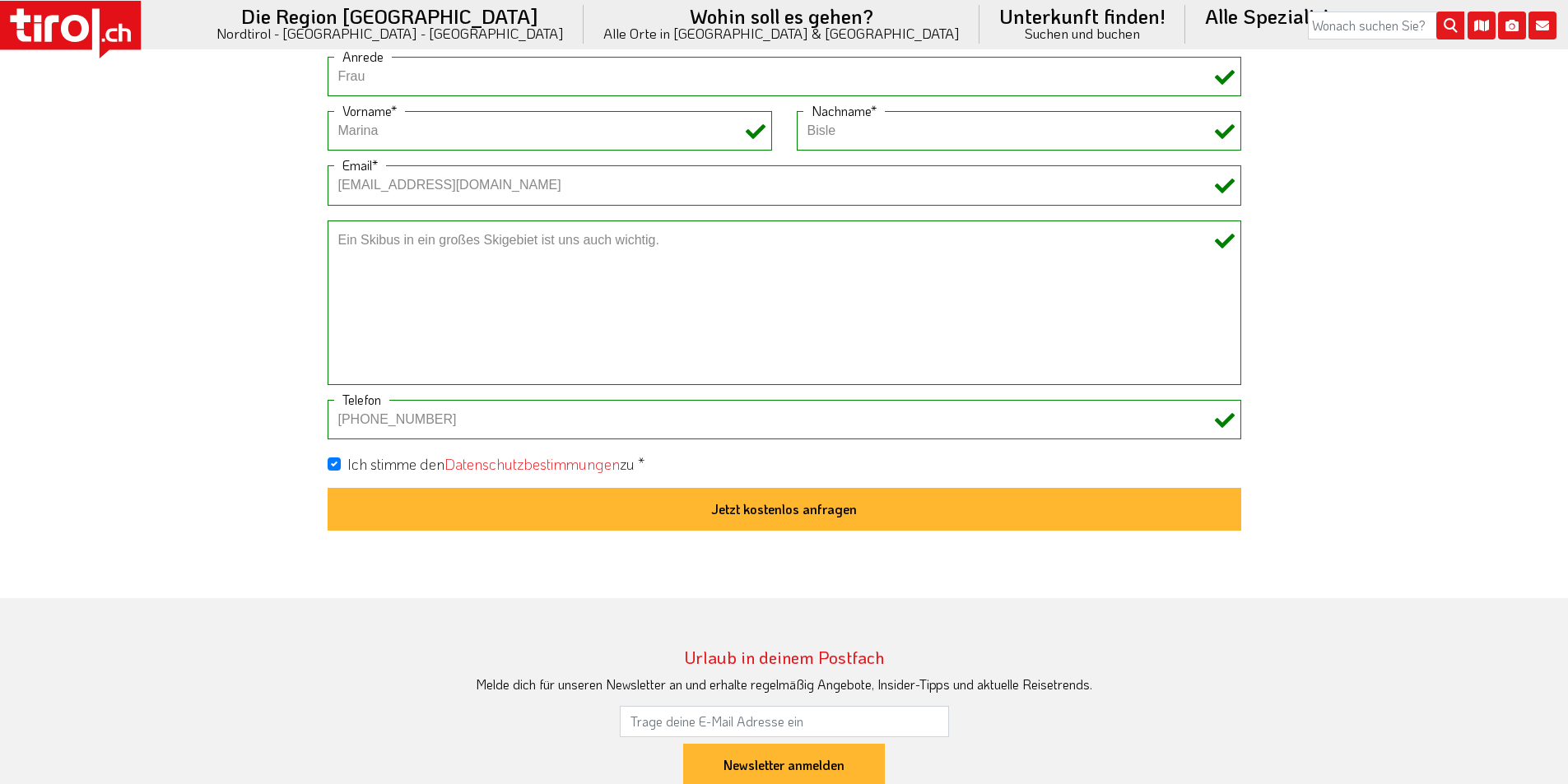
click at [87, 30] on icon at bounding box center [74, 29] width 28 height 27
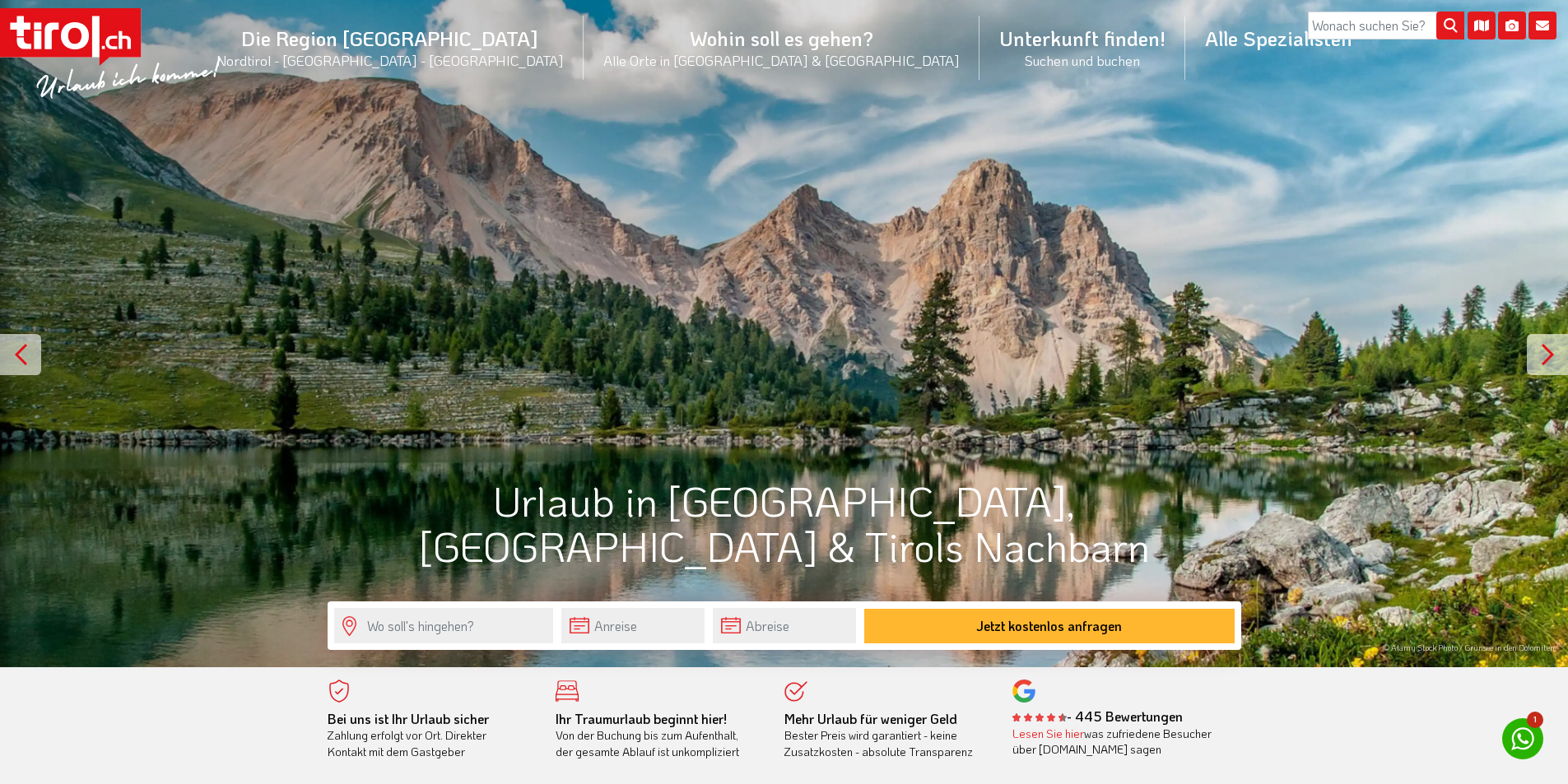
click at [93, 17] on rect at bounding box center [70, 32] width 141 height 49
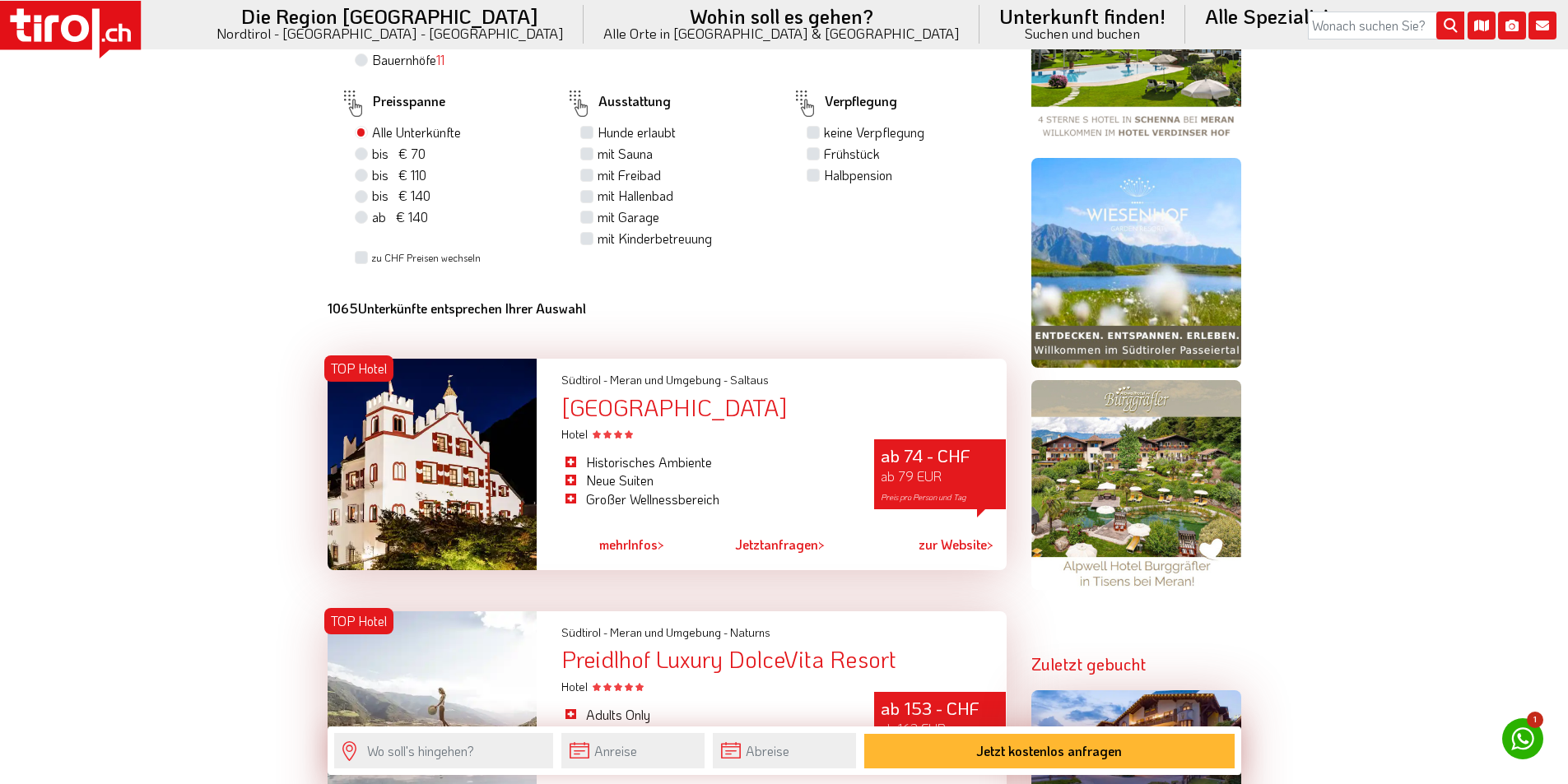
scroll to position [1151, 0]
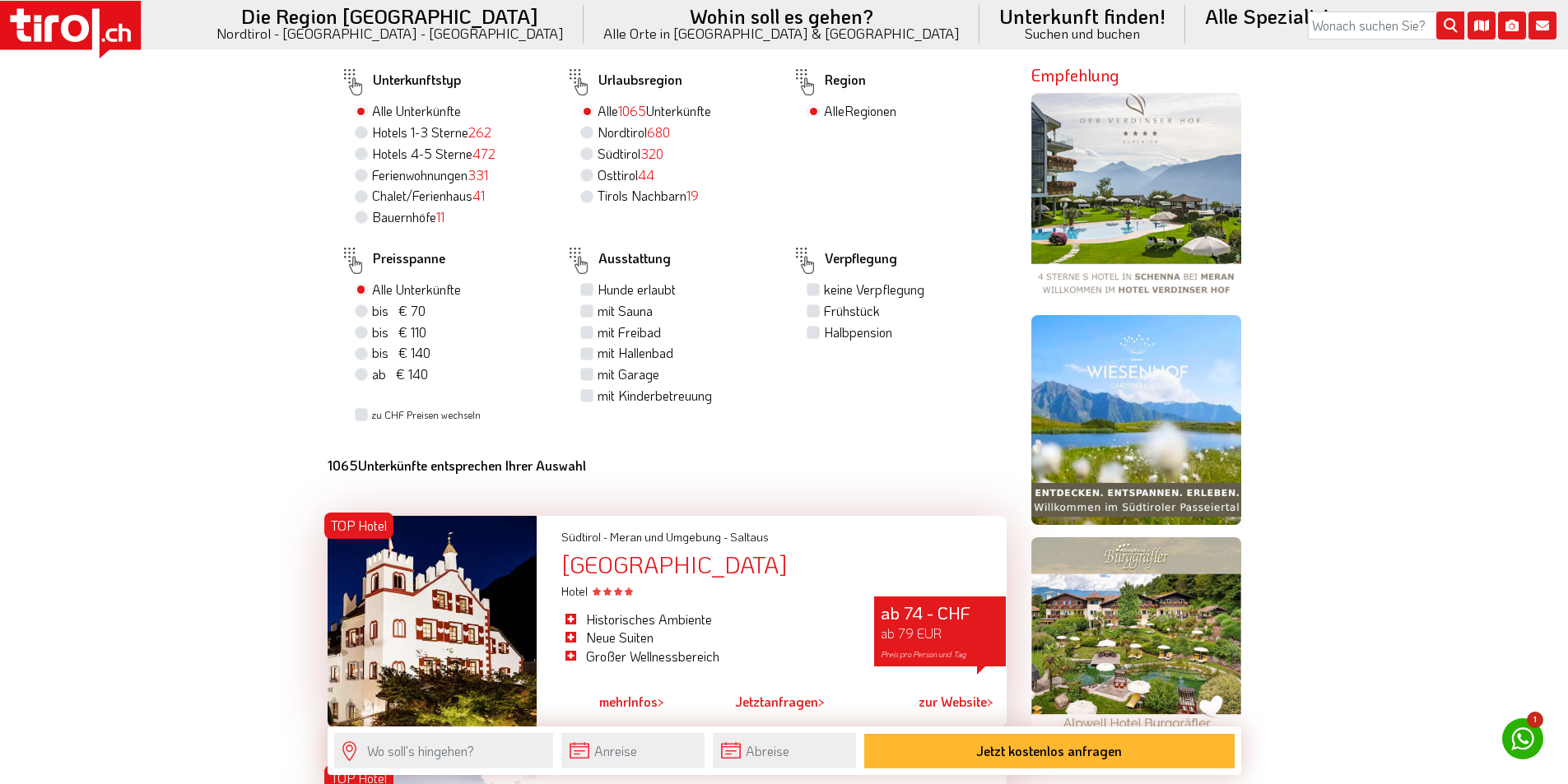
click at [67, 32] on icon at bounding box center [74, 29] width 28 height 27
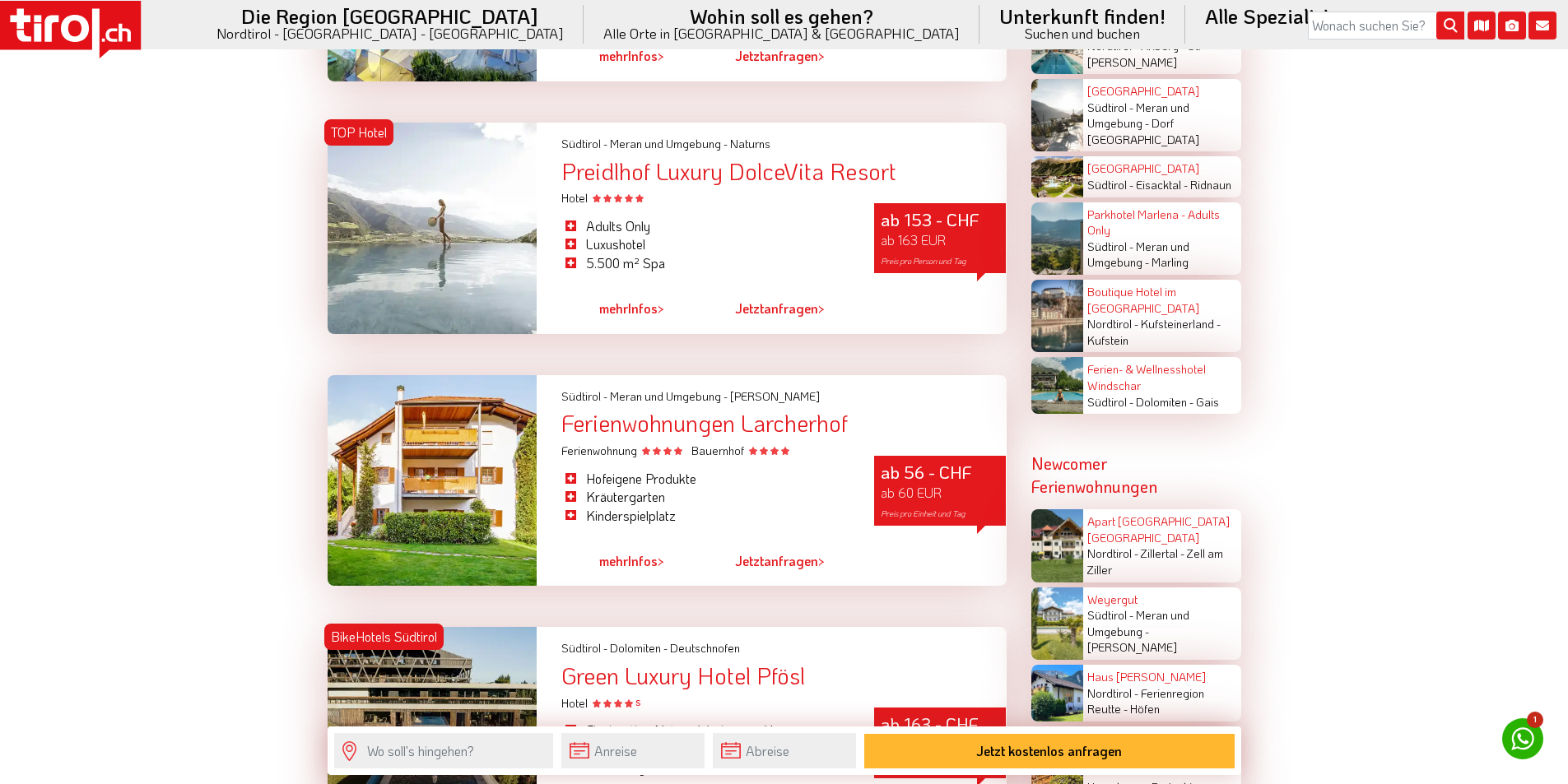
scroll to position [3289, 0]
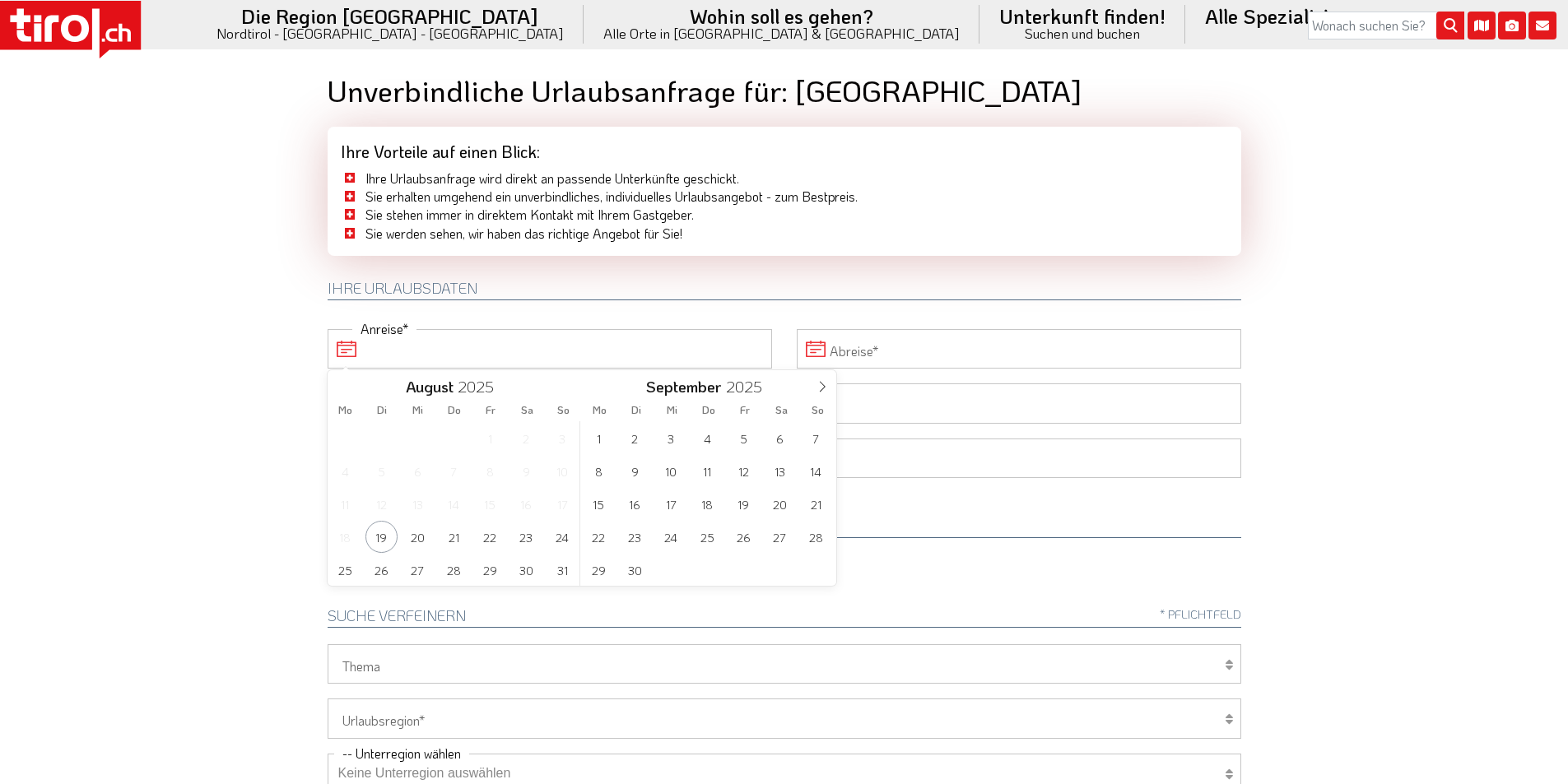
click at [538, 345] on input "Anreise" at bounding box center [550, 349] width 445 height 39
click at [417, 567] on span "27" at bounding box center [418, 570] width 32 height 32
click at [533, 576] on span "30" at bounding box center [526, 570] width 32 height 32
type input "27-08-2025"
type input "30-08-2025"
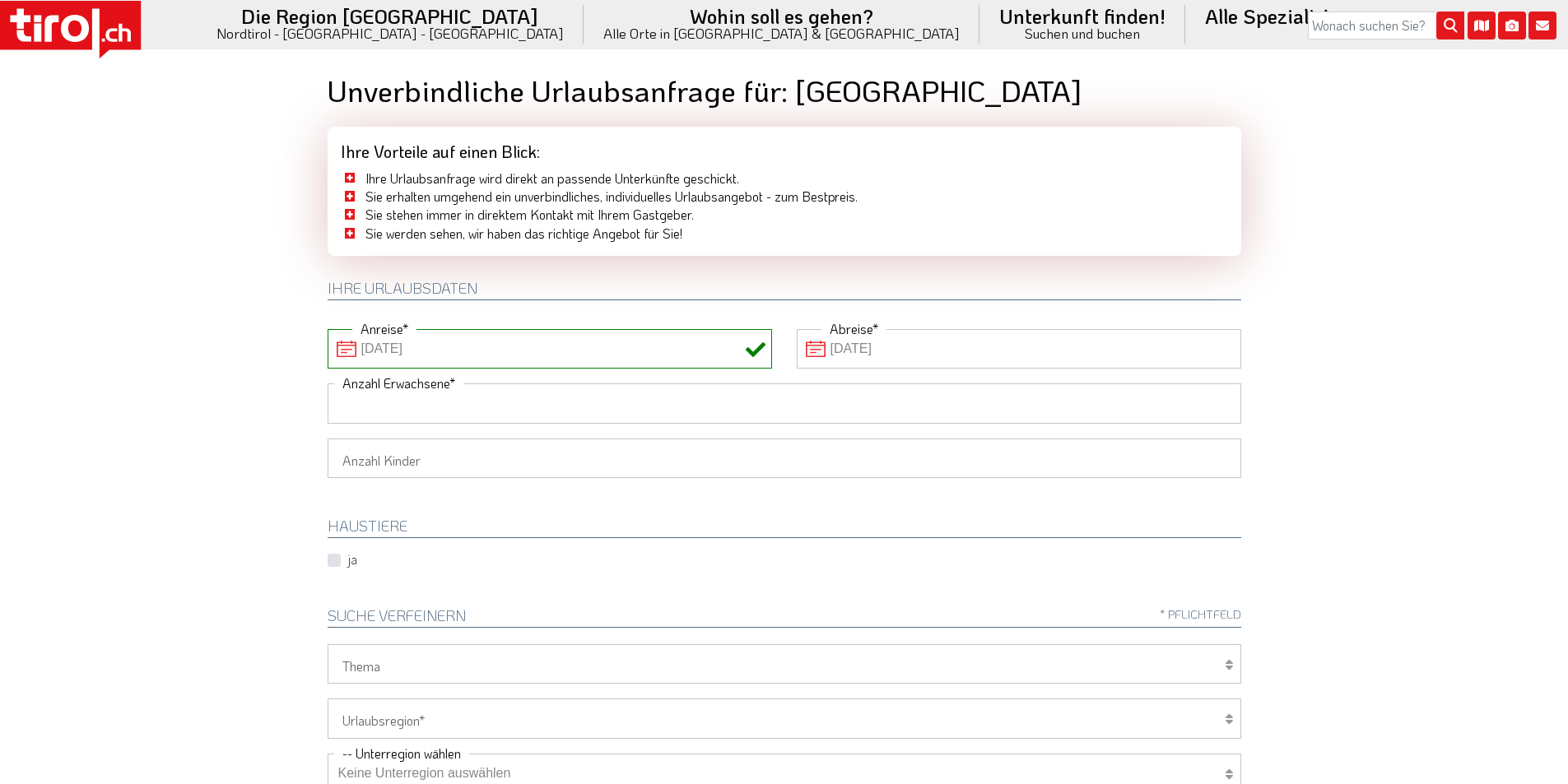
click at [418, 401] on input "Anzahl Erwachsene" at bounding box center [784, 403] width 914 height 39
type input "2"
click at [234, 381] on body ".st0{fill:#FFFFFF}.st1{fill:#E31017} Die Region Tirol Nordtirol - Südtirol - Os…" at bounding box center [784, 392] width 1568 height 784
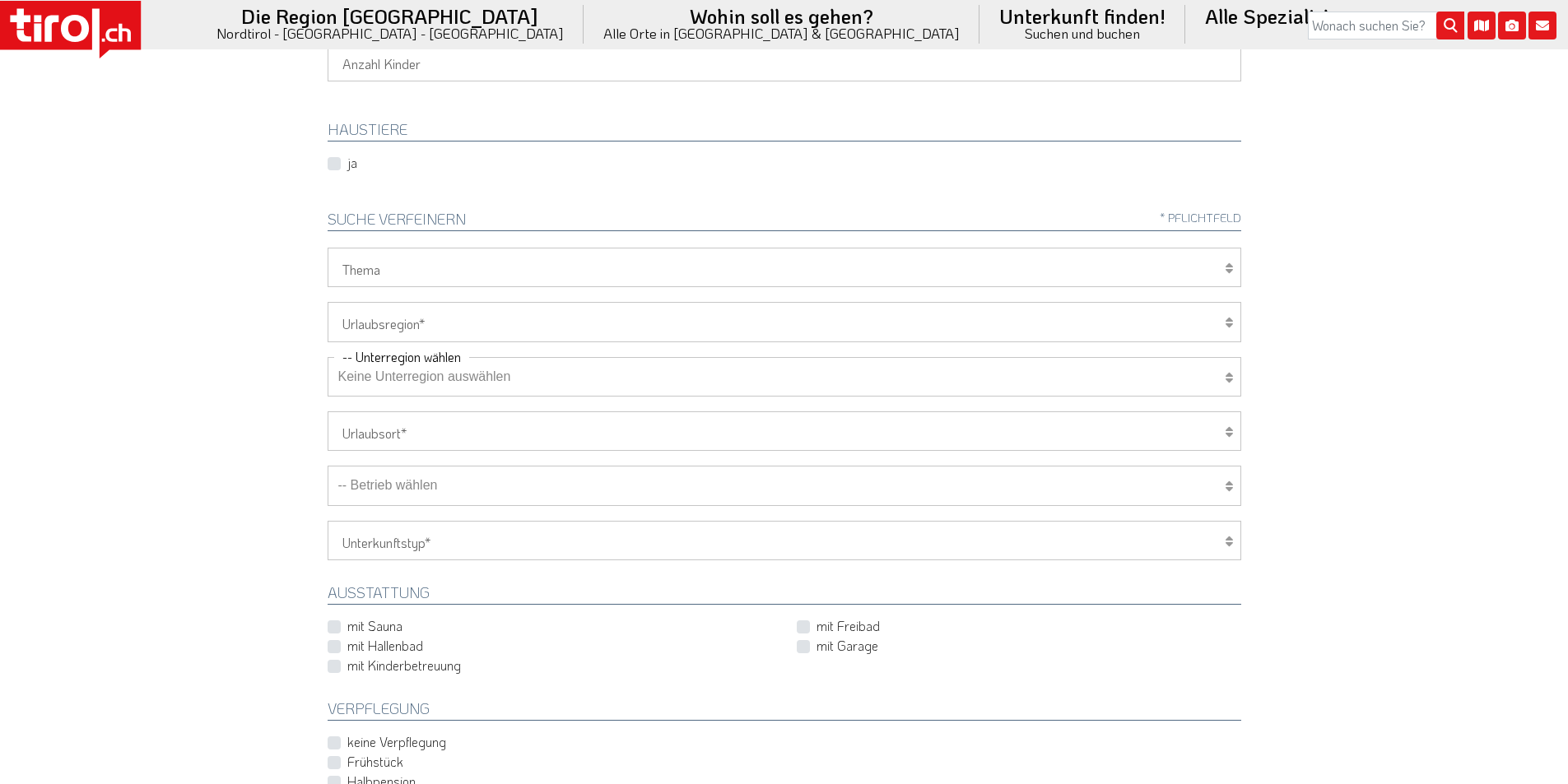
scroll to position [411, 0]
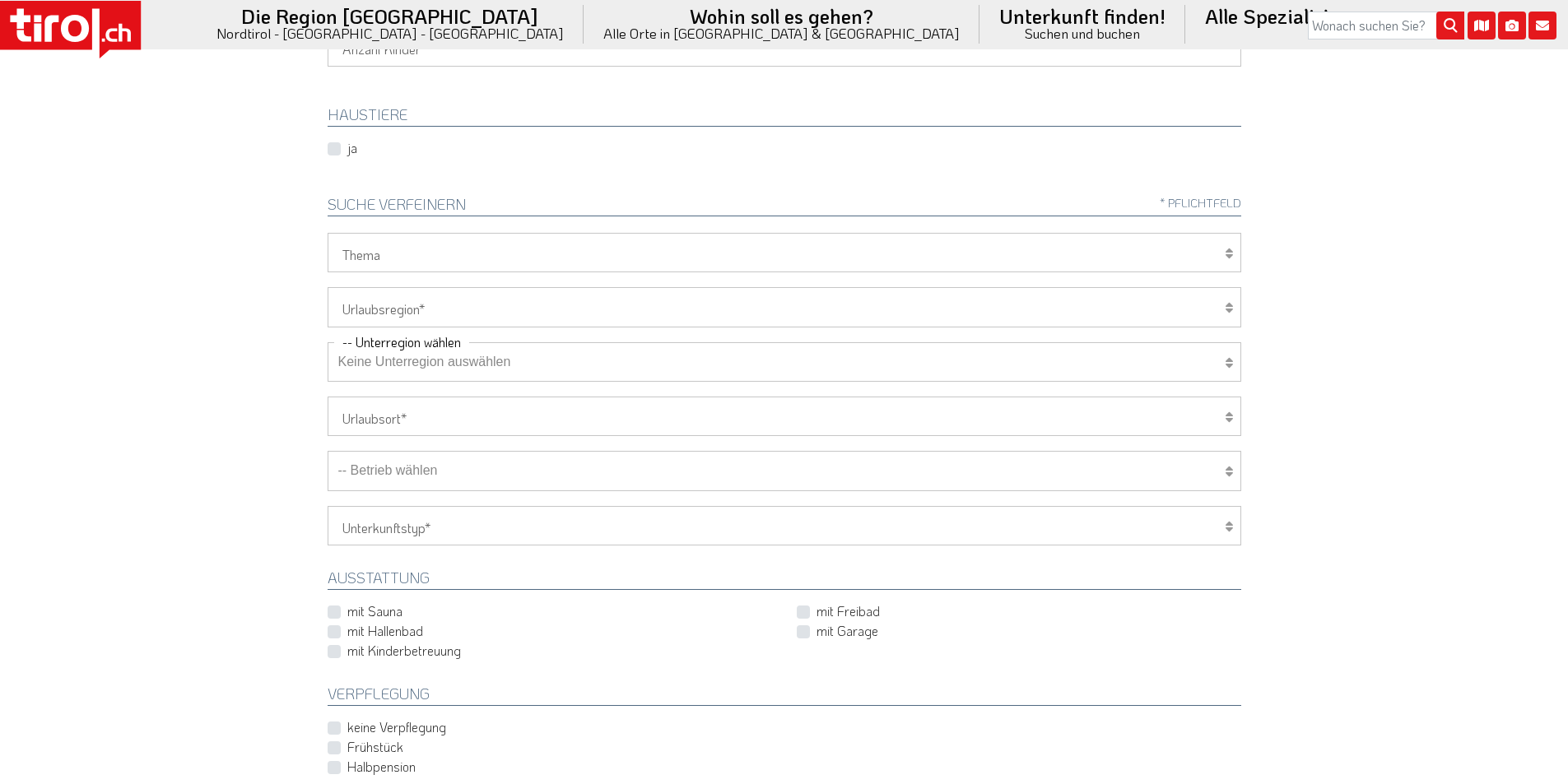
click at [405, 300] on select "Tirol/Nordtirol Osttirol Südtirol Tirols Nachbarn" at bounding box center [784, 306] width 914 height 39
select select "7272"
click at [327, 287] on select "Tirol/Nordtirol Osttirol Südtirol Tirols Nachbarn" at bounding box center [784, 306] width 914 height 39
click at [381, 368] on select "Keine Unterregion auswählen Achensee Alpbachtal & Tiroler Seenland Arlberg Feri…" at bounding box center [784, 362] width 914 height 39
select select "7322"
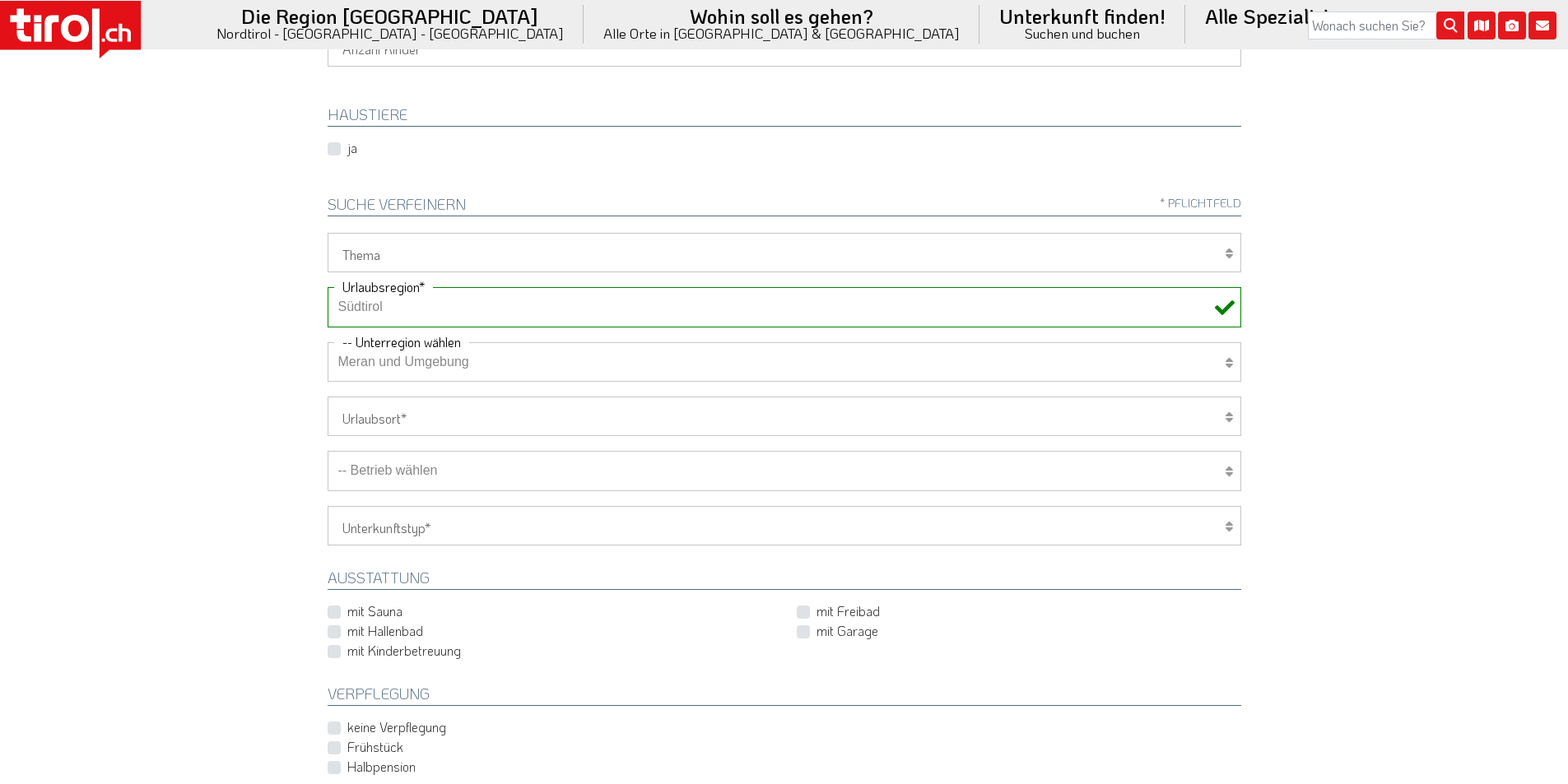
click at [327, 342] on select "Keine Unterregion auswählen Achensee Alpbachtal & Tiroler Seenland Arlberg Feri…" at bounding box center [784, 362] width 914 height 39
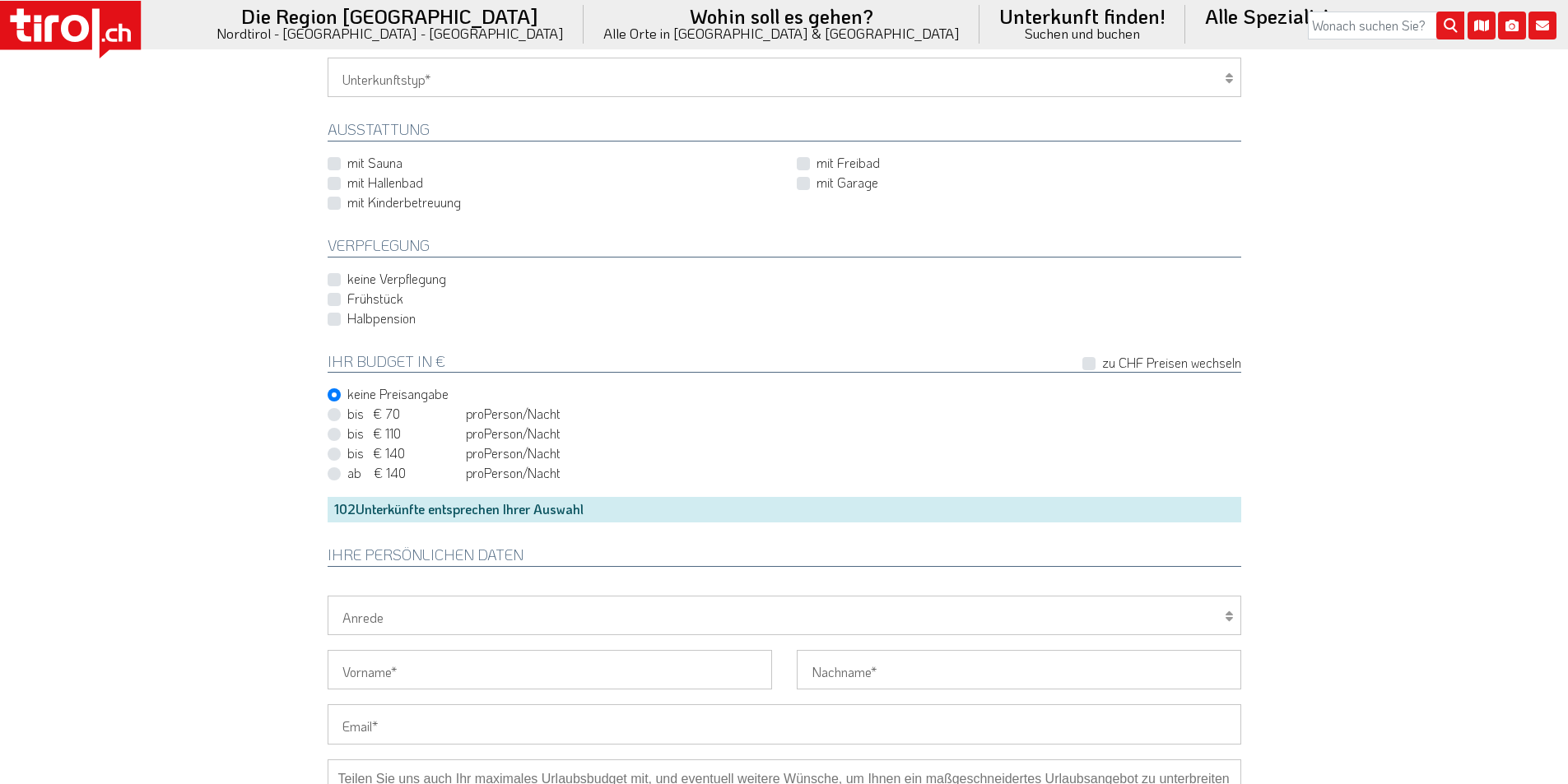
scroll to position [986, 0]
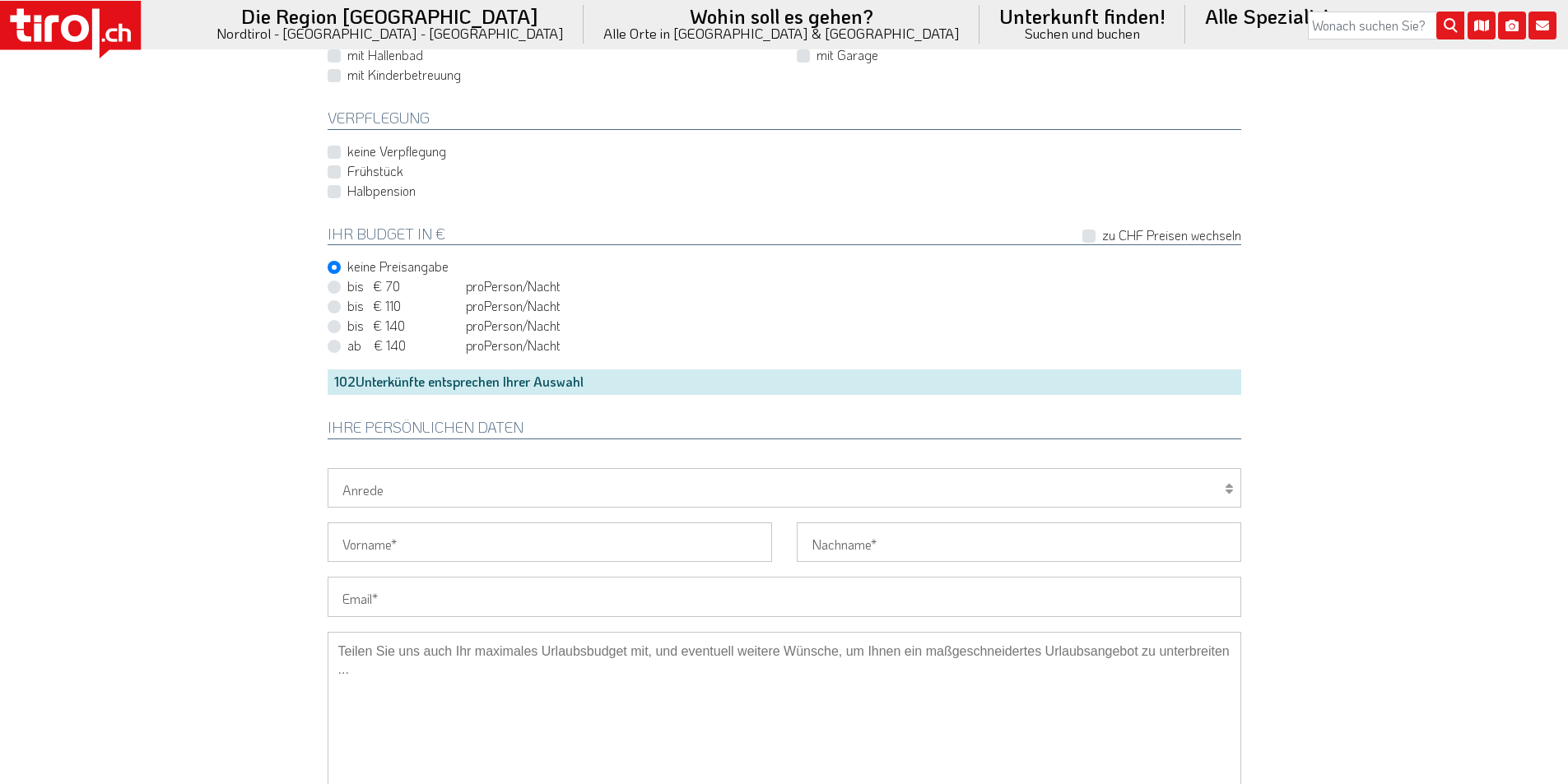
drag, startPoint x: 415, startPoint y: 597, endPoint x: 357, endPoint y: 575, distance: 62.0
click at [412, 597] on input "Email" at bounding box center [784, 596] width 914 height 39
paste input "mh95@gmx.de"
type input "mh95@gmx.de"
drag, startPoint x: 228, startPoint y: 532, endPoint x: 238, endPoint y: 521, distance: 14.9
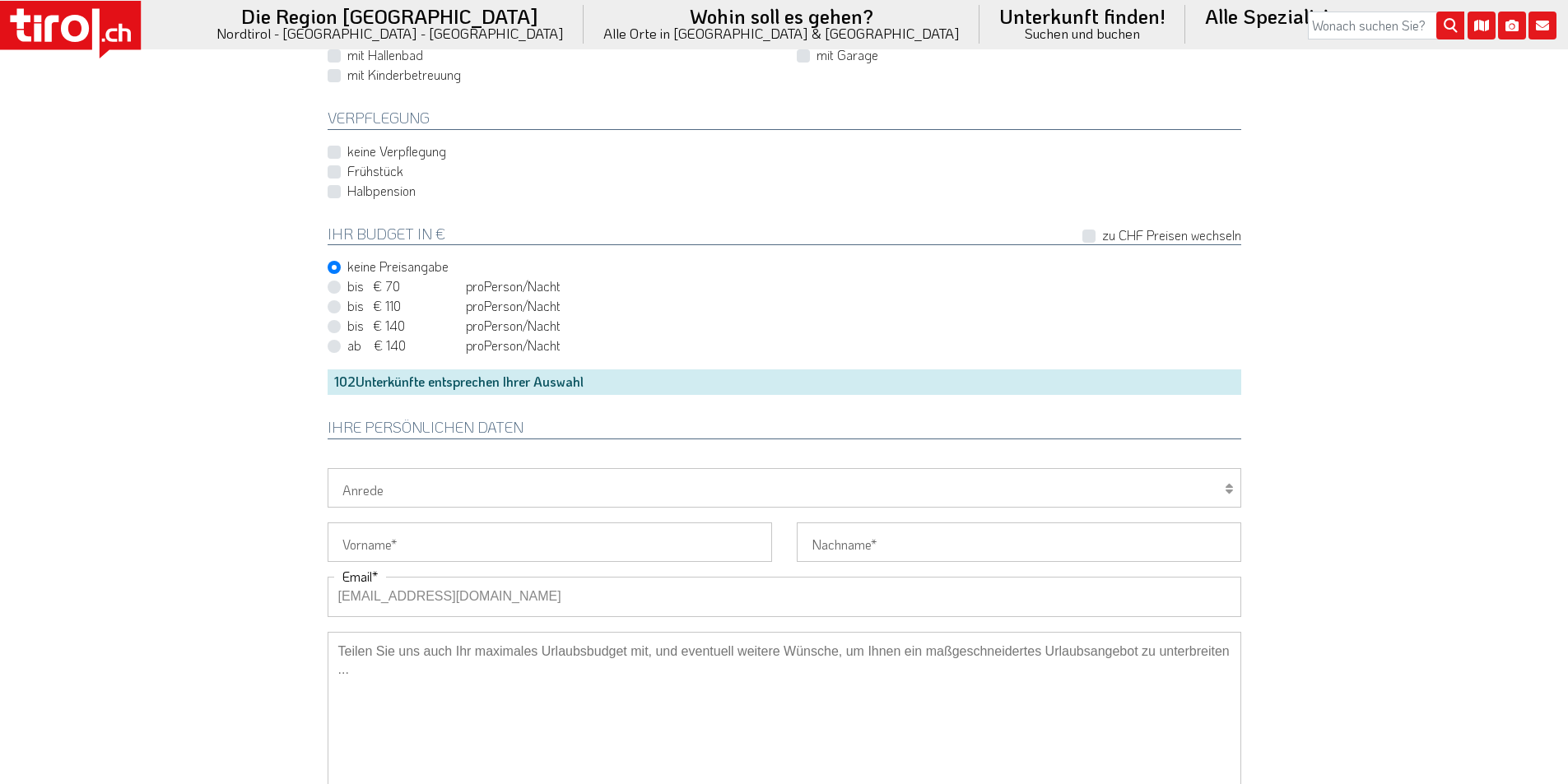
click at [357, 504] on select "Herr Frau Familie" at bounding box center [784, 487] width 914 height 39
select select "Herr"
click at [327, 468] on select "Herr Frau Familie" at bounding box center [784, 487] width 914 height 39
click at [356, 537] on input "Vorname" at bounding box center [550, 542] width 445 height 39
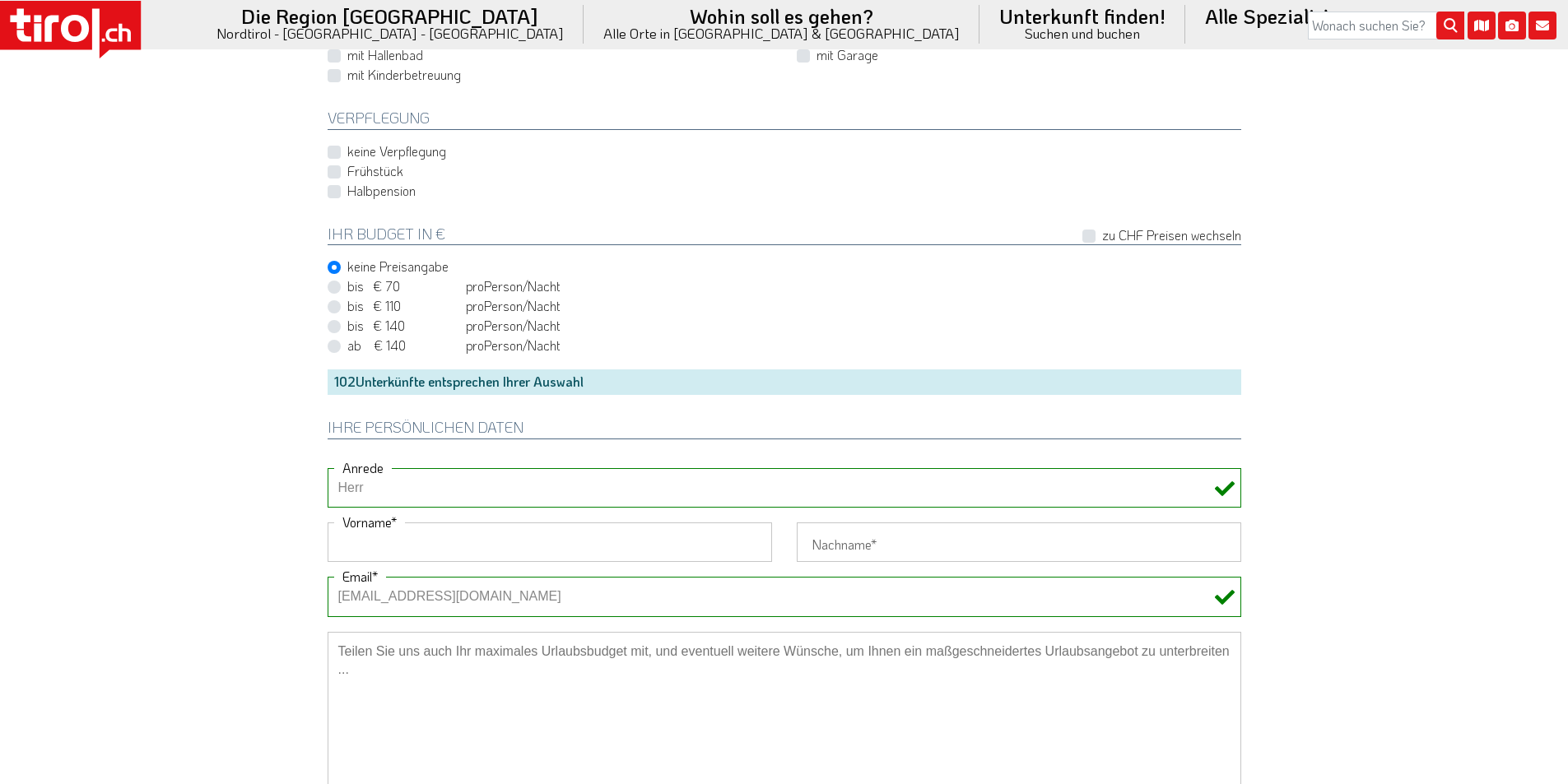
paste input "Martin"
type input "Martin"
drag, startPoint x: 250, startPoint y: 506, endPoint x: 506, endPoint y: 116, distance: 466.5
click at [844, 526] on input "Nachname" at bounding box center [1018, 542] width 445 height 39
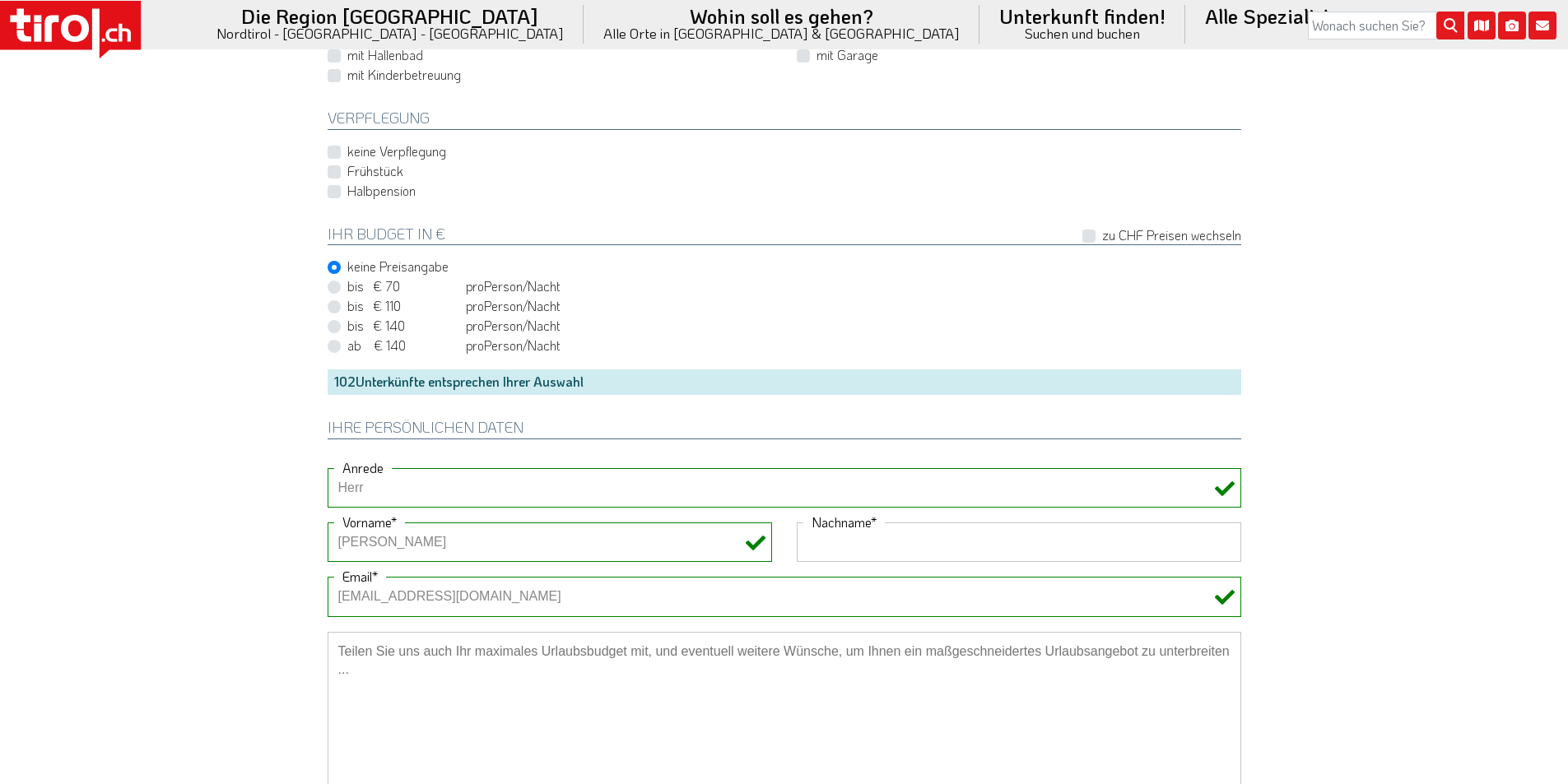
paste input "Henle"
type input "Henle"
click at [435, 650] on textarea at bounding box center [784, 714] width 914 height 165
paste textarea "Hotels mit Infinity Pool"
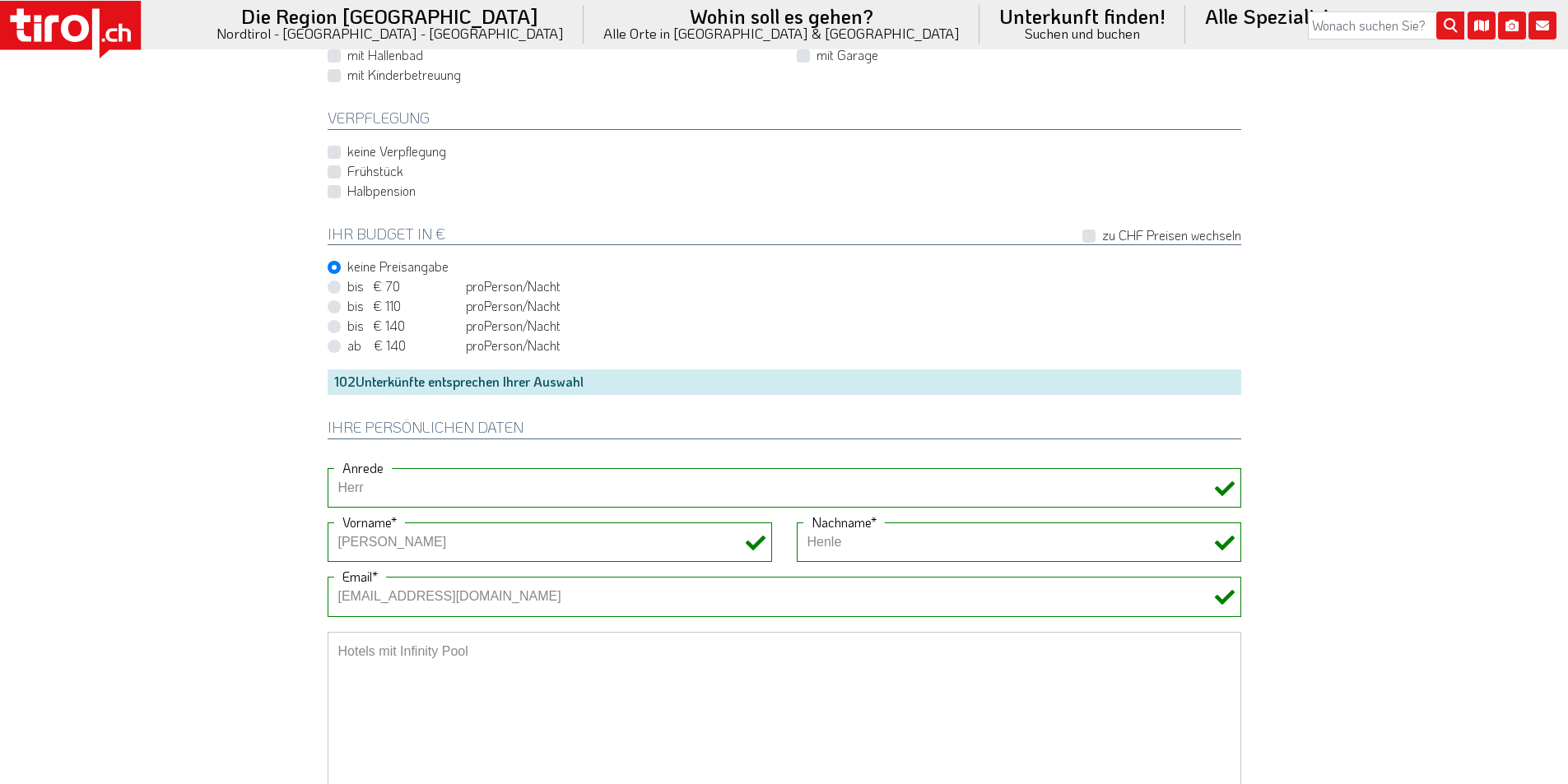
click at [369, 648] on textarea "Hotels mit Infinity Pool" at bounding box center [784, 714] width 914 height 165
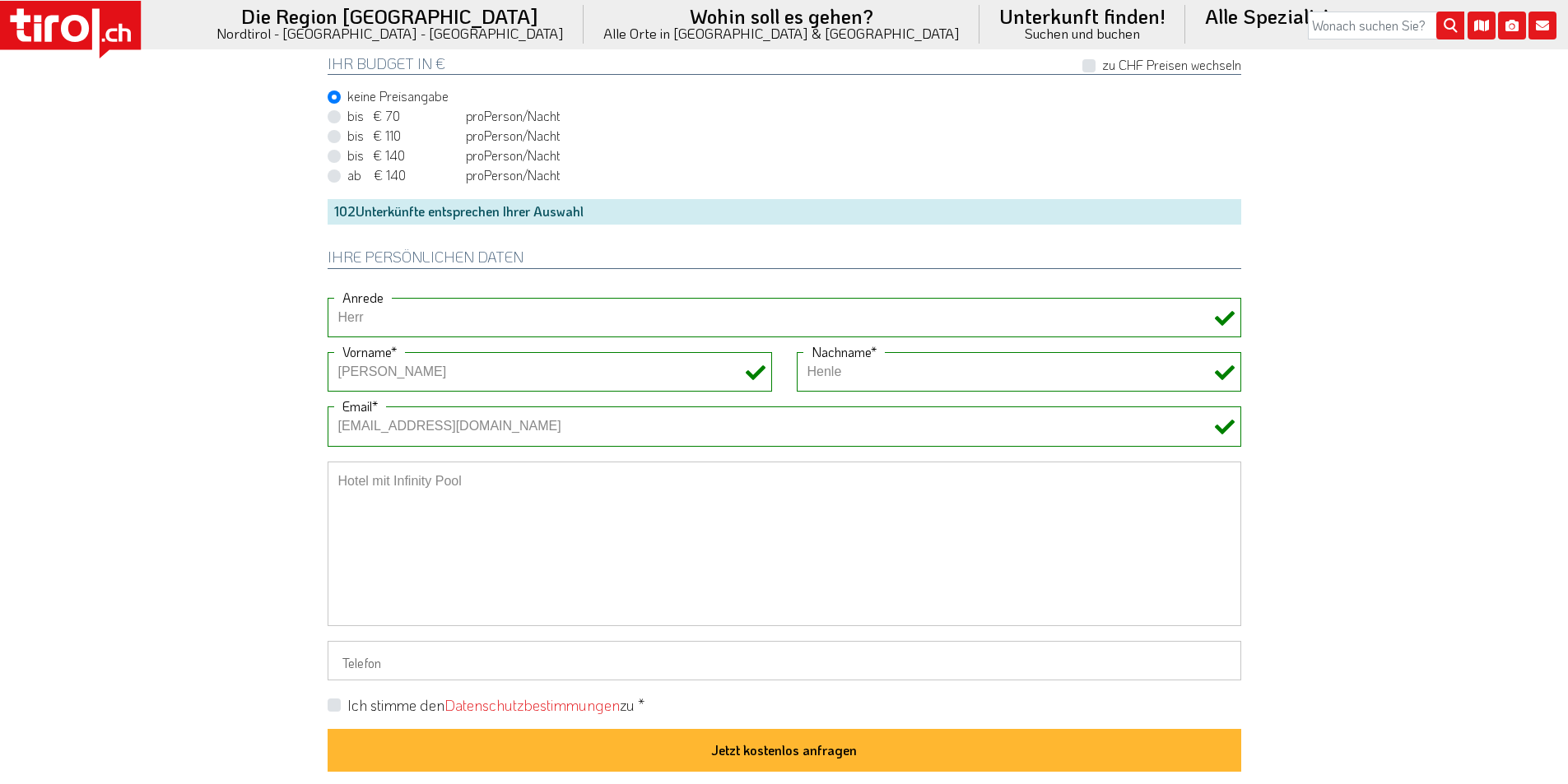
scroll to position [1234, 0]
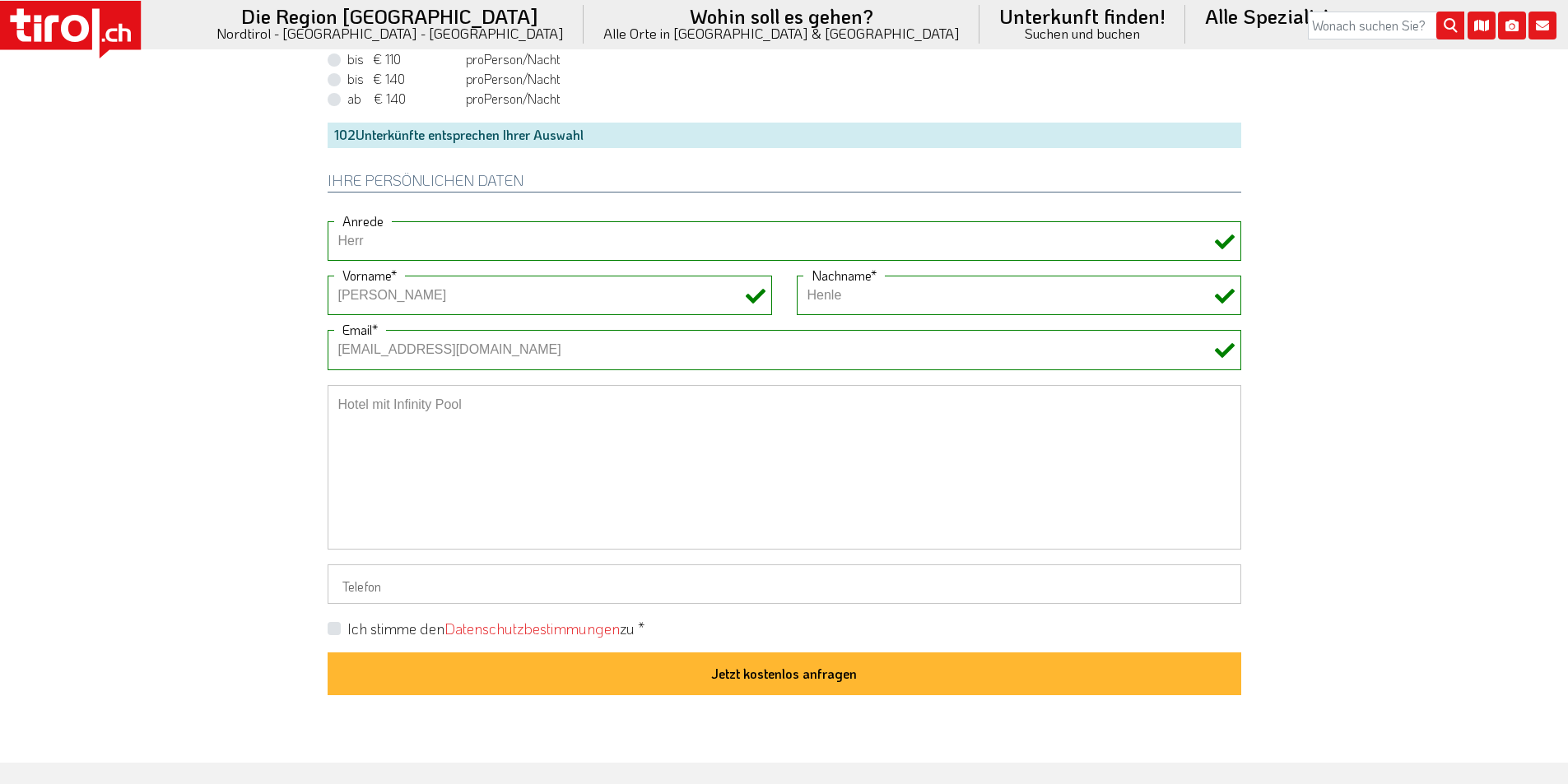
type textarea "Hotel mit Infinity Pool"
click at [347, 627] on label "Ich stimme den Datenschutzbestimmungen zu *" at bounding box center [495, 628] width 297 height 21
click at [332, 627] on input "Ich stimme den Datenschutzbestimmungen zu *" at bounding box center [787, 628] width 914 height 11
checkbox input "true"
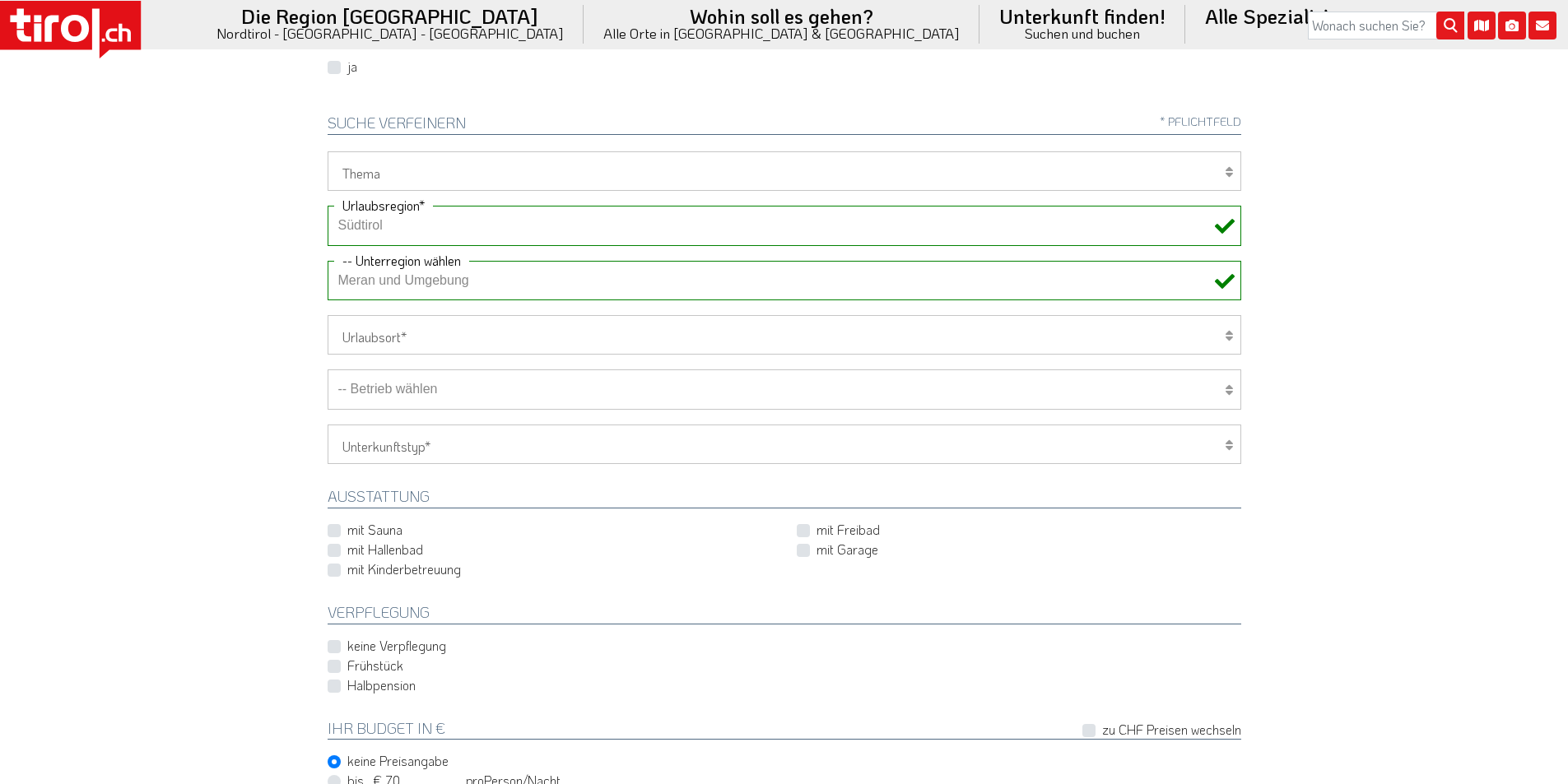
scroll to position [494, 0]
click at [436, 391] on select "-- Betrieb wählen ABINEA Dolomiti Romantic SPA Hotel Aktivhotel Waldhof - Oetz …" at bounding box center [784, 388] width 914 height 39
click at [327, 368] on select "-- Betrieb wählen ABINEA Dolomiti Romantic SPA Hotel Aktivhotel Waldhof - Oetz …" at bounding box center [784, 388] width 914 height 39
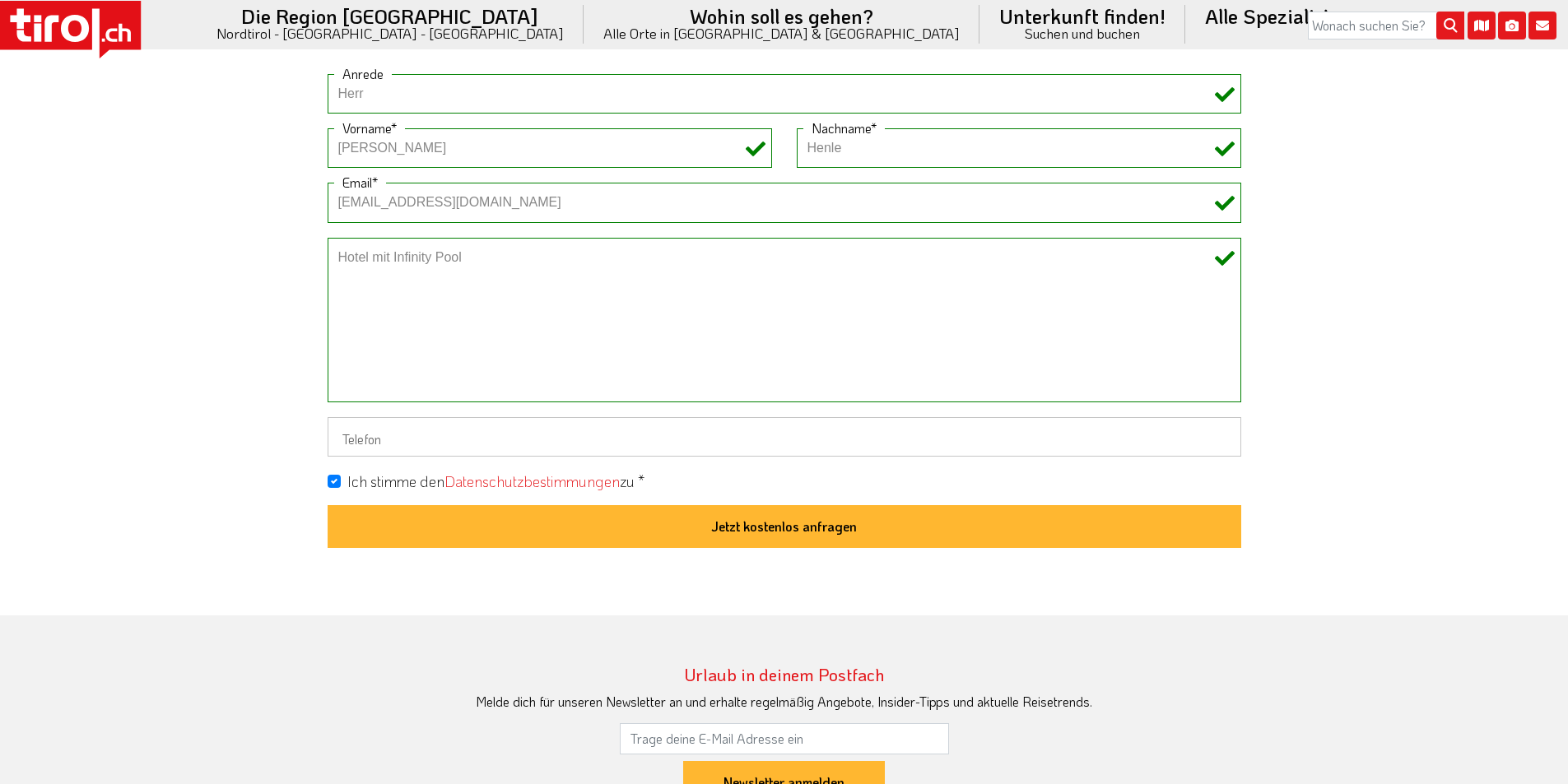
scroll to position [1398, 0]
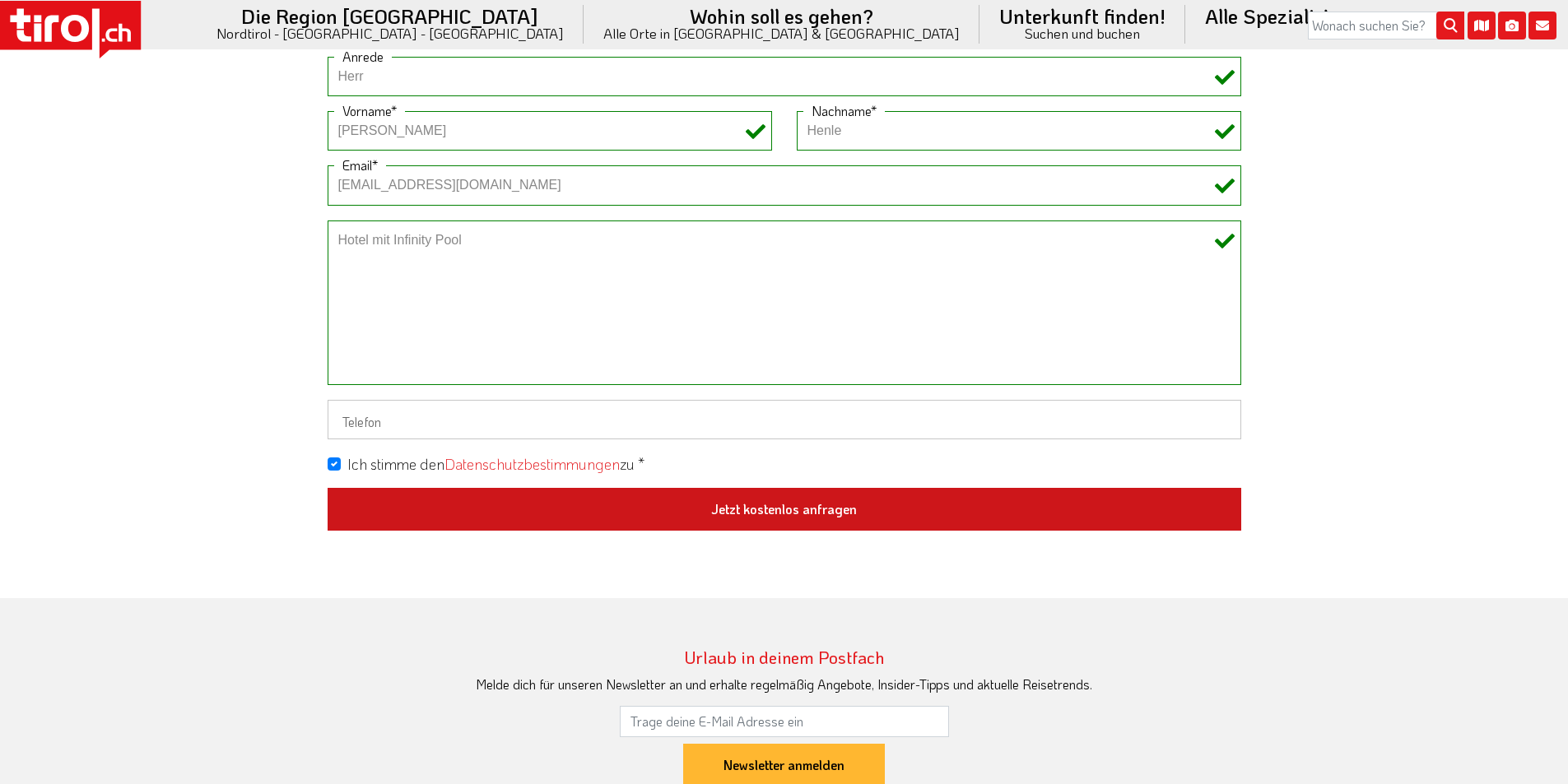
click at [766, 515] on button "Jetzt kostenlos anfragen" at bounding box center [784, 509] width 914 height 43
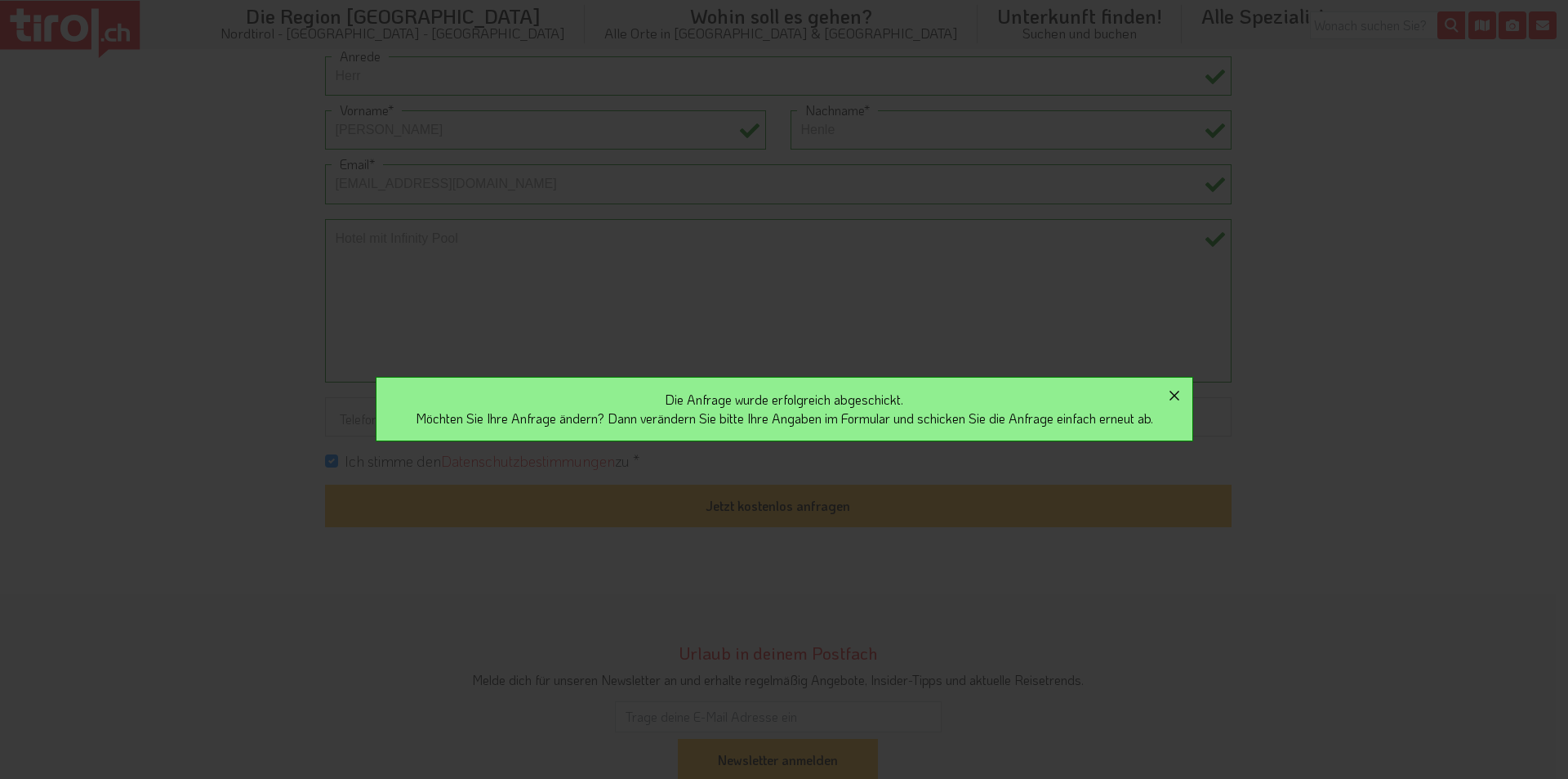
click at [1184, 394] on icon "button" at bounding box center [1175, 395] width 20 height 20
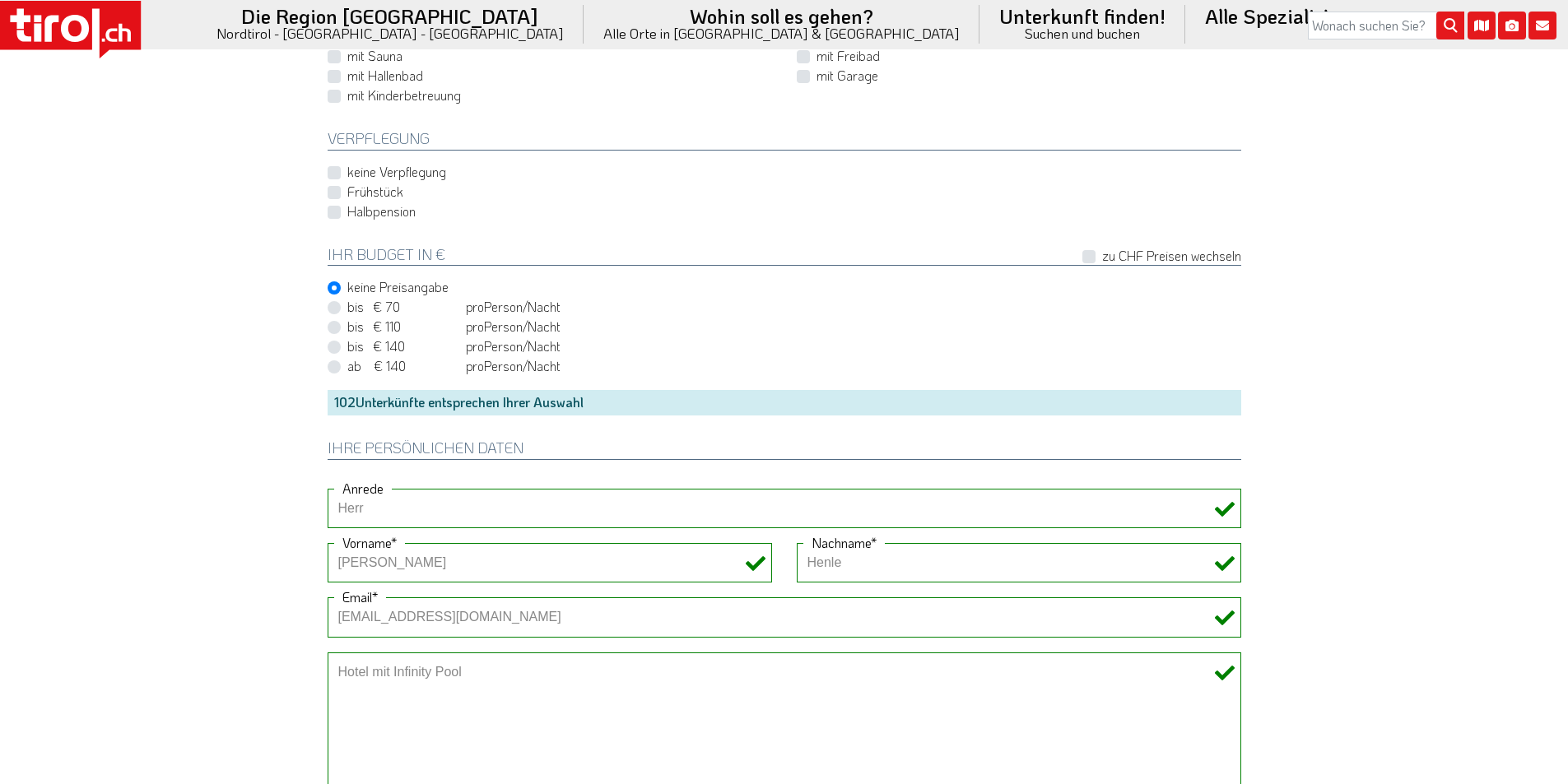
scroll to position [740, 0]
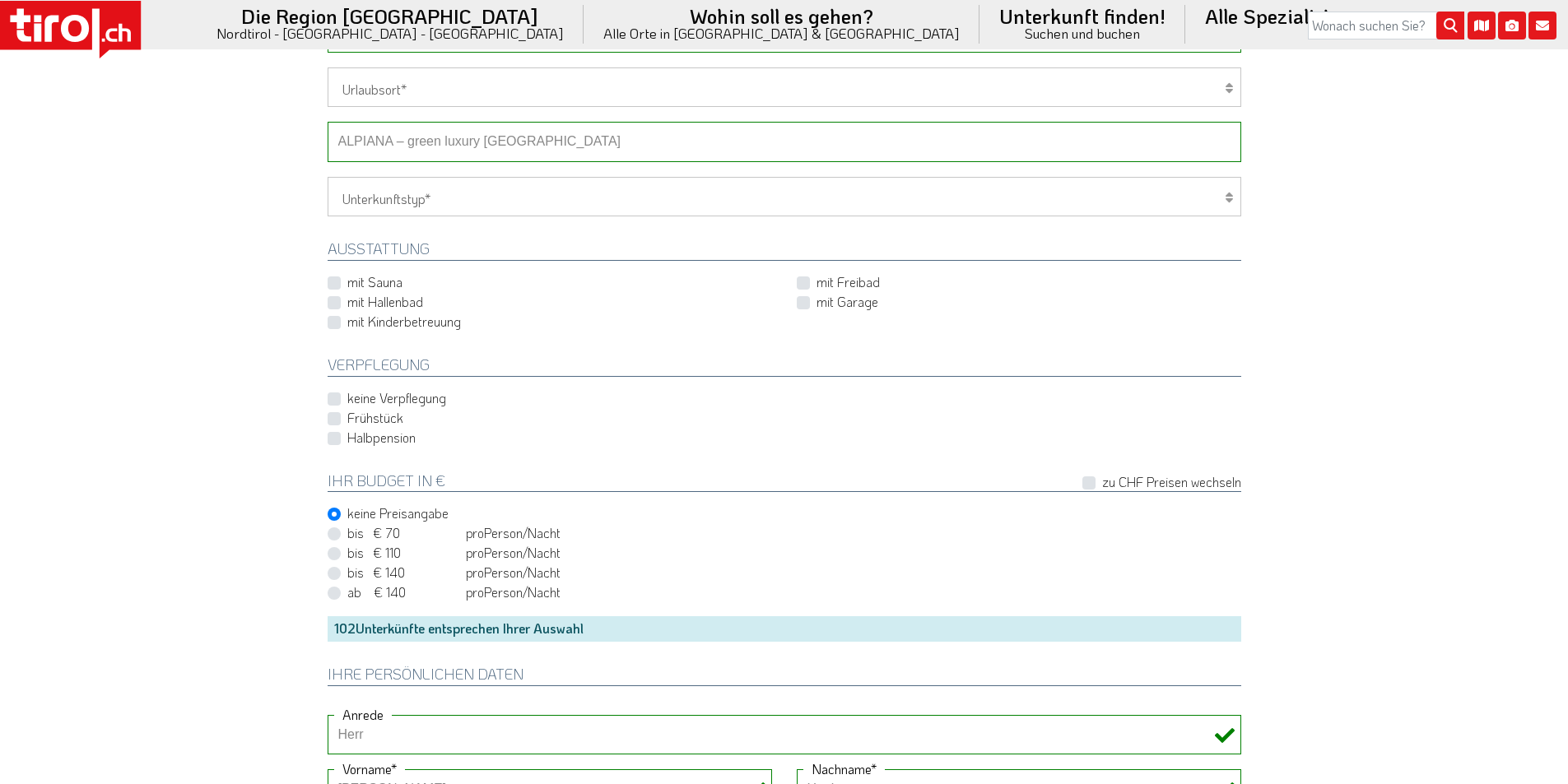
click at [404, 139] on select "-- Betrieb wählen ABINEA Dolomiti Romantic SPA Hotel Aktivhotel Waldhof - Oetz …" at bounding box center [784, 142] width 914 height 39
click at [327, 122] on select "-- Betrieb wählen ABINEA Dolomiti Romantic SPA Hotel Aktivhotel Waldhof - Oetz …" at bounding box center [784, 142] width 914 height 39
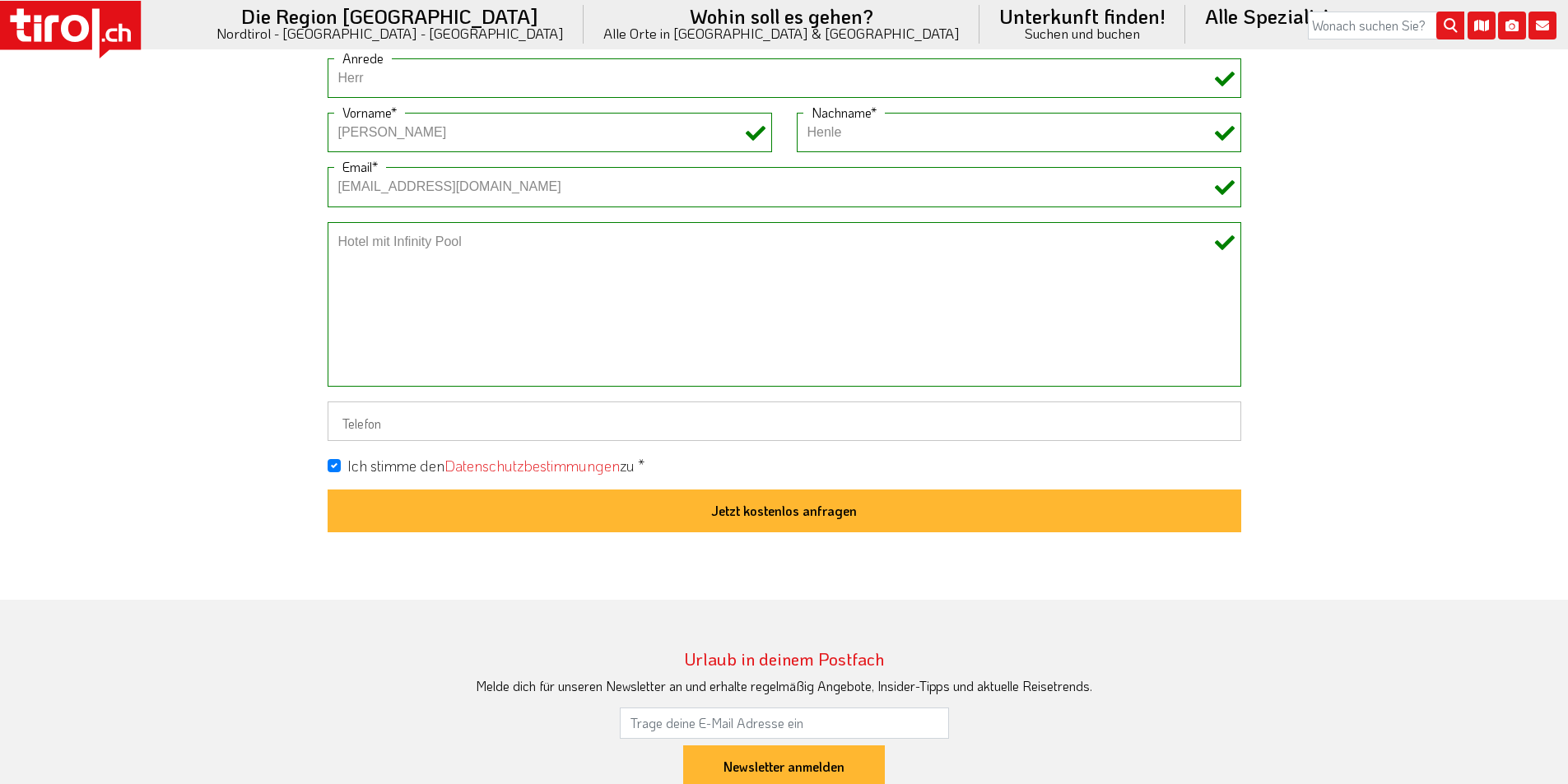
scroll to position [1398, 0]
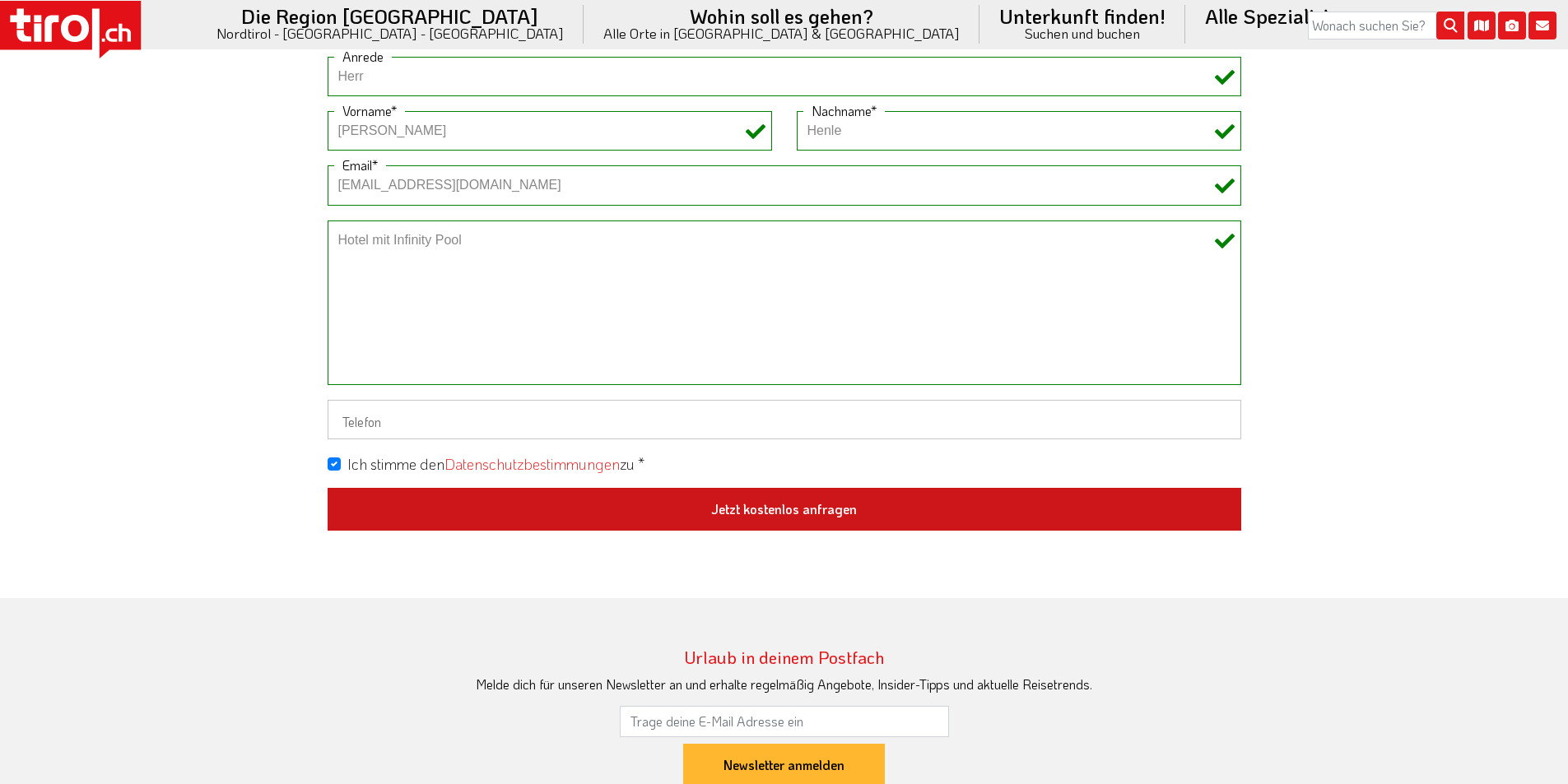
click at [808, 513] on button "Jetzt kostenlos anfragen" at bounding box center [784, 509] width 914 height 43
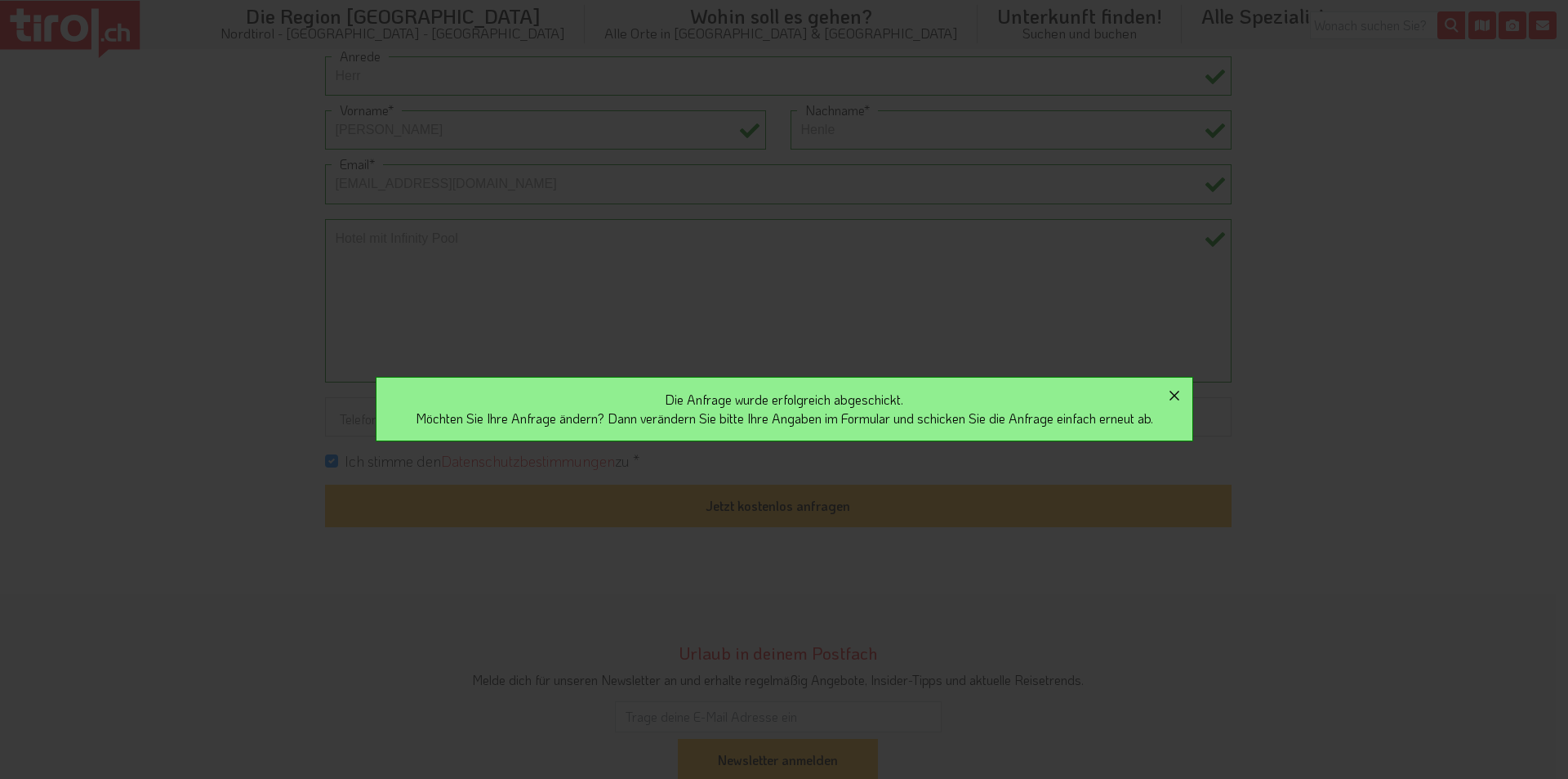
click at [1179, 399] on icon "button" at bounding box center [1174, 395] width 10 height 10
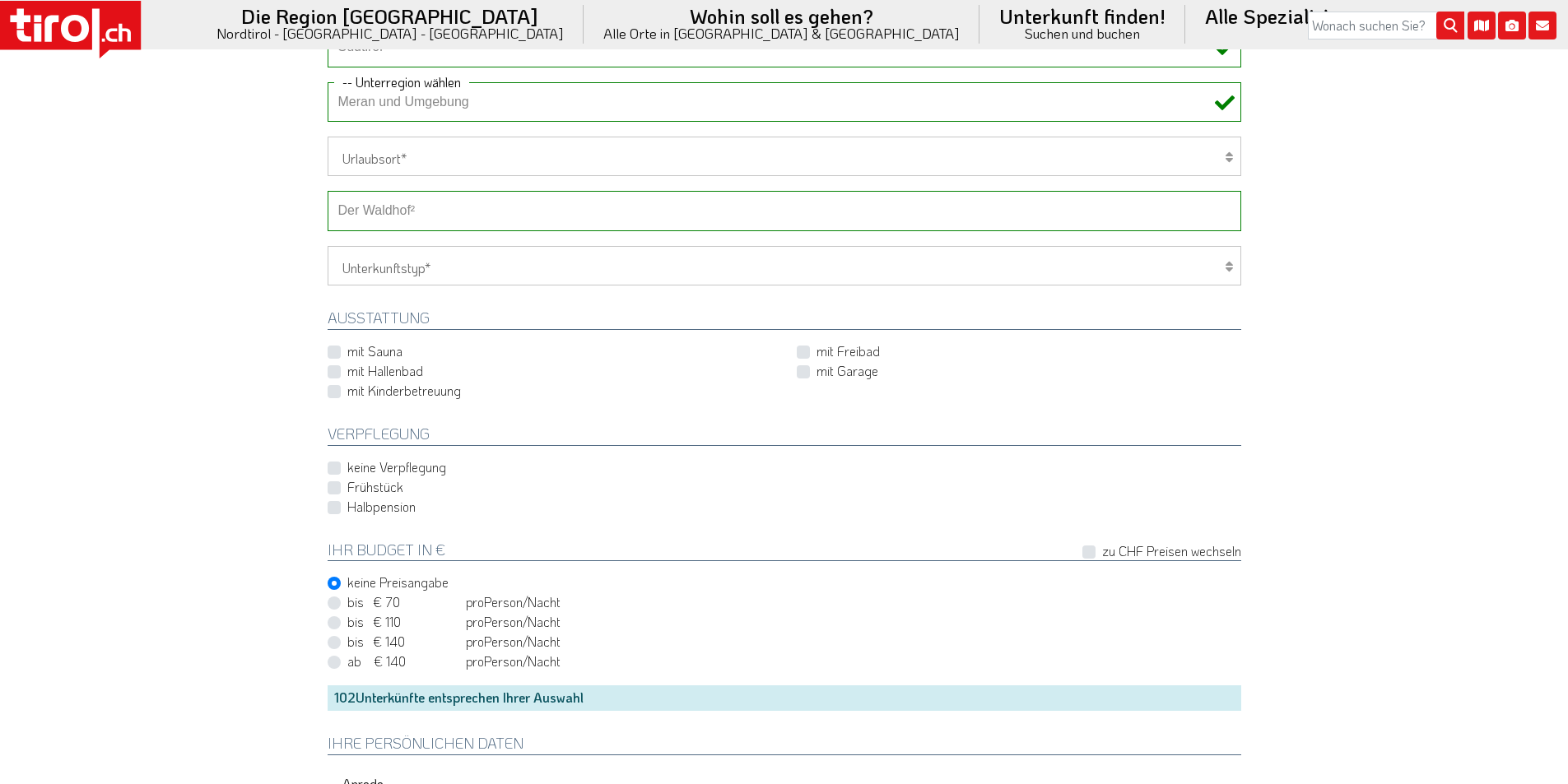
scroll to position [658, 0]
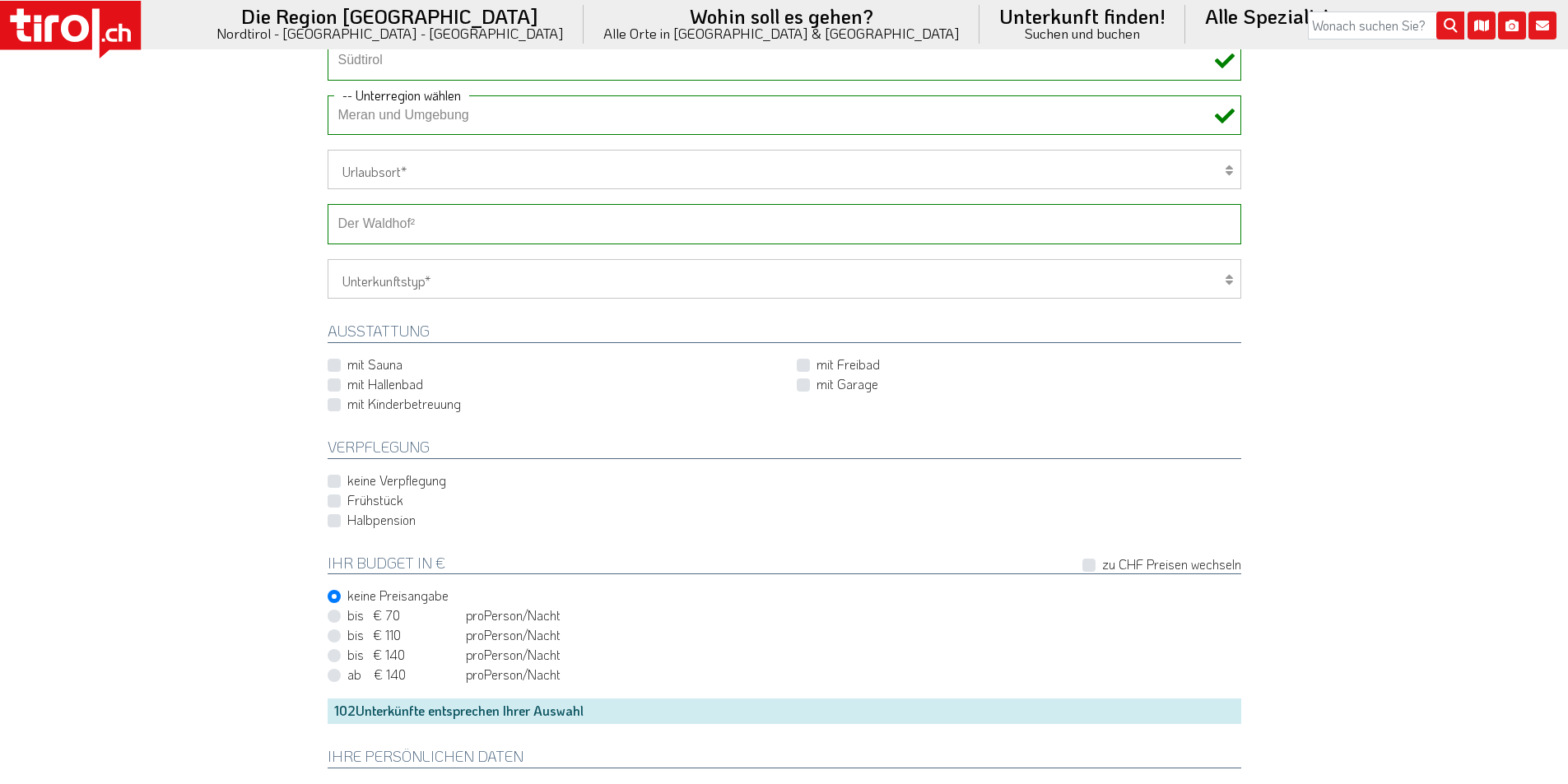
click at [431, 223] on select "-- Betrieb wählen ABINEA Dolomiti Romantic SPA Hotel Aktivhotel Waldhof - Oetz …" at bounding box center [784, 224] width 914 height 39
select select "29073"
click at [327, 204] on select "-- Betrieb wählen ABINEA Dolomiti Romantic SPA Hotel Aktivhotel Waldhof - Oetz …" at bounding box center [784, 224] width 914 height 39
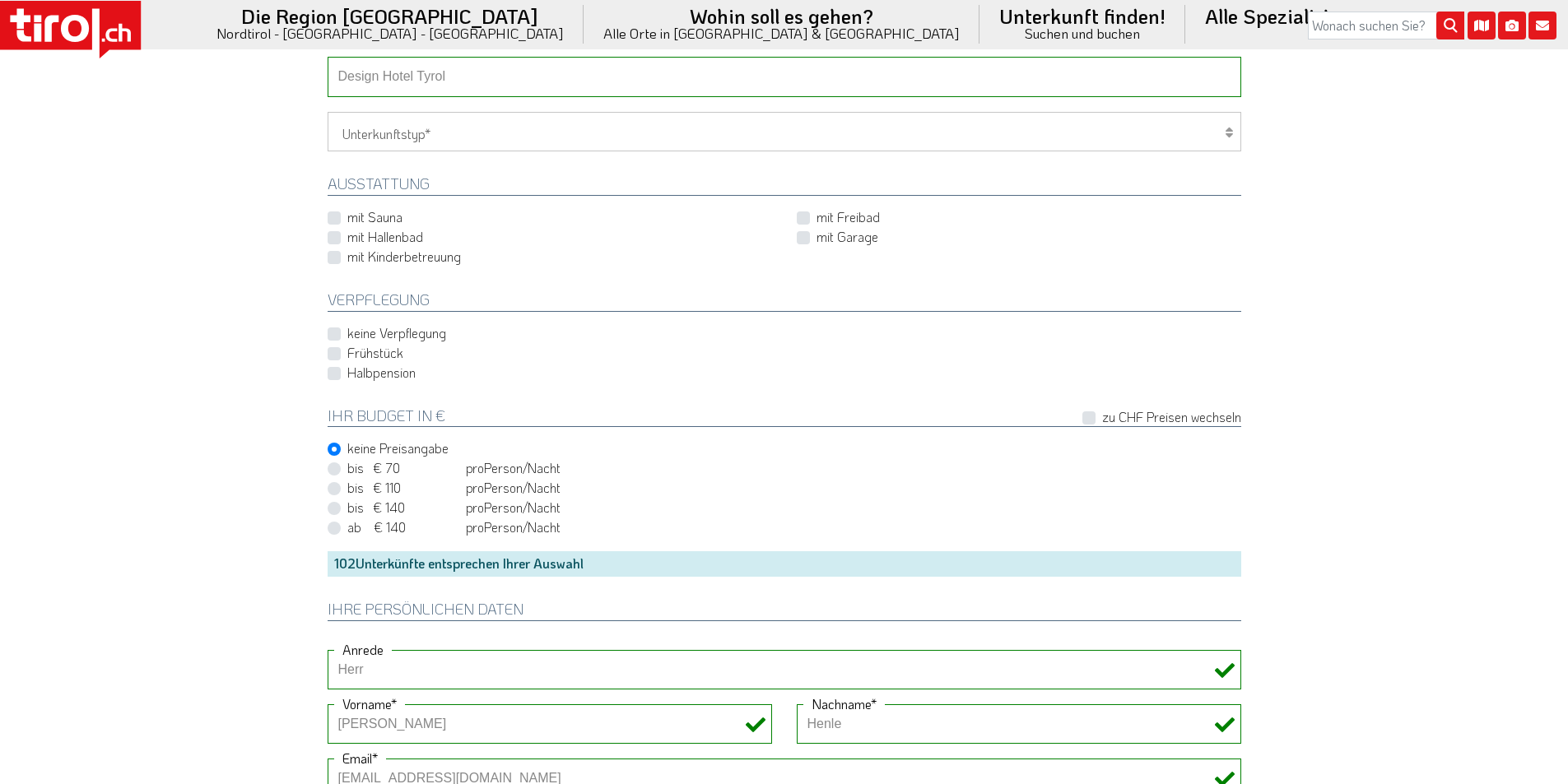
scroll to position [1234, 0]
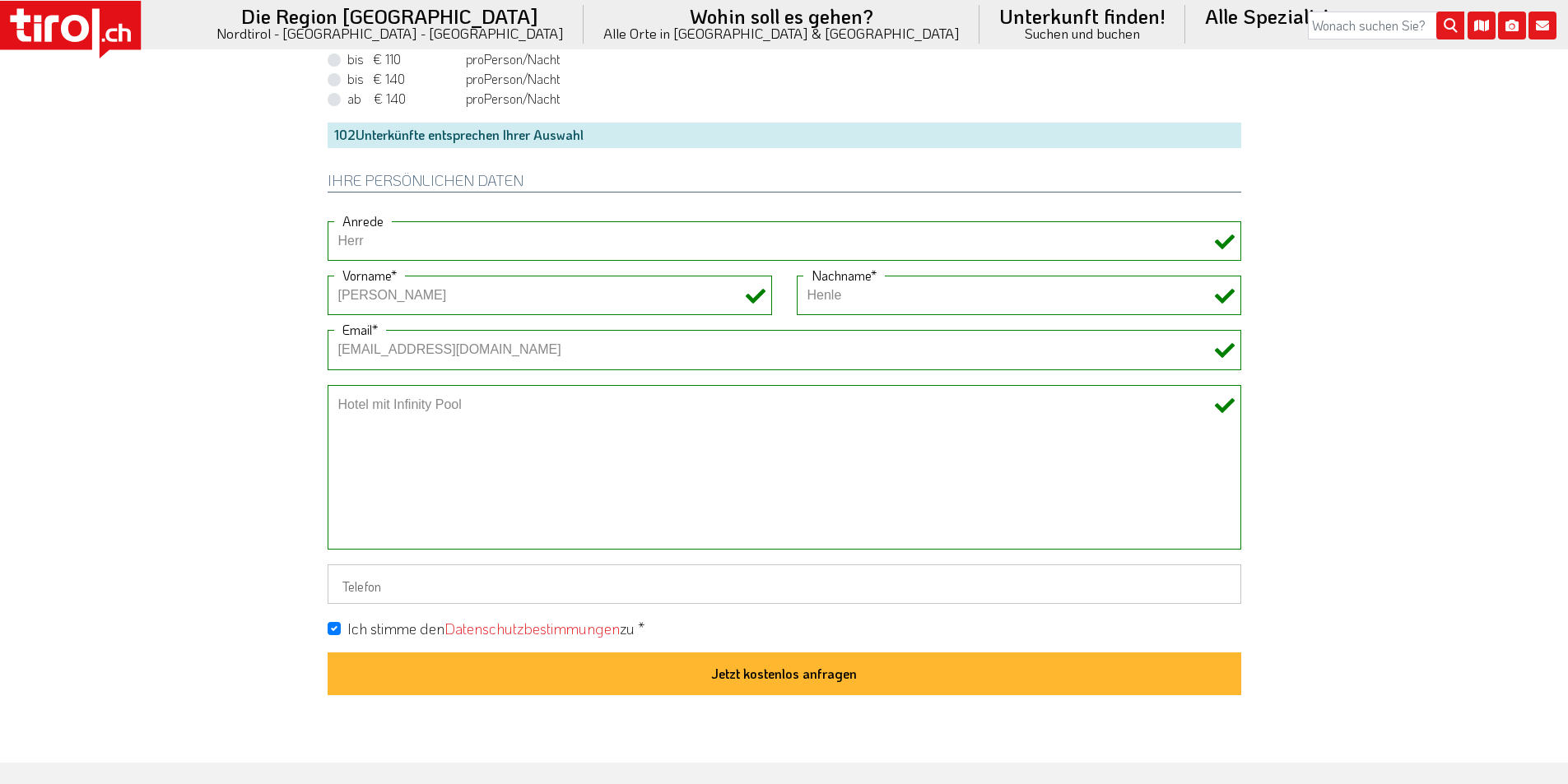
click at [770, 674] on button "Jetzt kostenlos anfragen" at bounding box center [784, 674] width 914 height 43
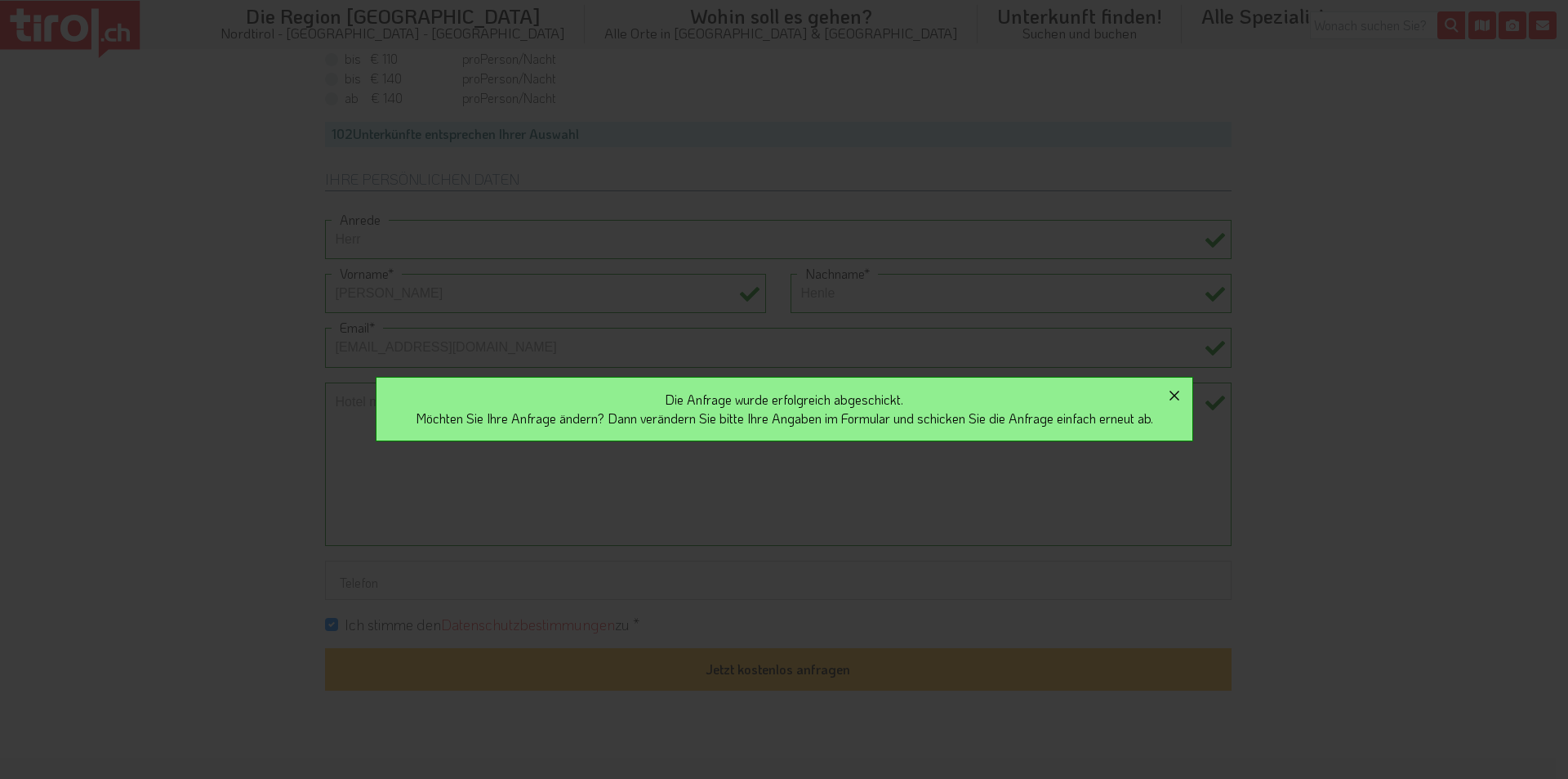
click at [1184, 397] on icon "button" at bounding box center [1175, 395] width 20 height 20
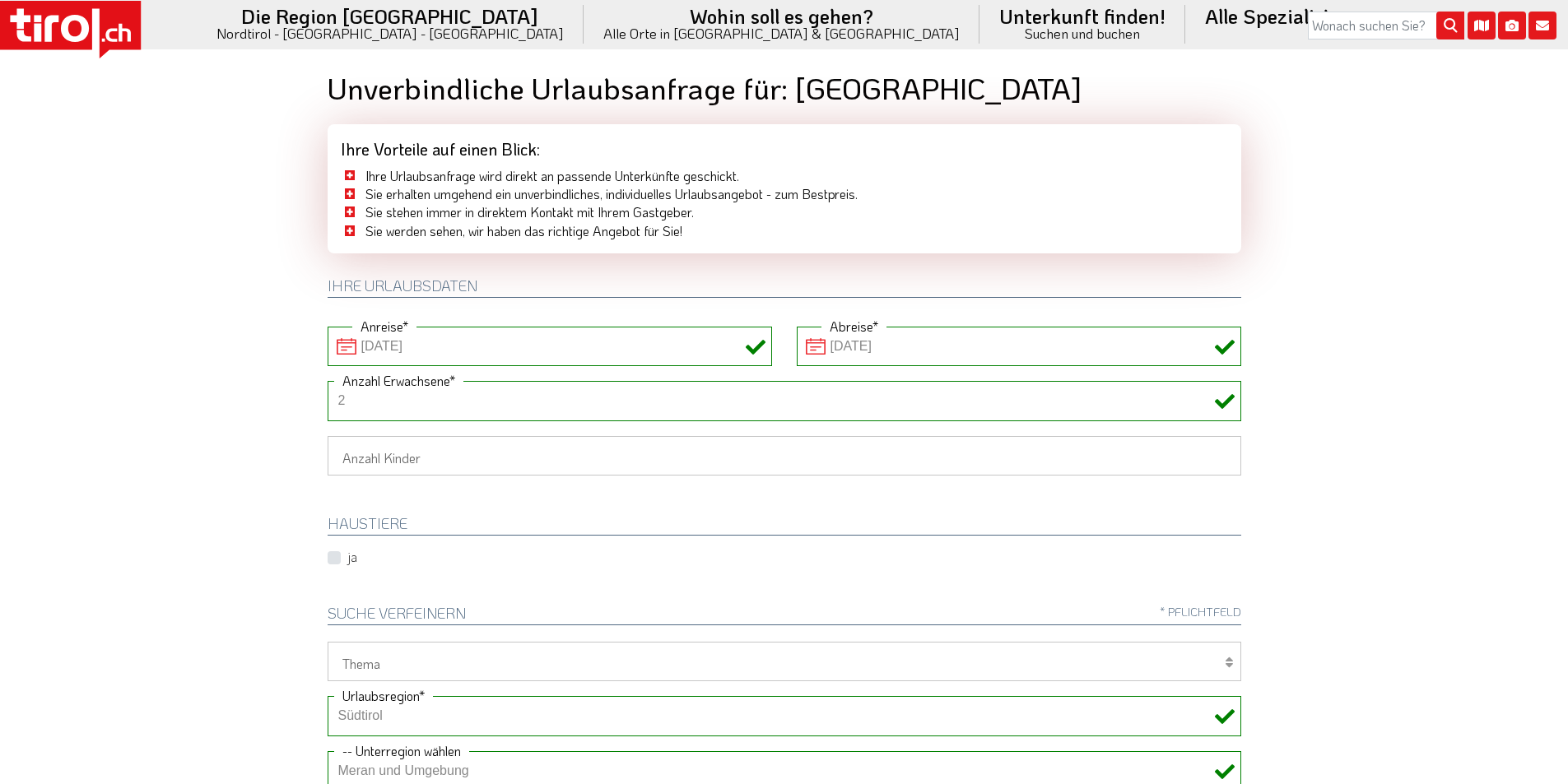
scroll to position [0, 0]
